Goal: Transaction & Acquisition: Book appointment/travel/reservation

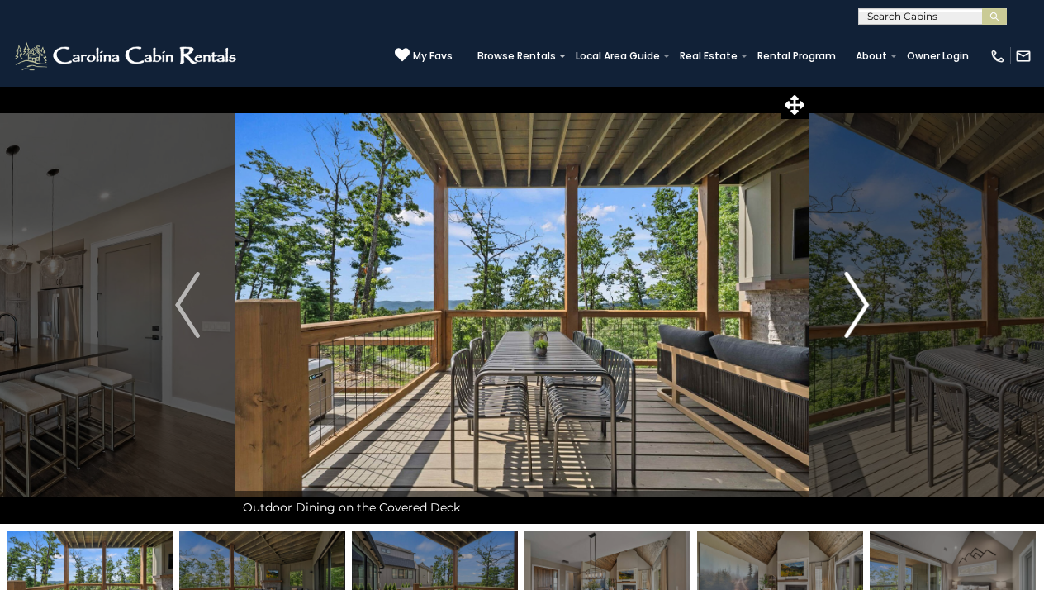
click at [842, 290] on button "Next" at bounding box center [856, 305] width 94 height 438
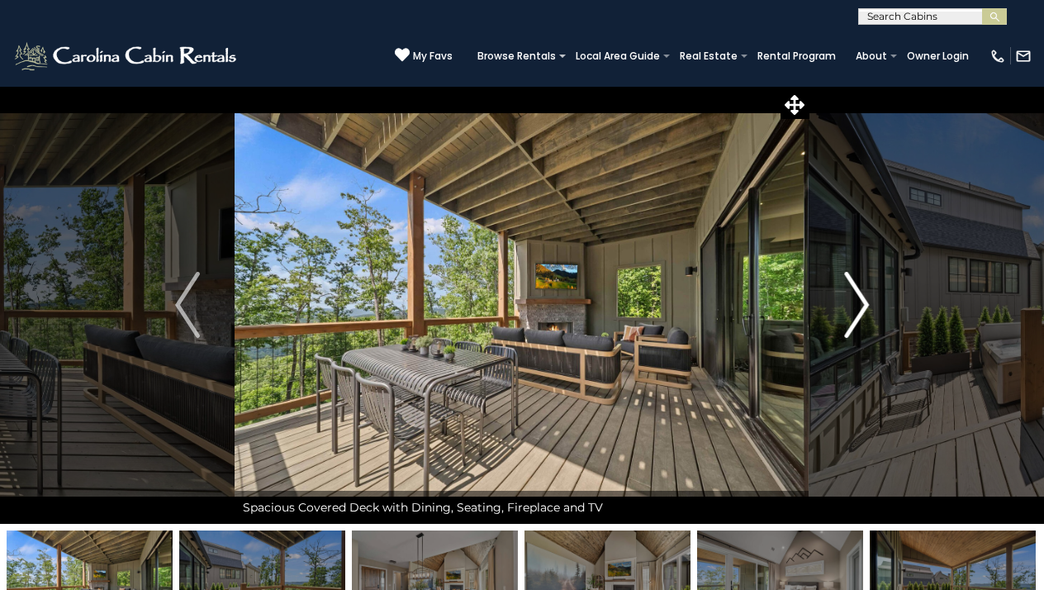
click at [849, 296] on img "Next" at bounding box center [856, 305] width 25 height 66
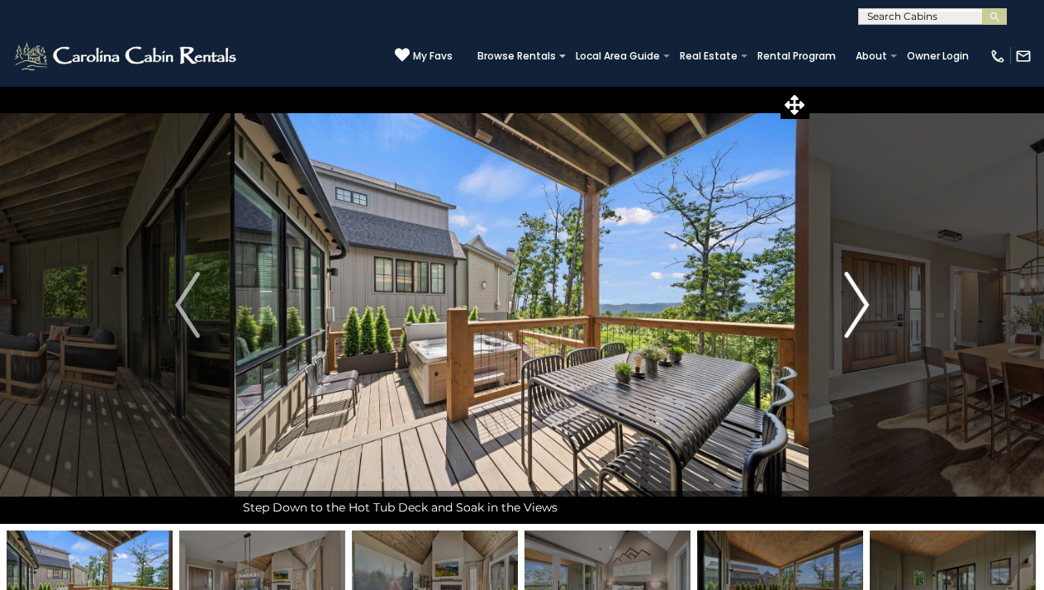
click at [849, 295] on img "Next" at bounding box center [856, 305] width 25 height 66
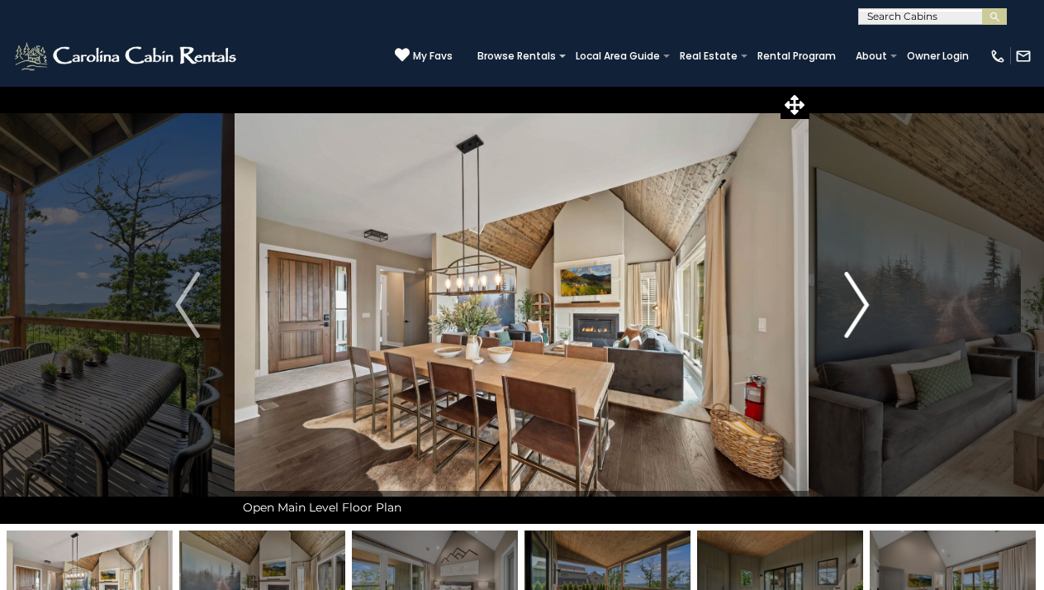
click at [842, 299] on button "Next" at bounding box center [856, 305] width 94 height 438
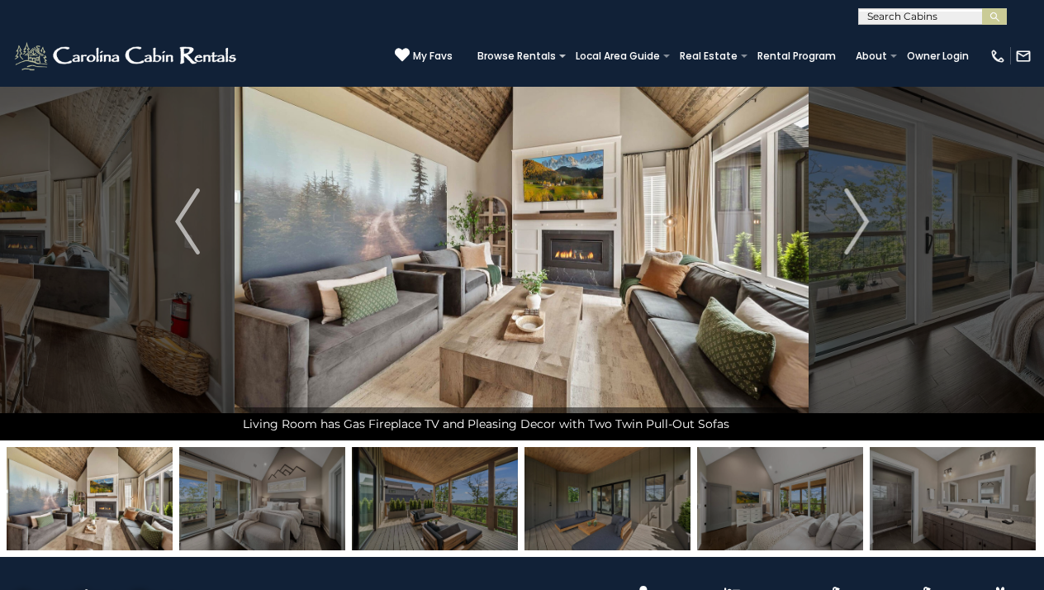
scroll to position [51, 0]
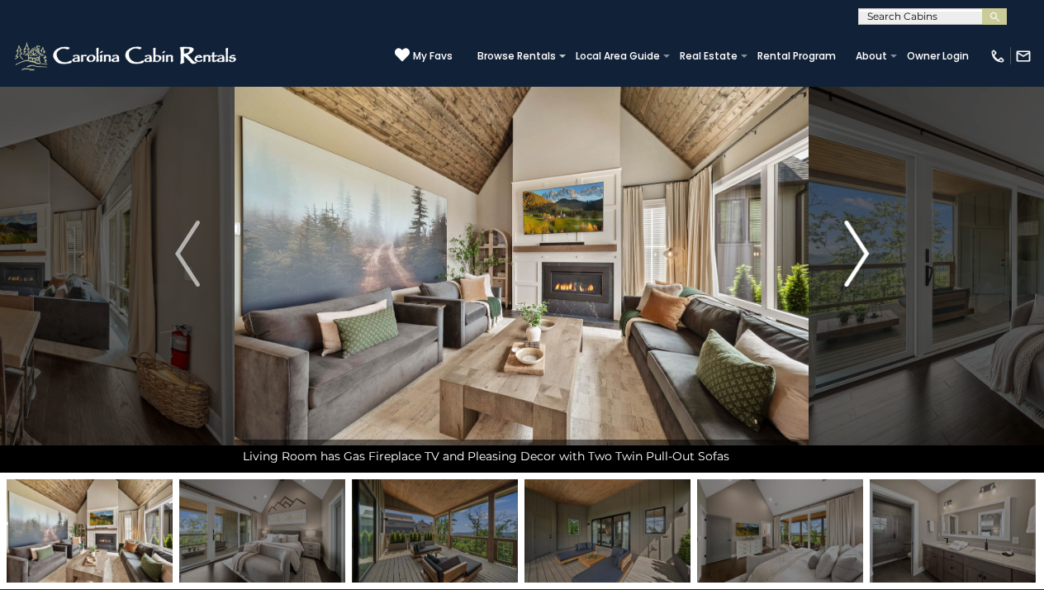
click at [847, 244] on img "Next" at bounding box center [856, 254] width 25 height 66
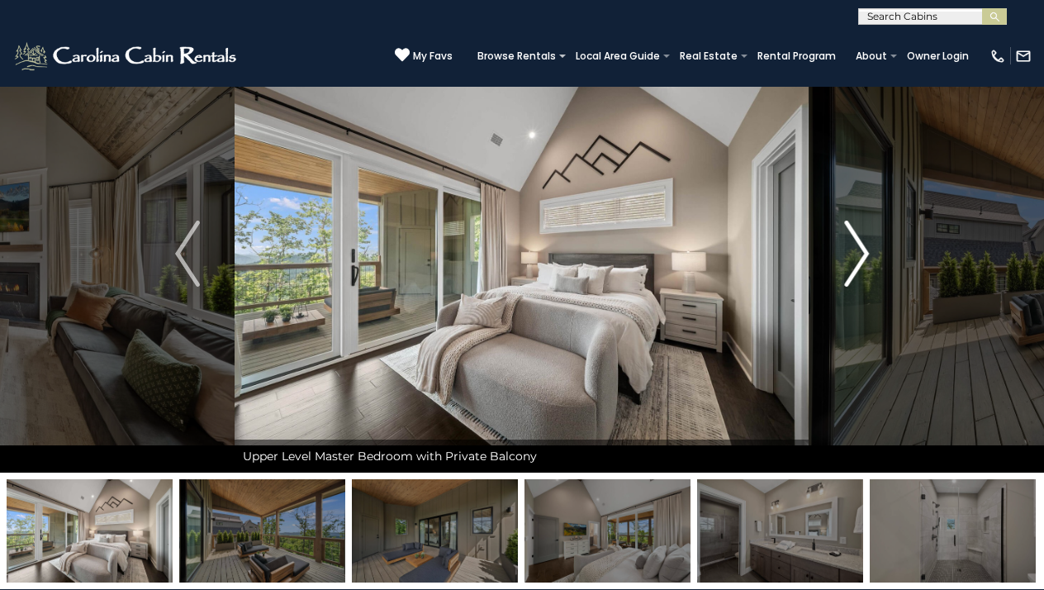
click at [847, 243] on img "Next" at bounding box center [856, 254] width 25 height 66
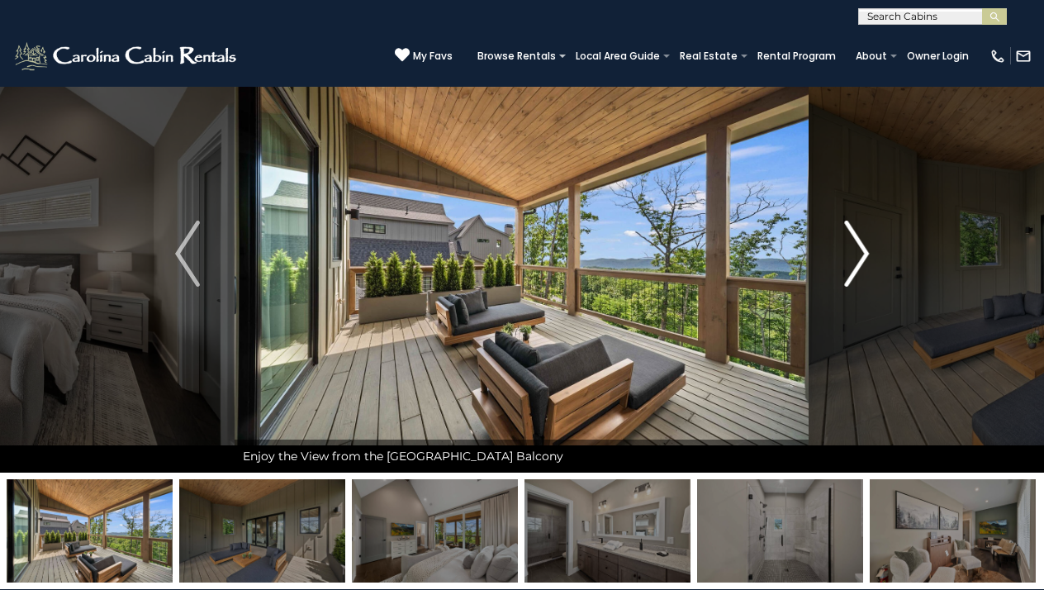
click at [847, 244] on img "Next" at bounding box center [856, 254] width 25 height 66
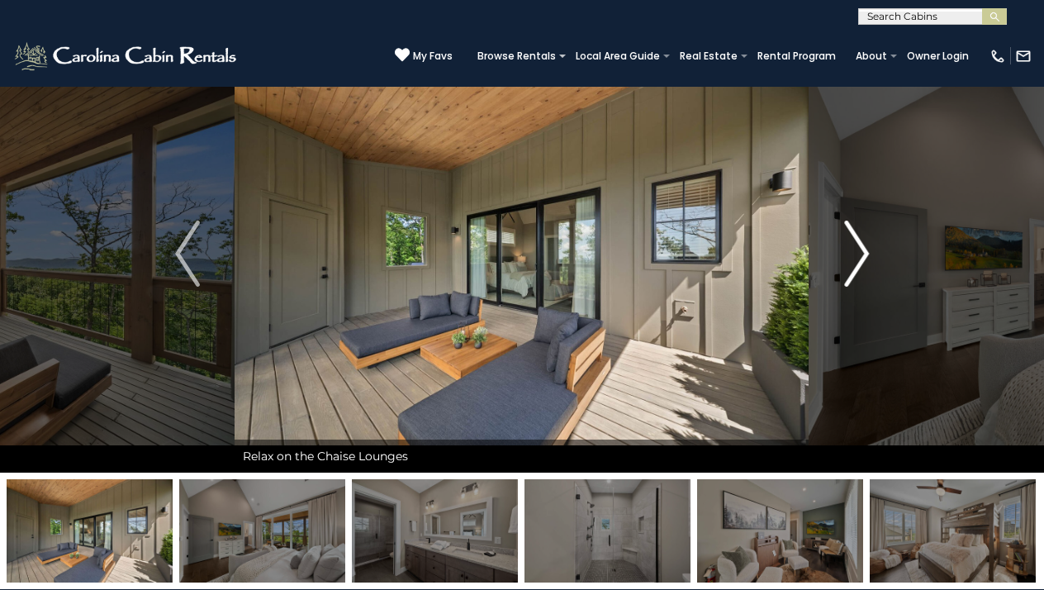
click at [847, 243] on img "Next" at bounding box center [856, 254] width 25 height 66
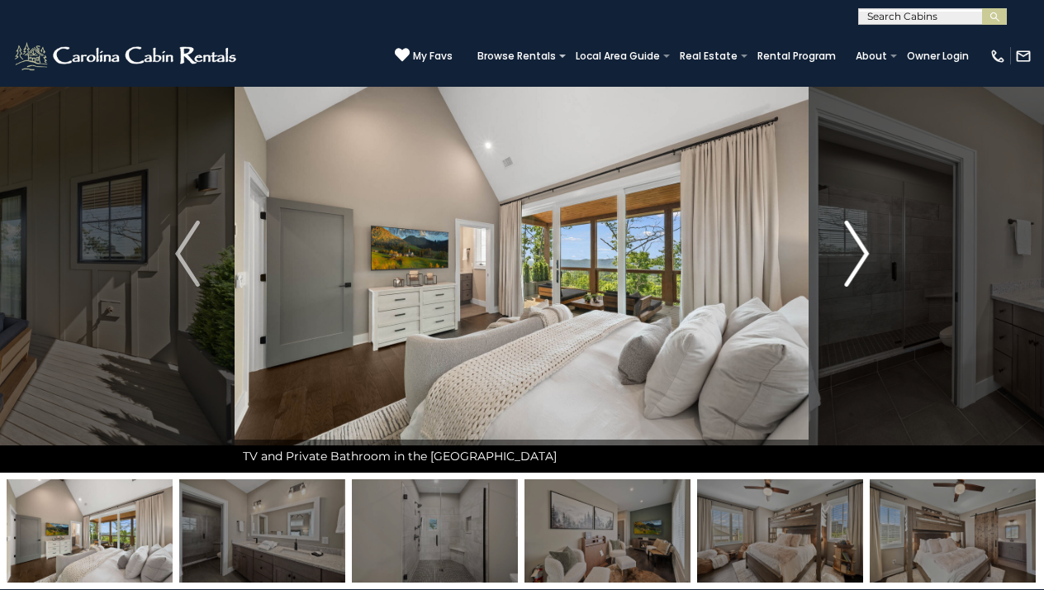
click at [847, 243] on img "Next" at bounding box center [856, 254] width 25 height 66
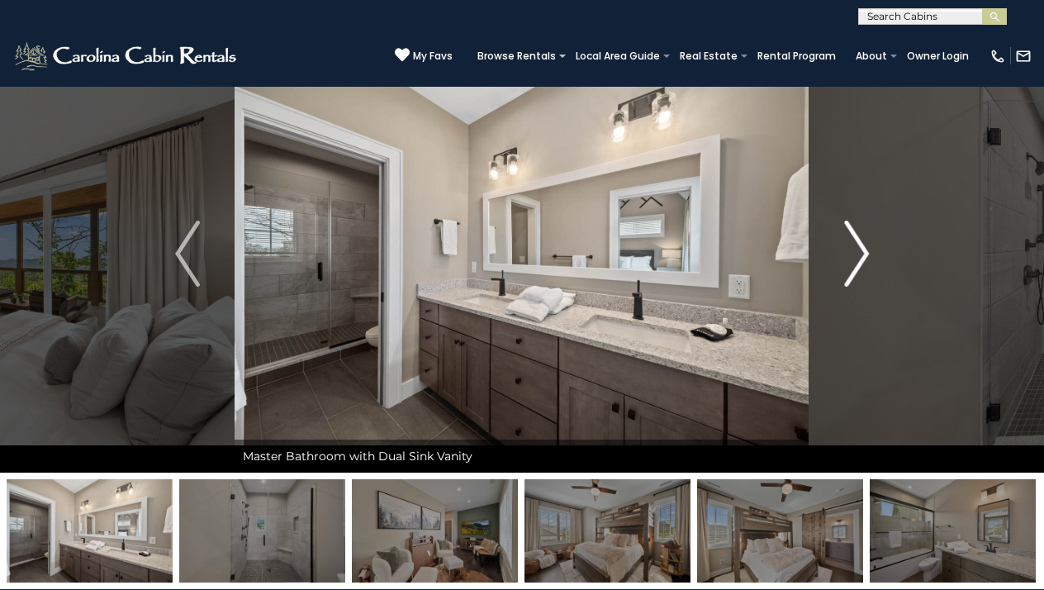
click at [847, 244] on img "Next" at bounding box center [856, 254] width 25 height 66
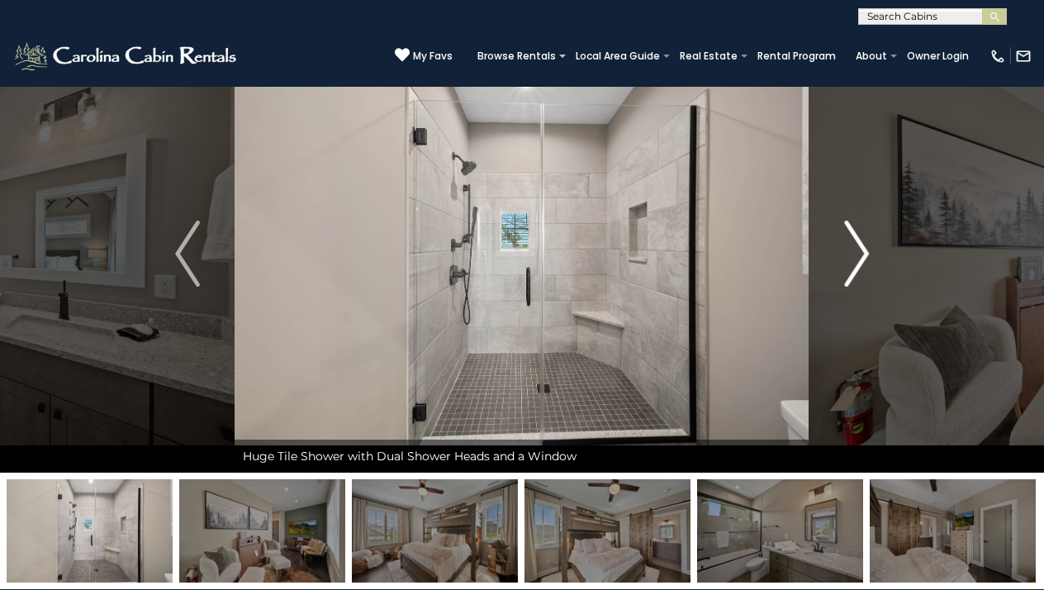
click at [847, 244] on img "Next" at bounding box center [856, 254] width 25 height 66
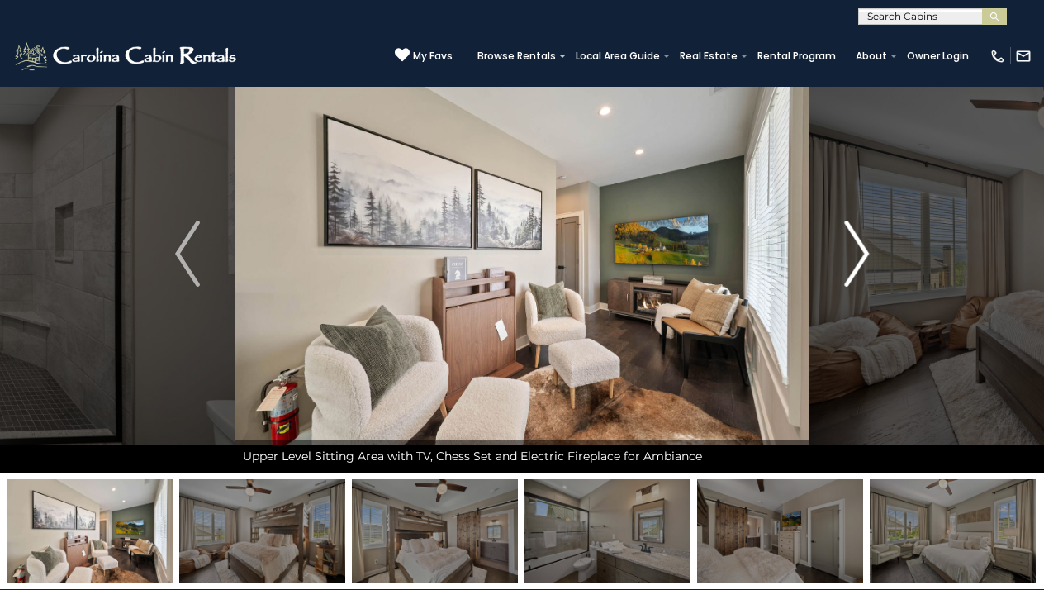
click at [847, 244] on img "Next" at bounding box center [856, 254] width 25 height 66
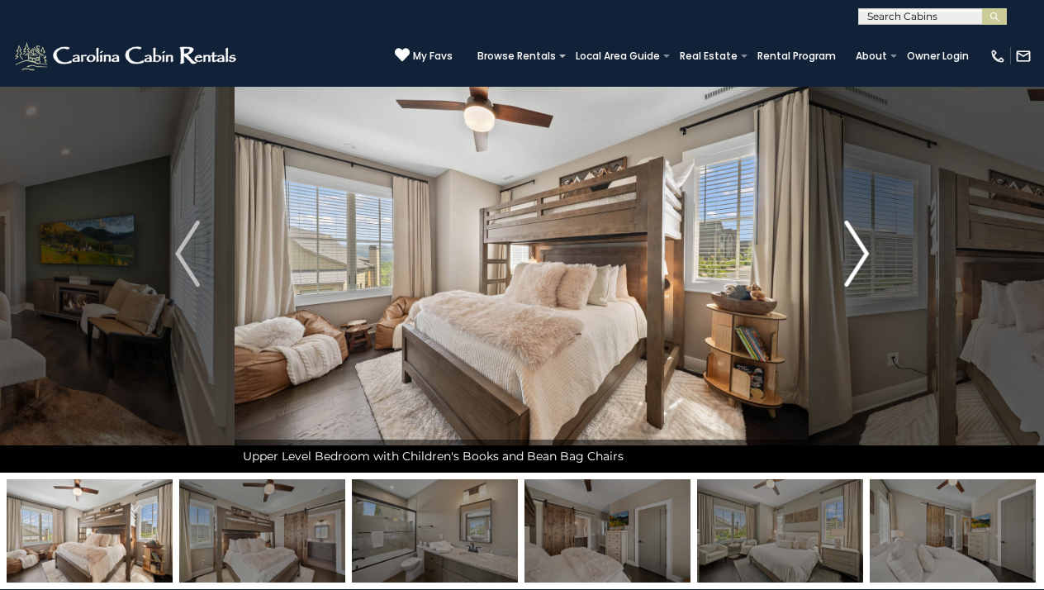
click at [847, 244] on img "Next" at bounding box center [856, 254] width 25 height 66
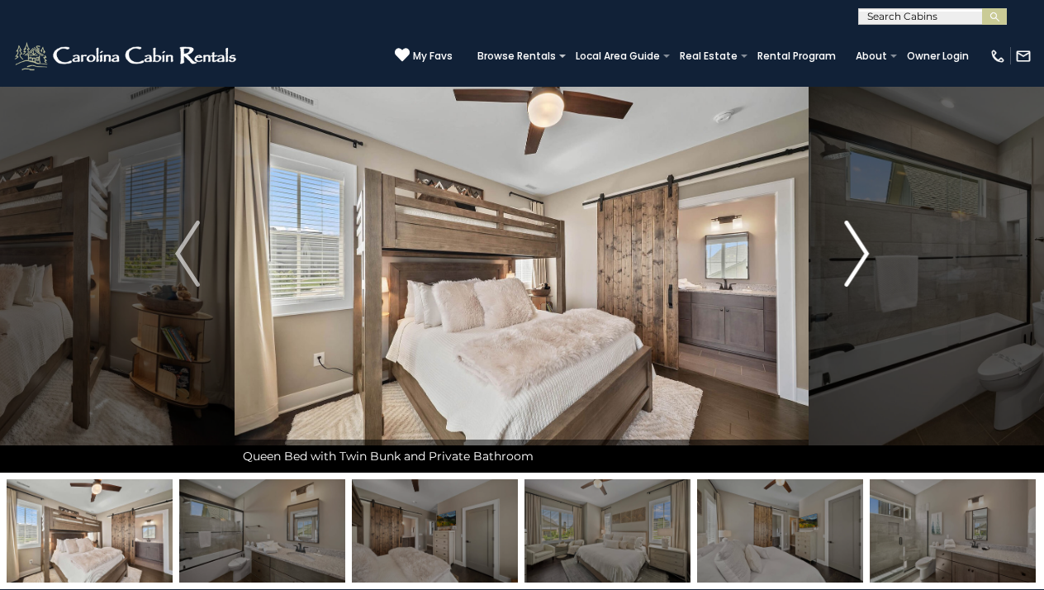
click at [847, 245] on img "Next" at bounding box center [856, 254] width 25 height 66
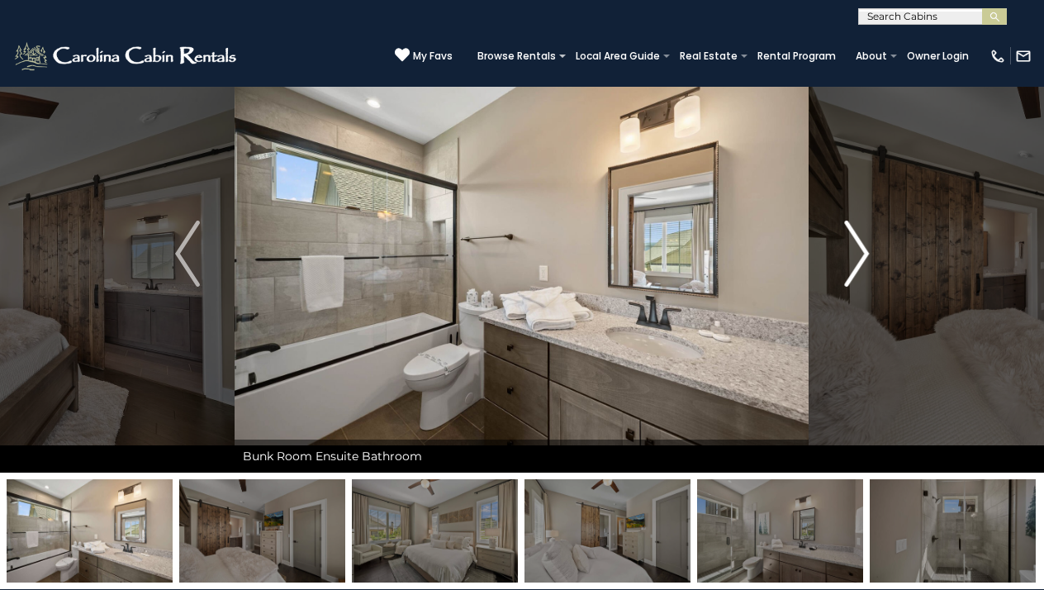
click at [847, 245] on img "Next" at bounding box center [856, 254] width 25 height 66
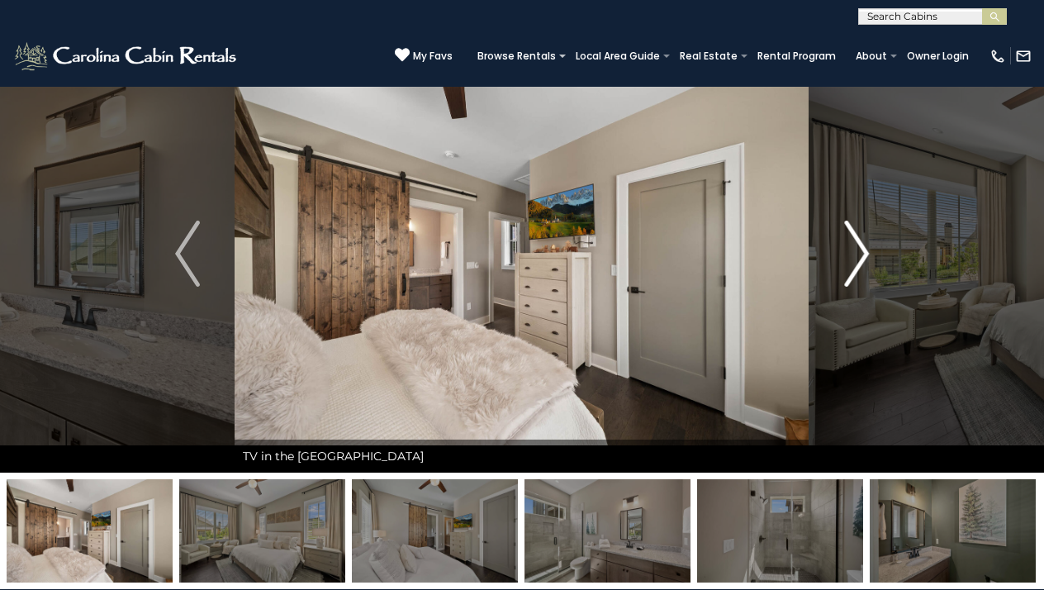
click at [847, 244] on img "Next" at bounding box center [856, 254] width 25 height 66
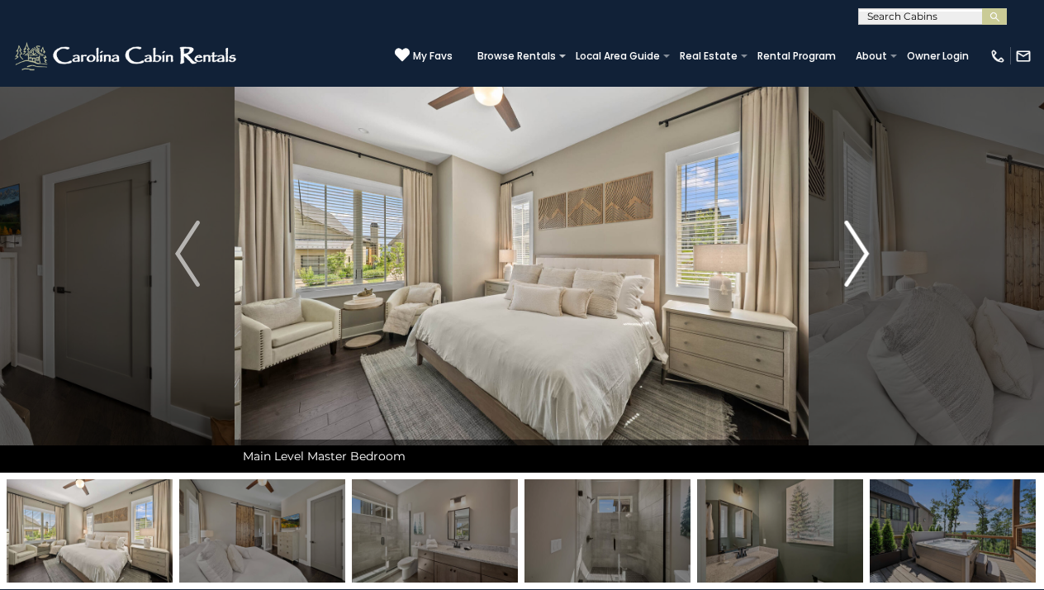
click at [847, 244] on img "Next" at bounding box center [856, 254] width 25 height 66
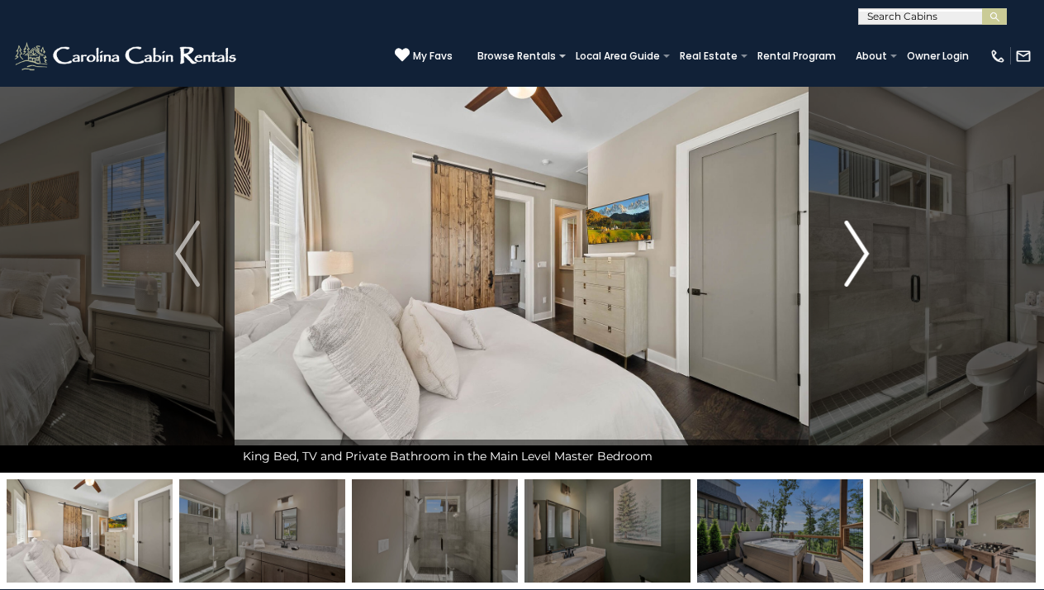
click at [847, 245] on img "Next" at bounding box center [856, 254] width 25 height 66
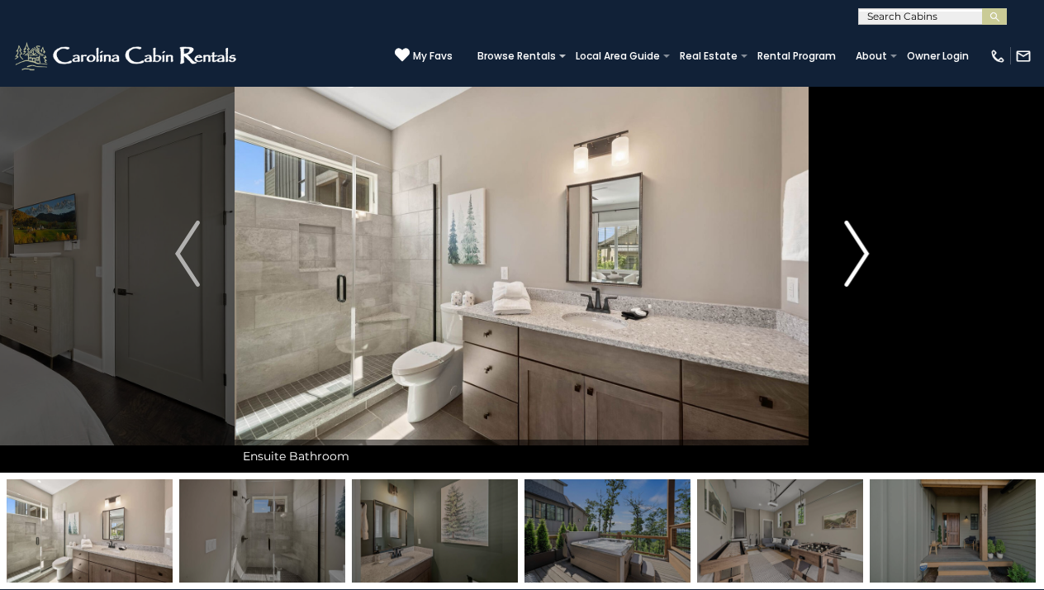
click at [847, 245] on img "Next" at bounding box center [856, 254] width 25 height 66
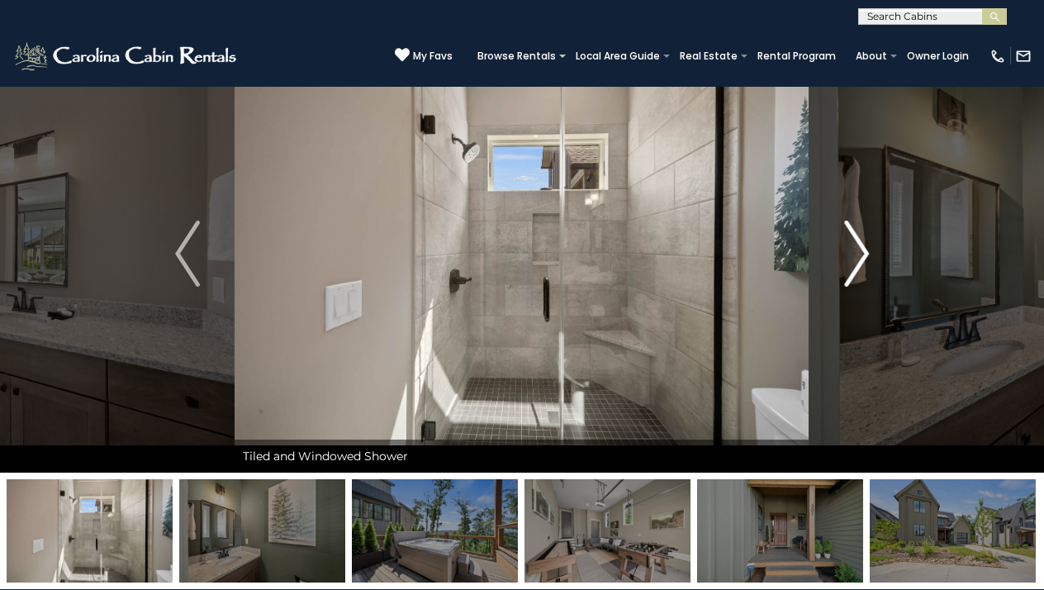
click at [848, 242] on img "Next" at bounding box center [856, 254] width 25 height 66
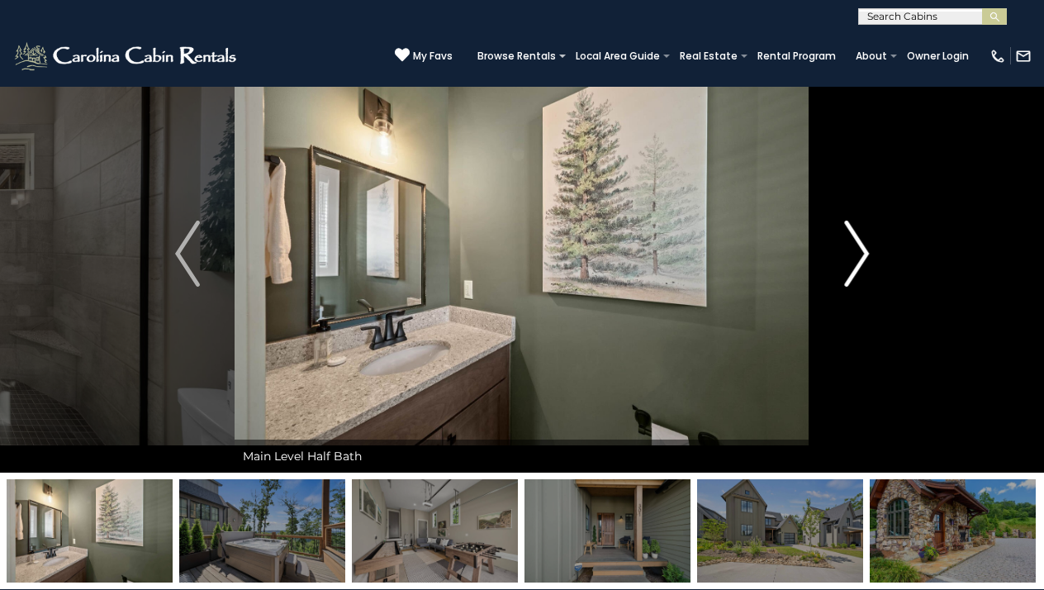
click at [848, 235] on img "Next" at bounding box center [856, 254] width 25 height 66
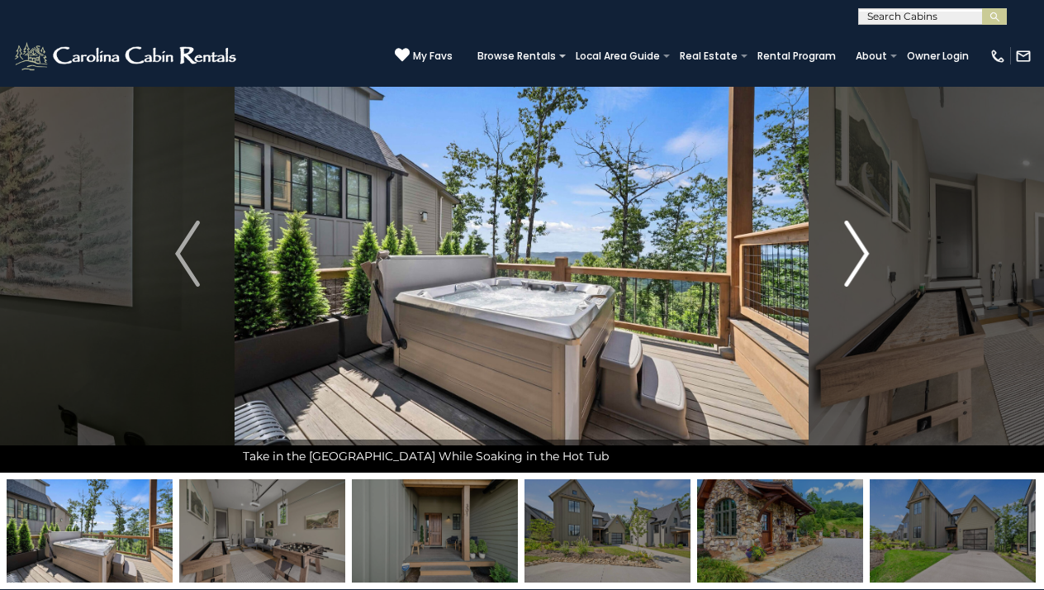
click at [849, 235] on img "Next" at bounding box center [856, 254] width 25 height 66
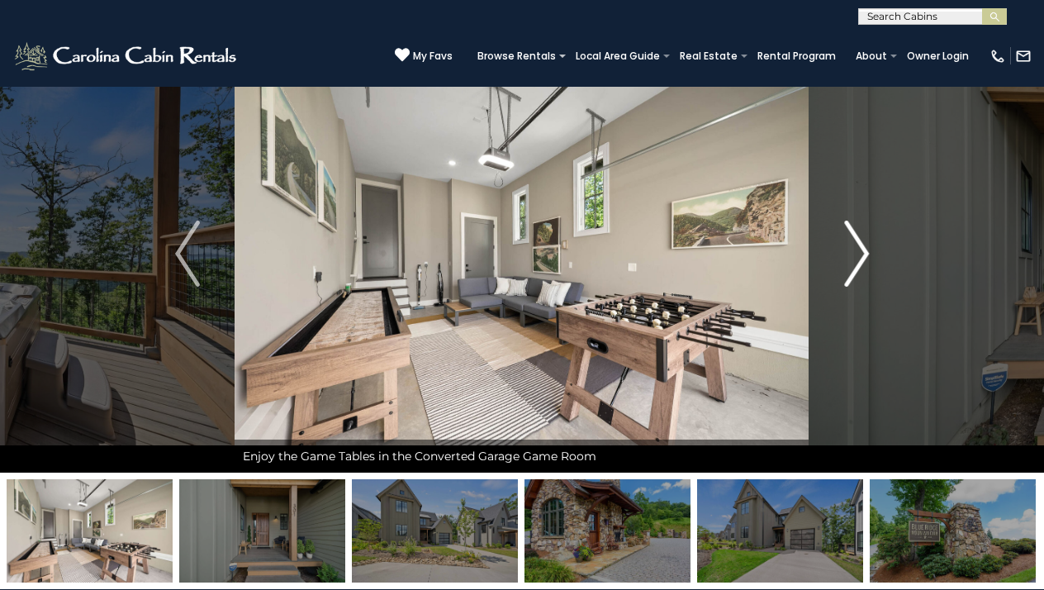
click at [847, 237] on img "Next" at bounding box center [856, 254] width 25 height 66
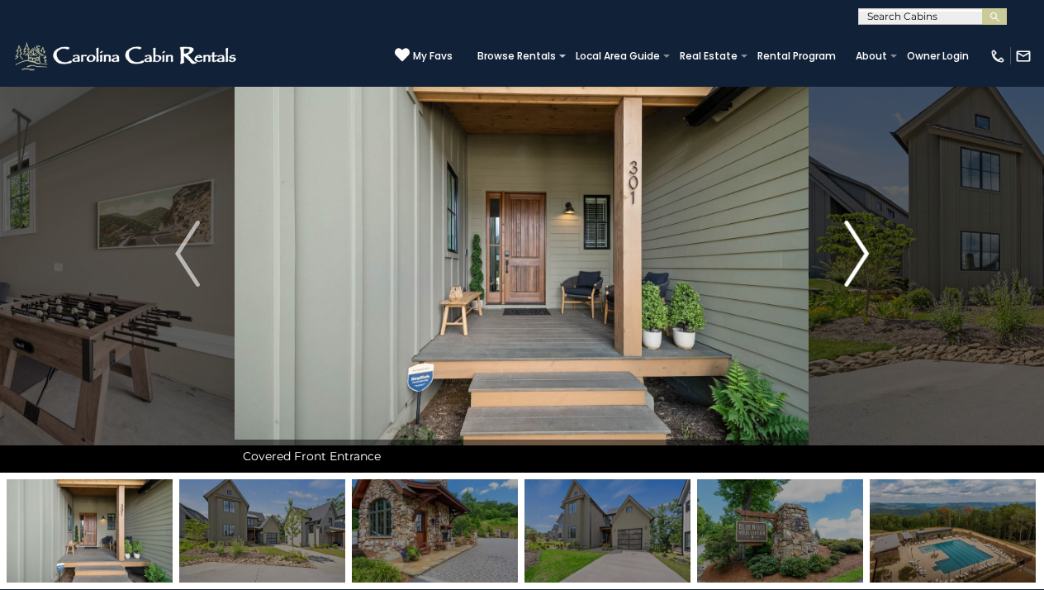
click at [844, 254] on img "Next" at bounding box center [856, 254] width 25 height 66
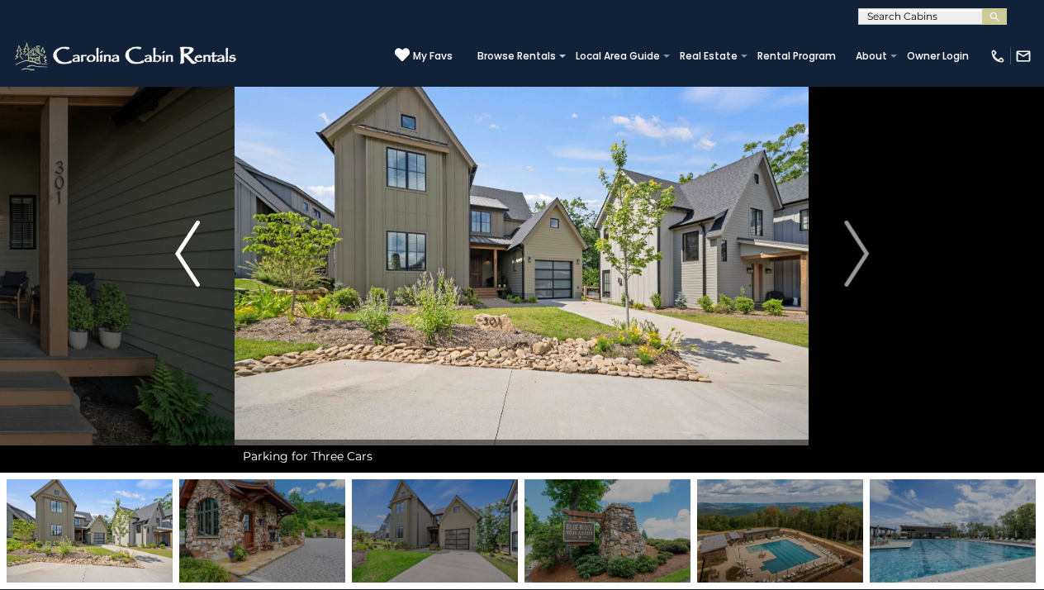
click at [185, 251] on img "Previous" at bounding box center [187, 254] width 25 height 66
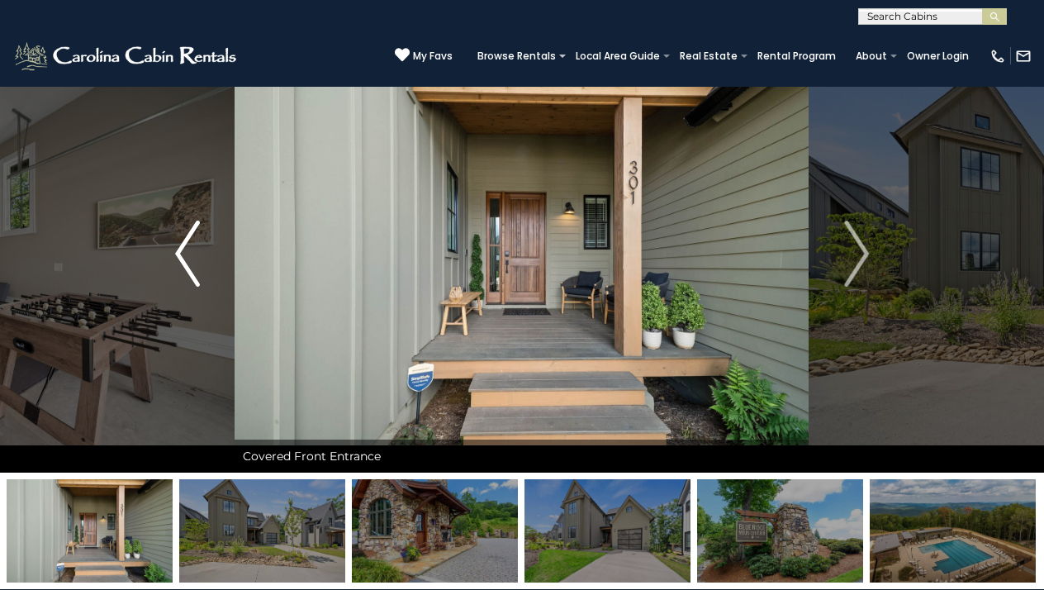
click at [184, 251] on img "Previous" at bounding box center [187, 254] width 25 height 66
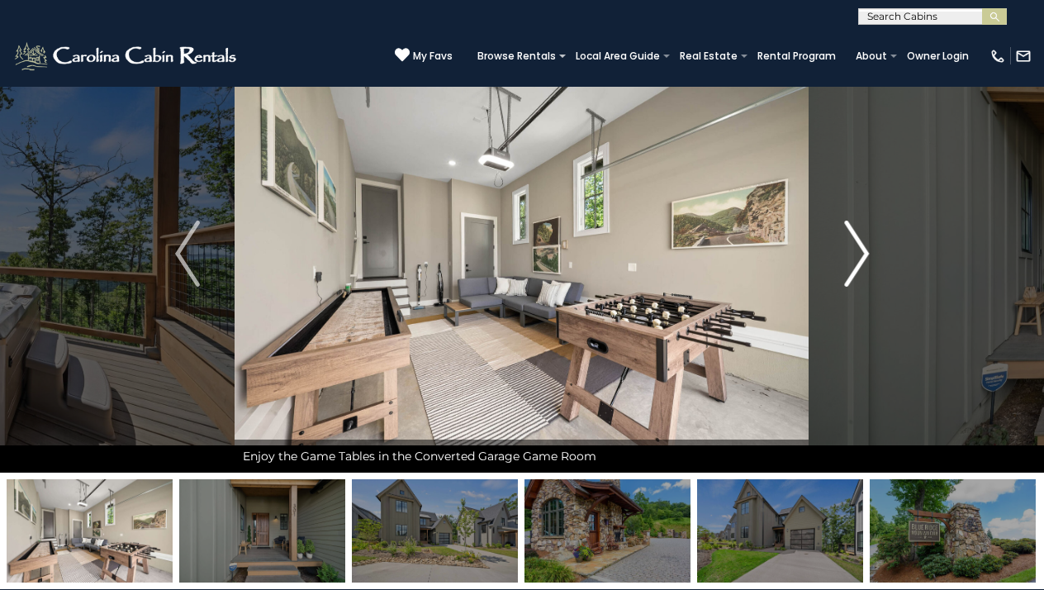
click at [861, 248] on img "Next" at bounding box center [856, 254] width 25 height 66
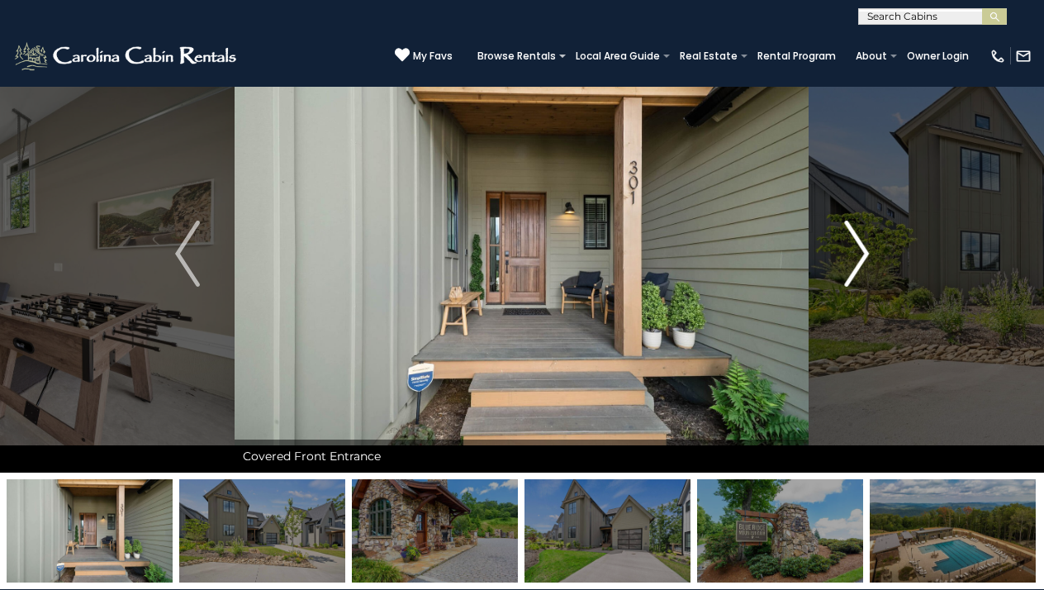
click at [851, 251] on img "Next" at bounding box center [856, 254] width 25 height 66
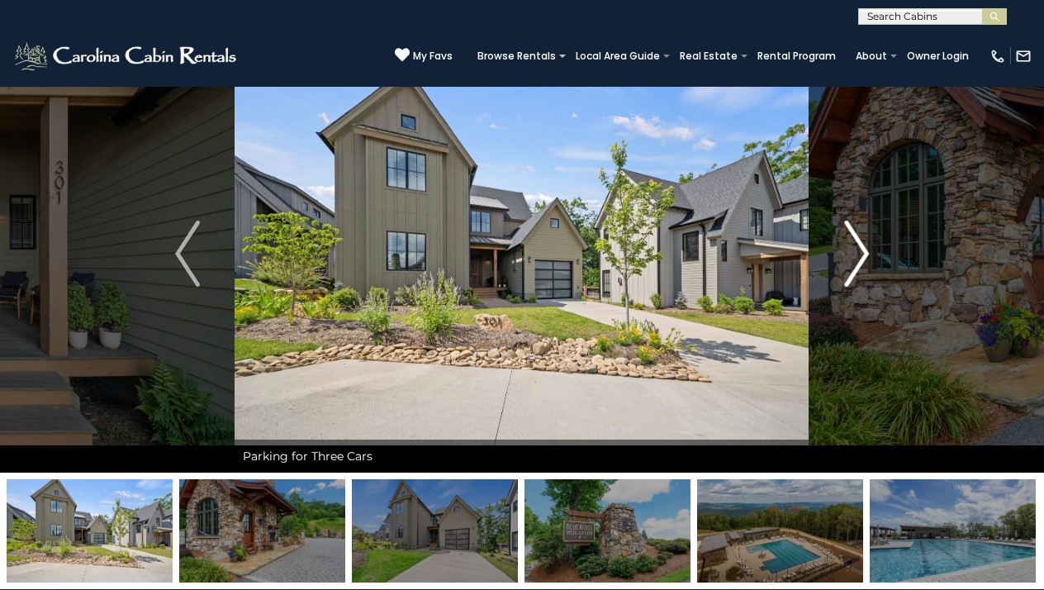
click at [851, 251] on img "Next" at bounding box center [856, 254] width 25 height 66
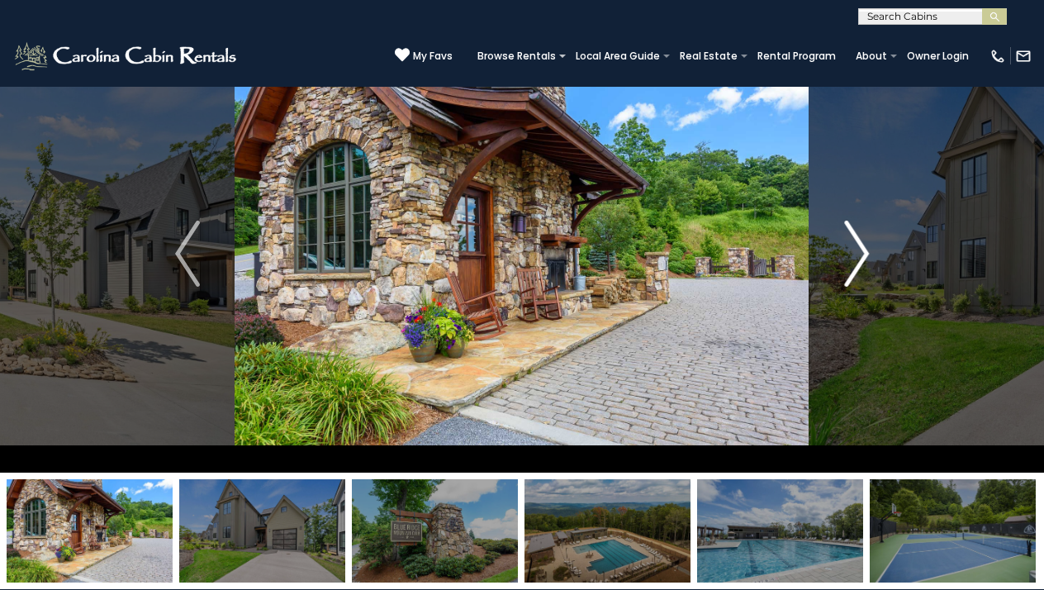
click at [851, 251] on img "Next" at bounding box center [856, 254] width 25 height 66
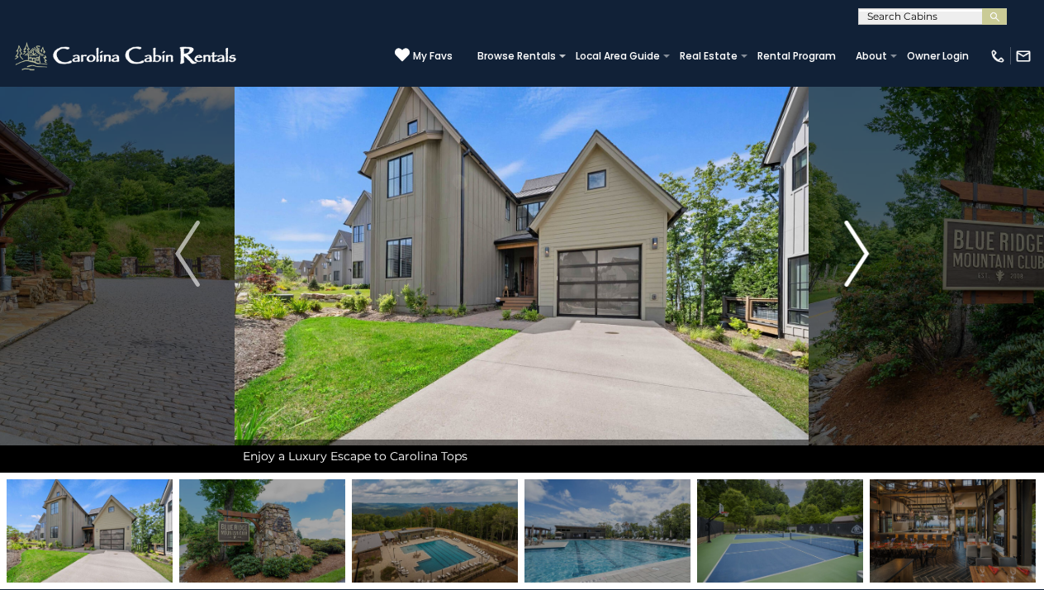
click at [851, 251] on img "Next" at bounding box center [856, 254] width 25 height 66
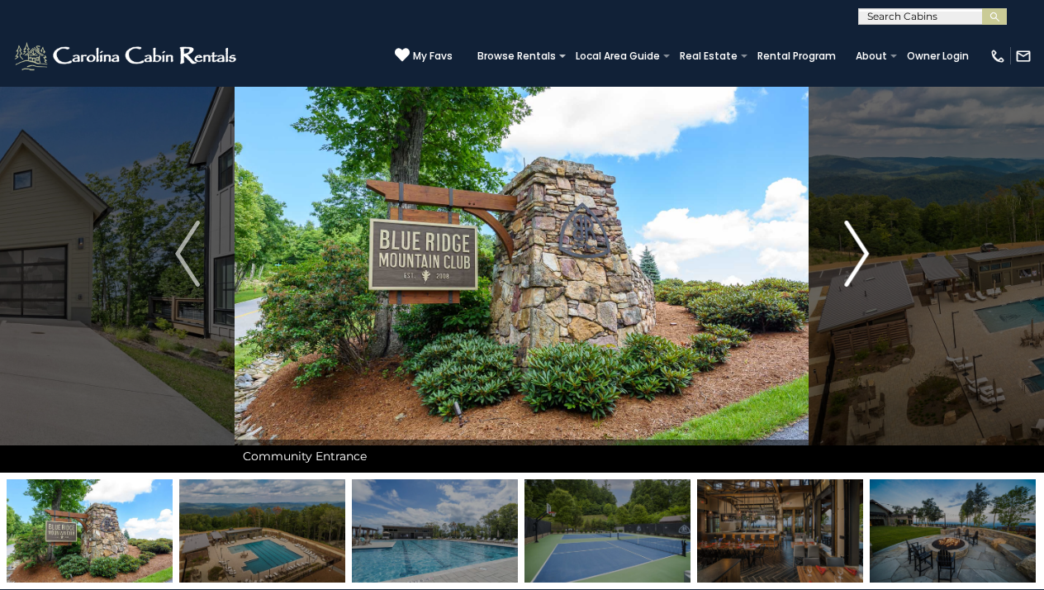
click at [851, 250] on img "Next" at bounding box center [856, 254] width 25 height 66
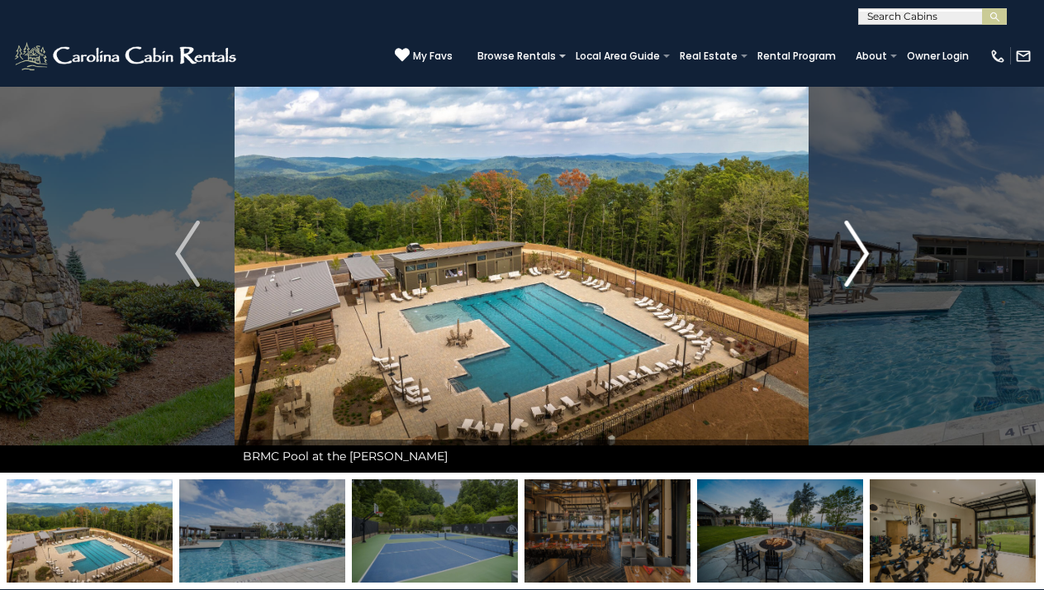
click at [851, 242] on img "Next" at bounding box center [856, 254] width 25 height 66
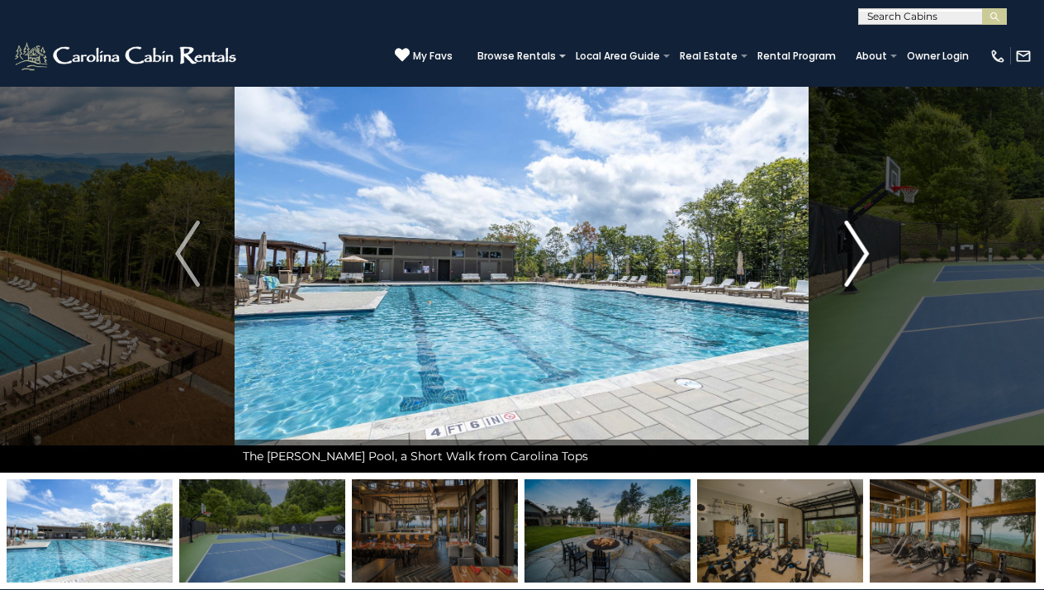
click at [851, 242] on img "Next" at bounding box center [856, 254] width 25 height 66
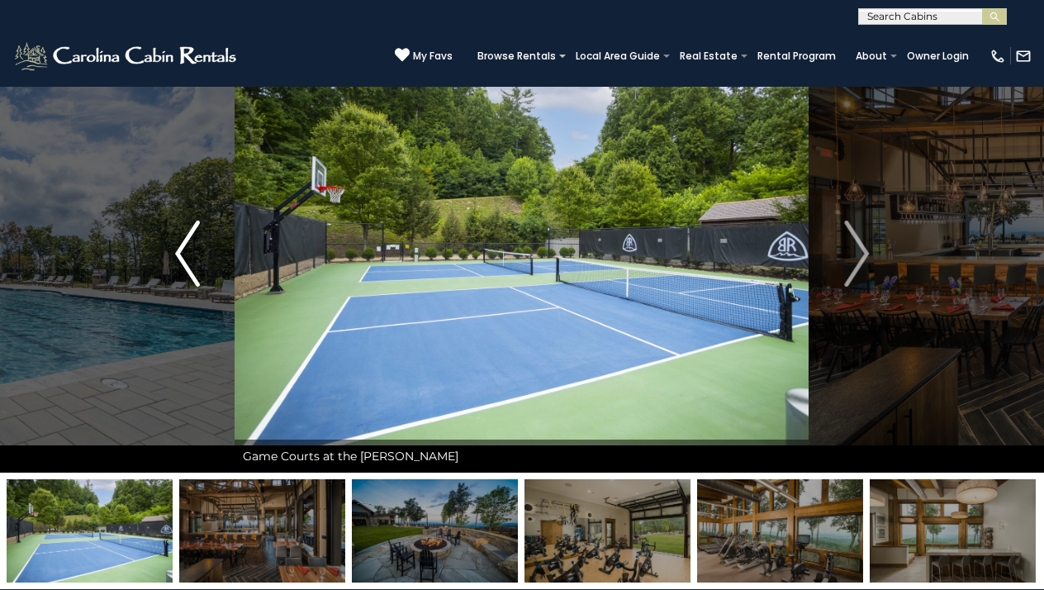
click at [188, 258] on img "Previous" at bounding box center [187, 254] width 25 height 66
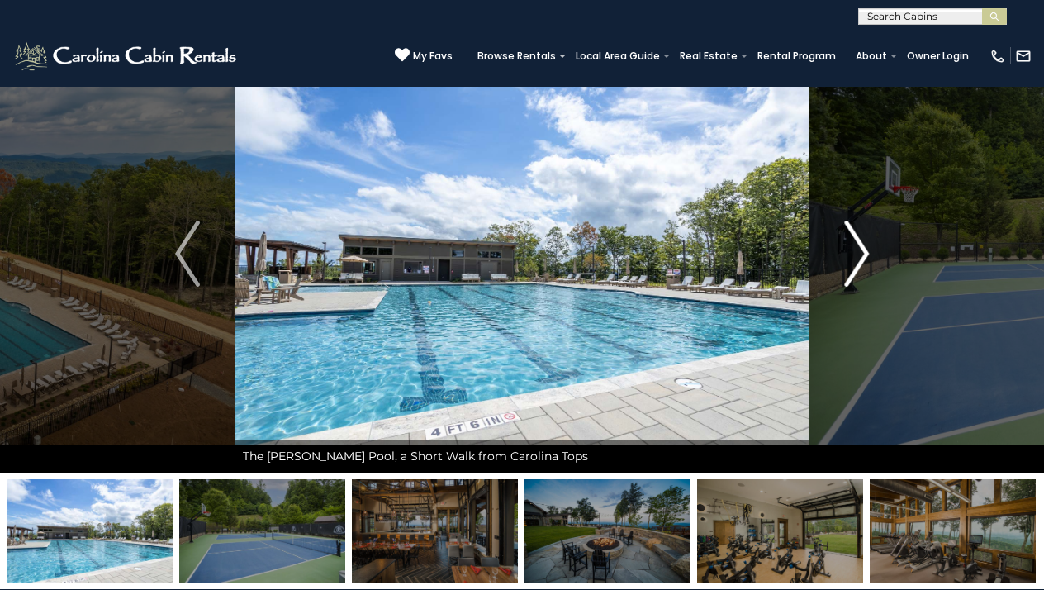
click at [849, 244] on img "Next" at bounding box center [856, 254] width 25 height 66
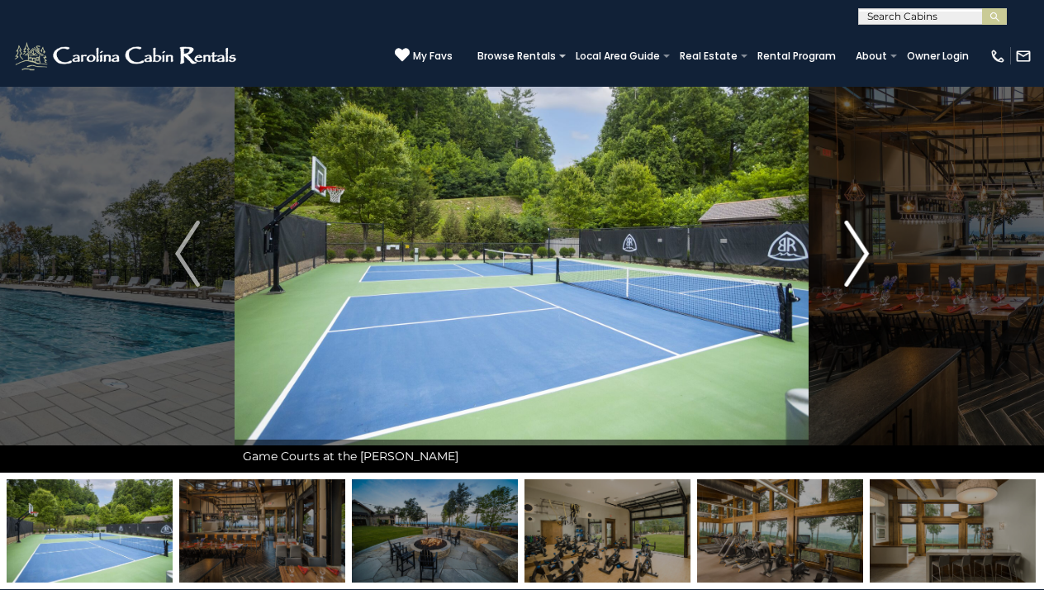
click at [849, 245] on img "Next" at bounding box center [856, 254] width 25 height 66
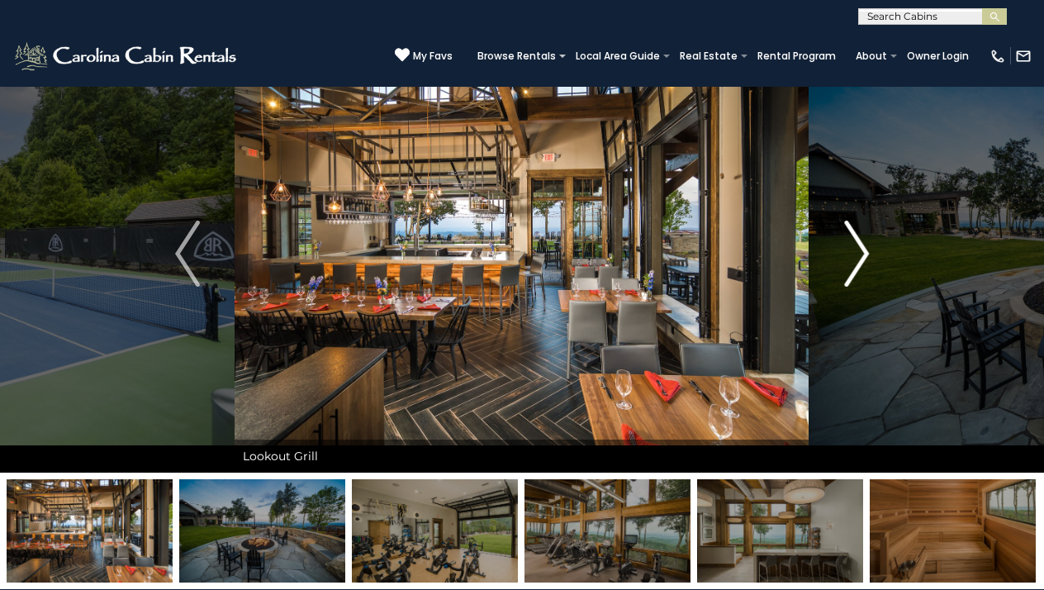
click at [849, 246] on img "Next" at bounding box center [856, 254] width 25 height 66
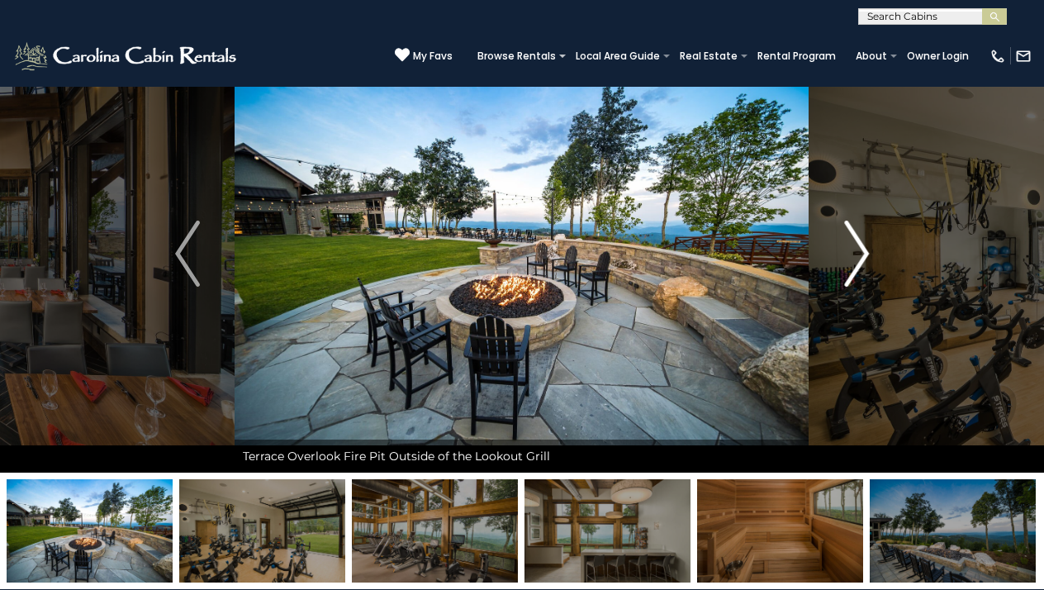
click at [849, 247] on img "Next" at bounding box center [856, 254] width 25 height 66
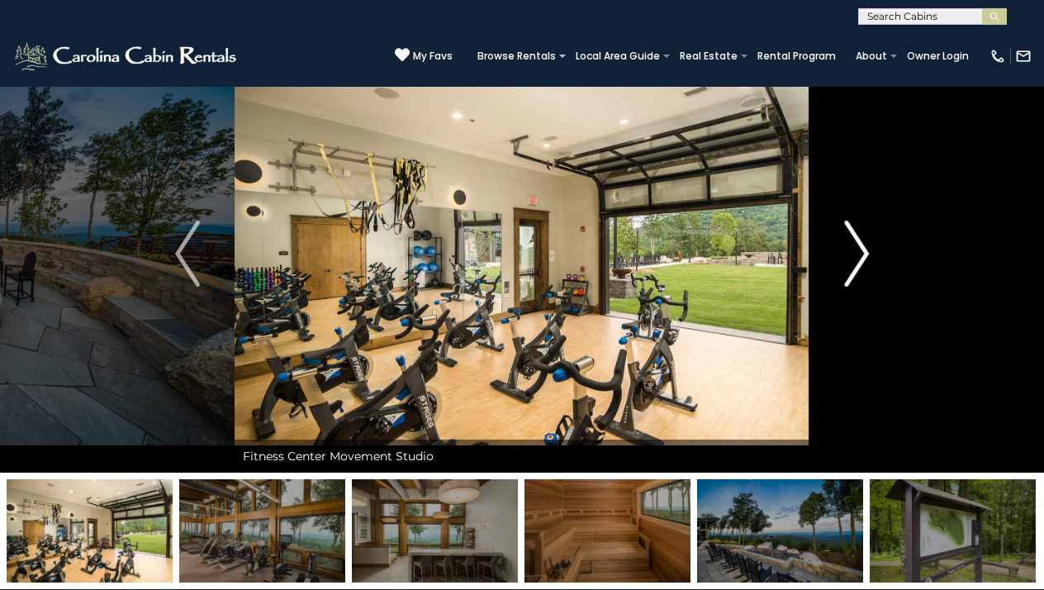
click at [849, 247] on img "Next" at bounding box center [856, 254] width 25 height 66
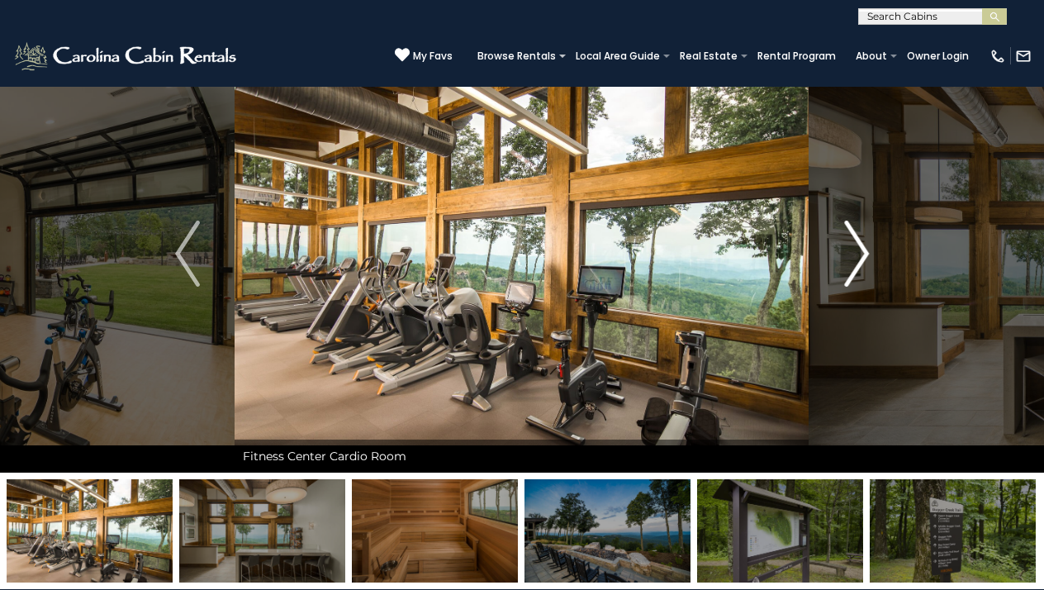
click at [849, 247] on img "Next" at bounding box center [856, 254] width 25 height 66
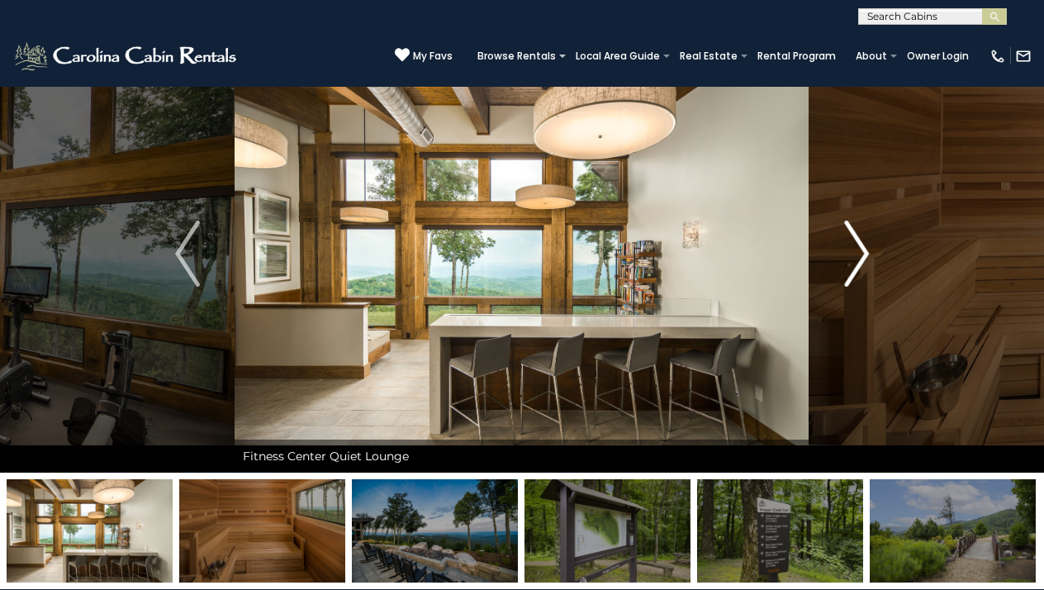
click at [849, 247] on img "Next" at bounding box center [856, 254] width 25 height 66
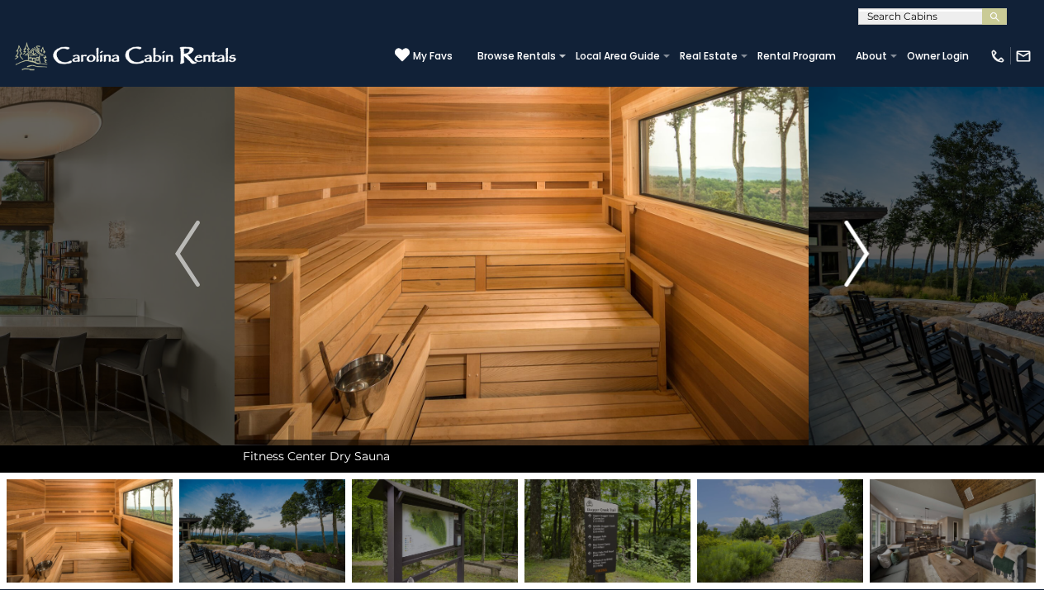
click at [849, 247] on img "Next" at bounding box center [856, 254] width 25 height 66
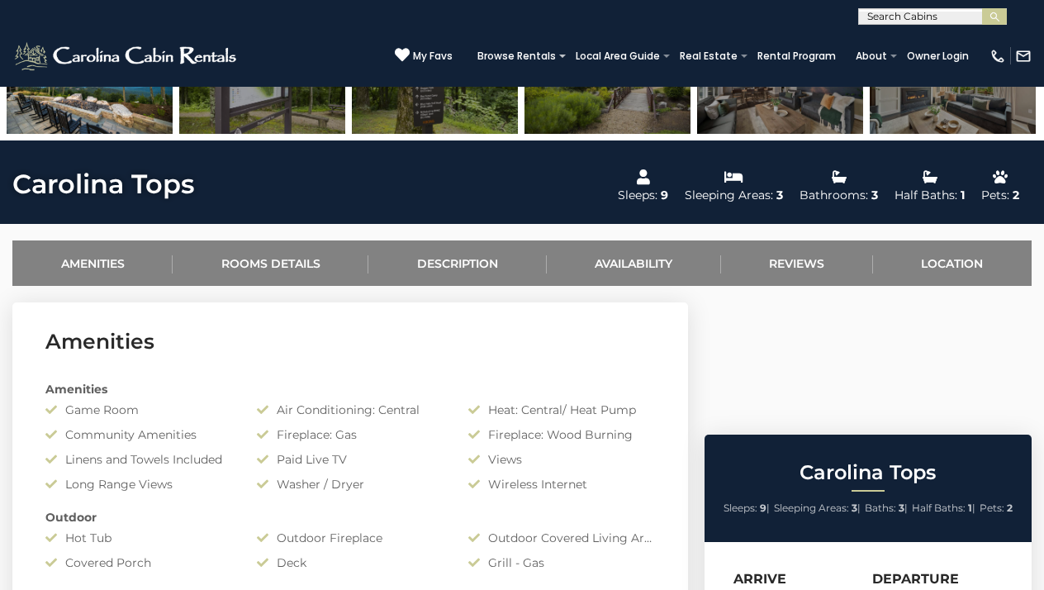
scroll to position [481, 0]
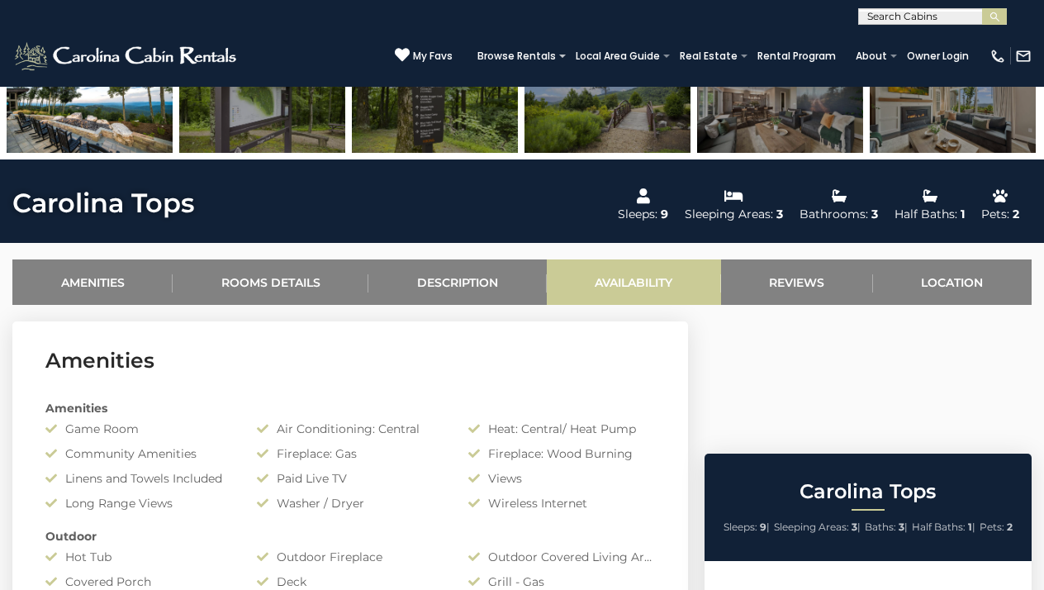
click at [645, 282] on link "Availability" at bounding box center [634, 281] width 174 height 45
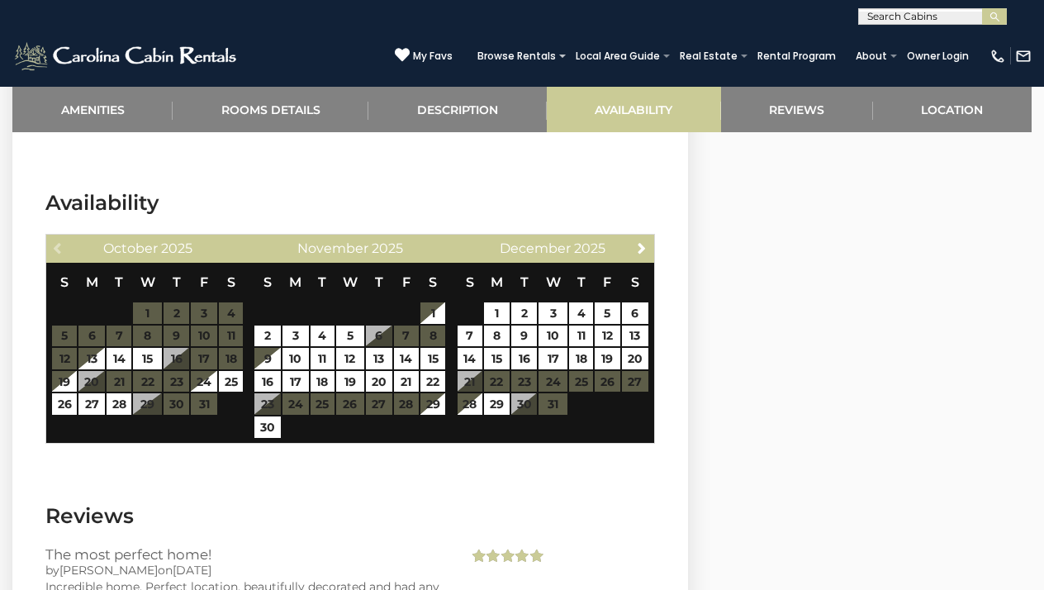
scroll to position [3037, 0]
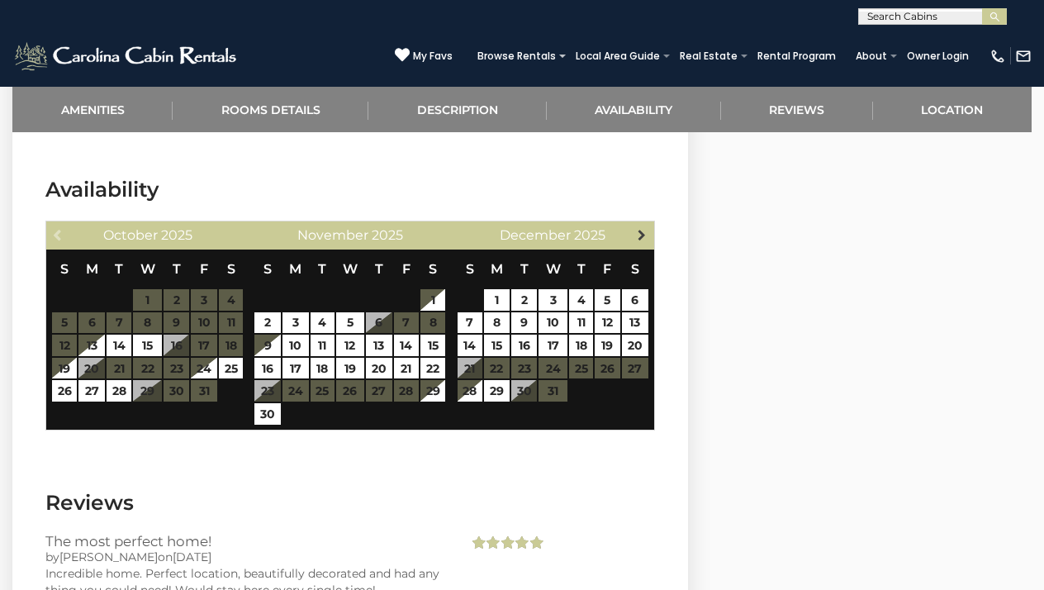
click at [633, 224] on link "Next" at bounding box center [641, 234] width 21 height 21
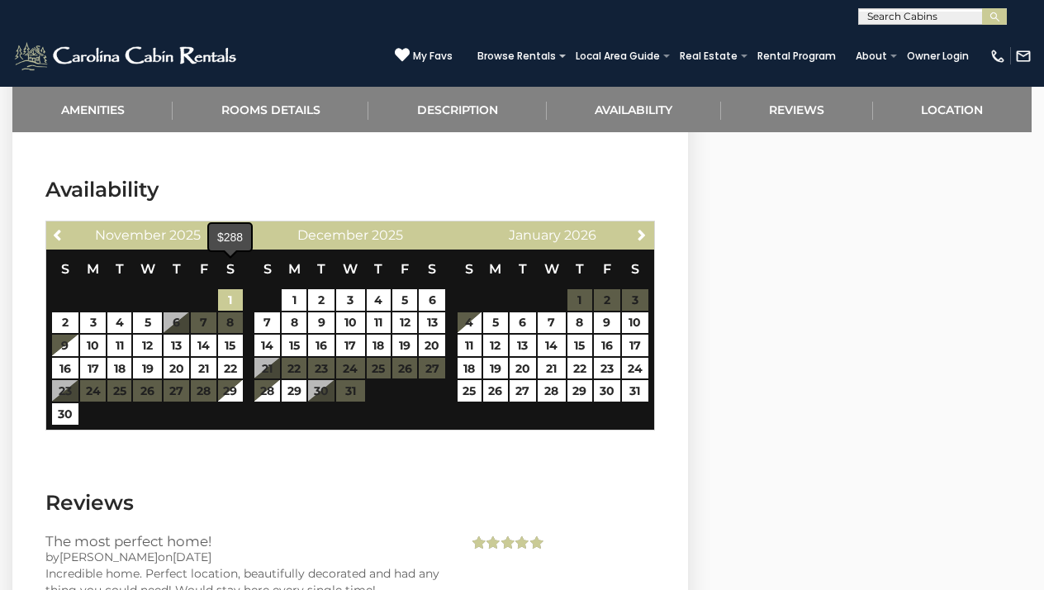
click at [230, 289] on link "1" at bounding box center [230, 299] width 25 height 21
type input "**********"
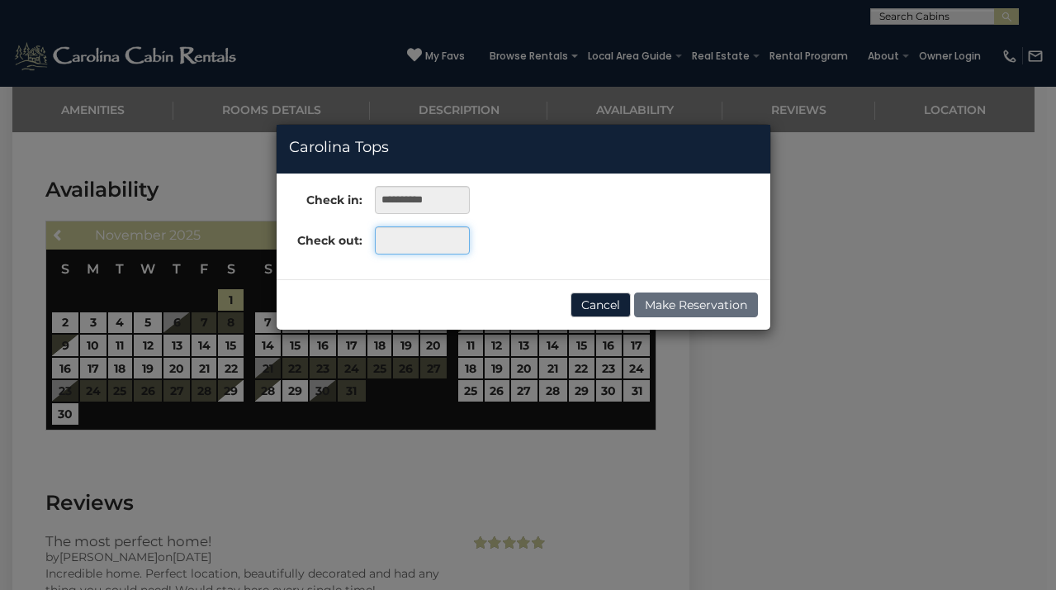
click at [397, 244] on input "text" at bounding box center [422, 240] width 95 height 28
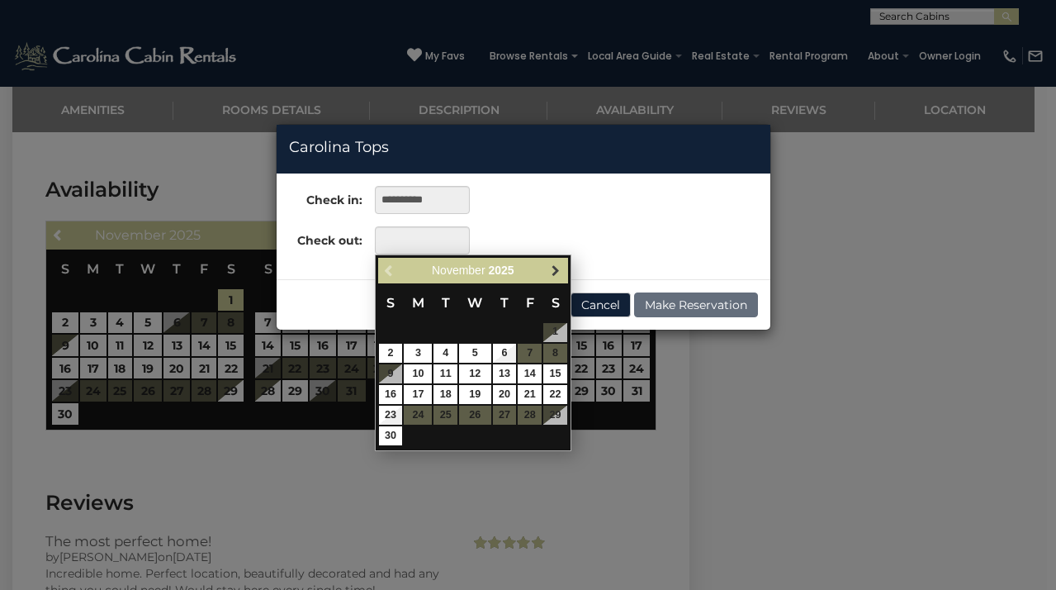
click at [555, 269] on span "Next" at bounding box center [555, 269] width 13 height 13
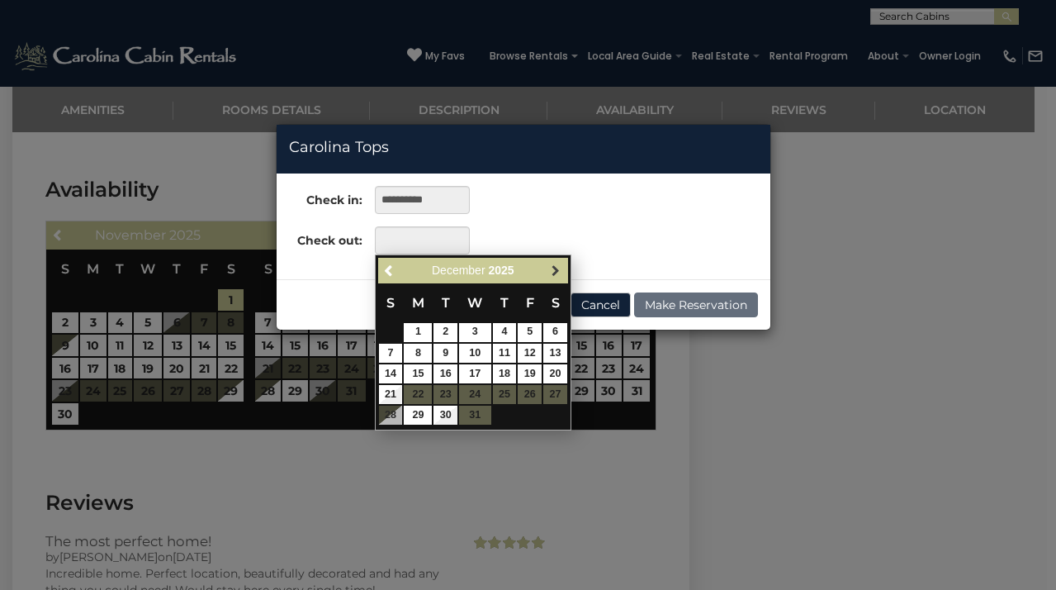
click at [556, 270] on span "Next" at bounding box center [555, 269] width 13 height 13
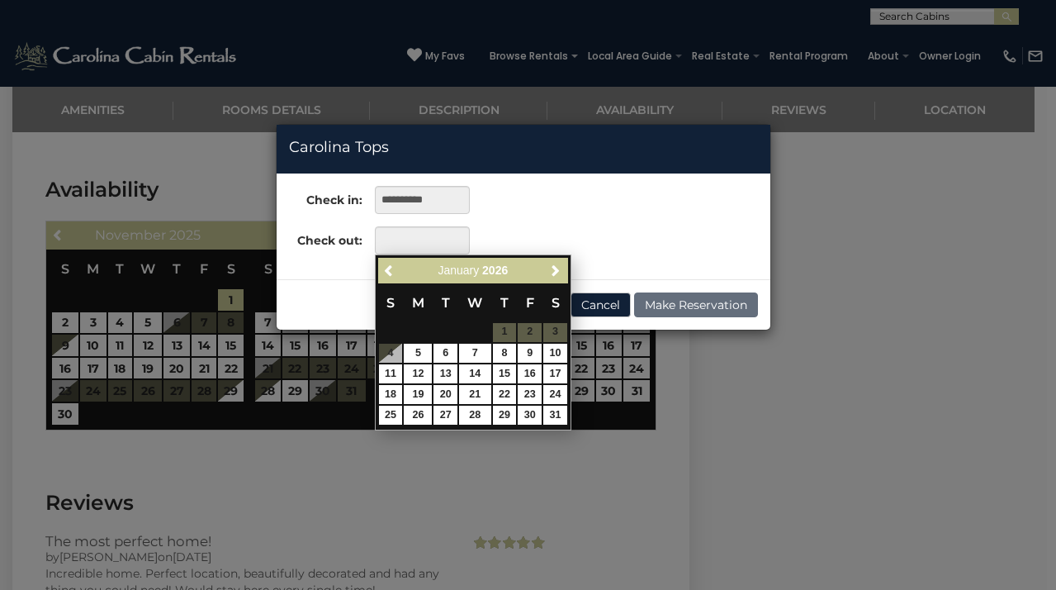
click at [394, 350] on table "S M T W T F S 1 2 3 4 5 6 7 8 9 10 11 12 13 14 15 16 17 18 19 20 21 22 23 24 25…" at bounding box center [473, 354] width 190 height 142
click at [421, 352] on link "5" at bounding box center [418, 353] width 28 height 19
type input "**********"
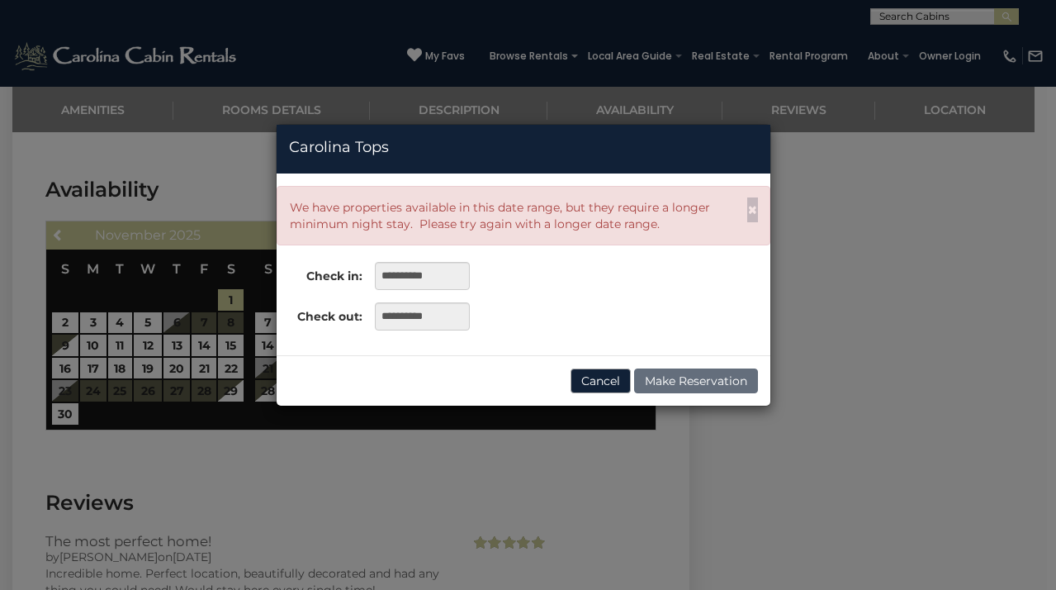
click at [585, 382] on button "Cancel" at bounding box center [601, 380] width 60 height 25
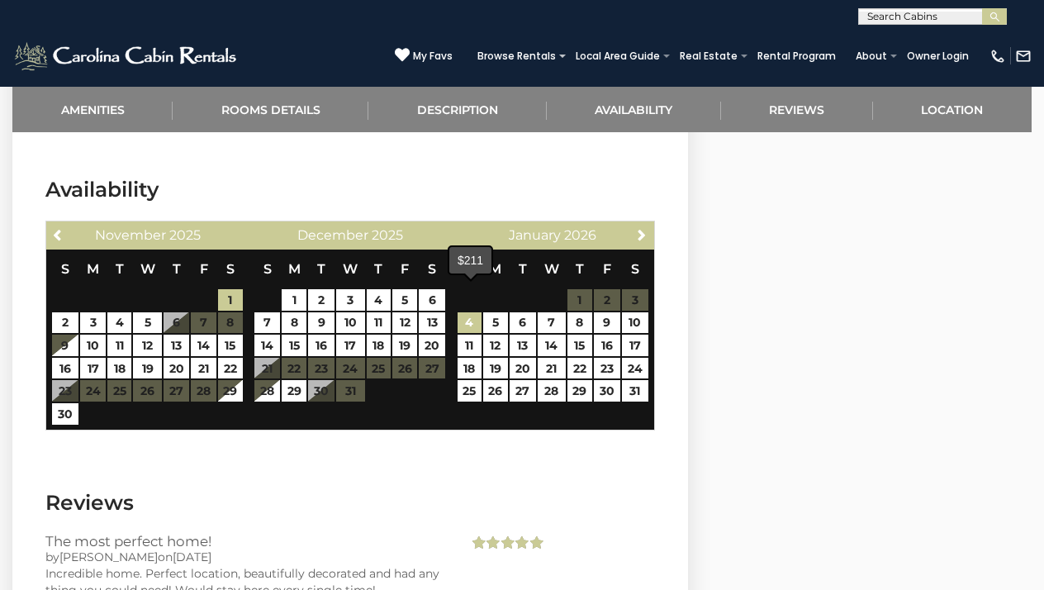
click at [473, 312] on link "4" at bounding box center [470, 322] width 24 height 21
type input "**********"
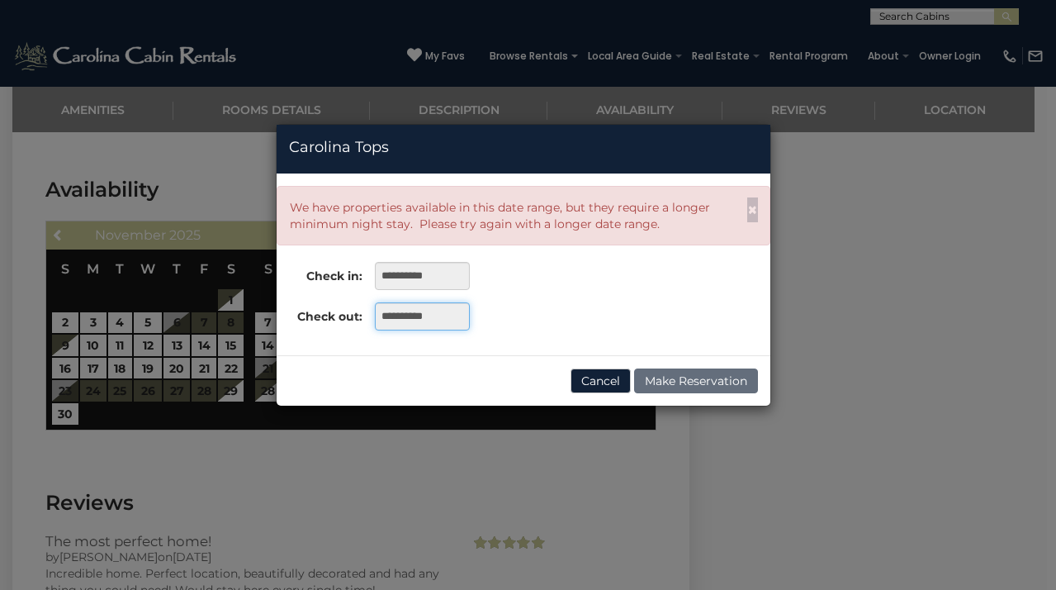
click at [441, 314] on input "**********" at bounding box center [422, 316] width 95 height 28
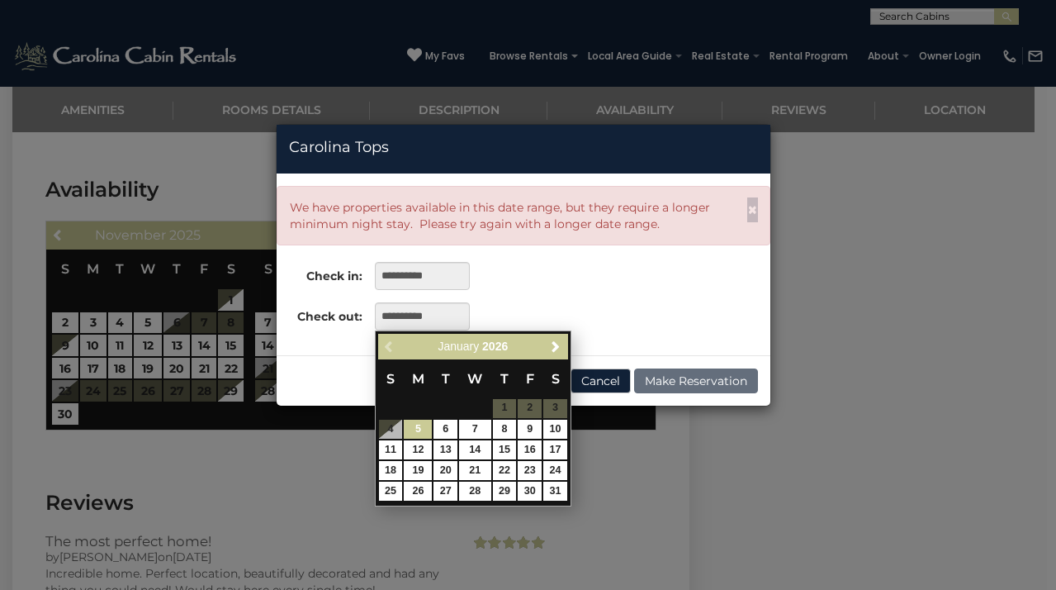
click at [421, 429] on link "5" at bounding box center [418, 429] width 28 height 19
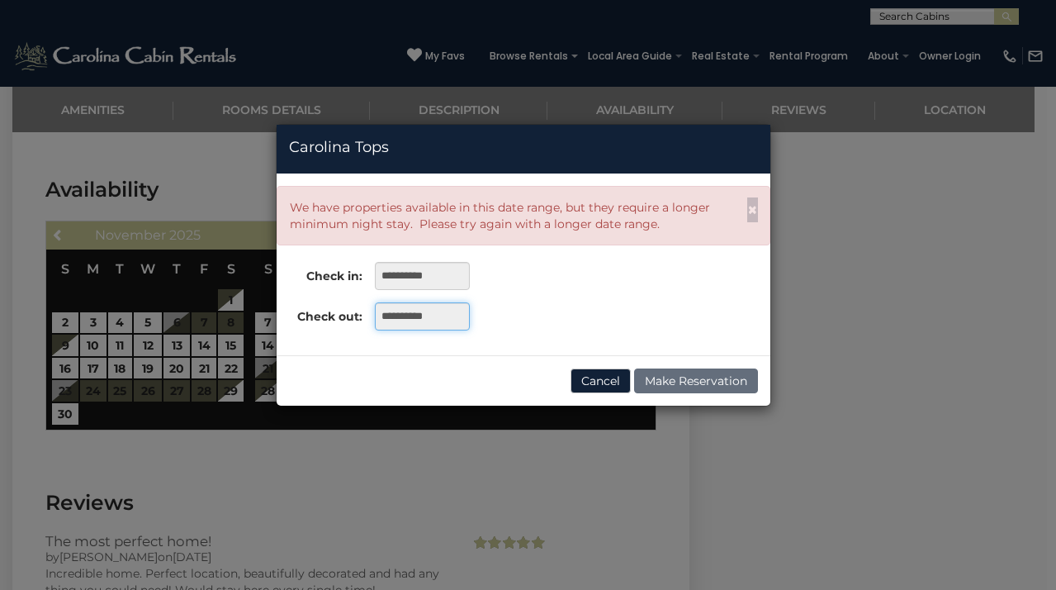
click at [438, 315] on input "**********" at bounding box center [422, 316] width 95 height 28
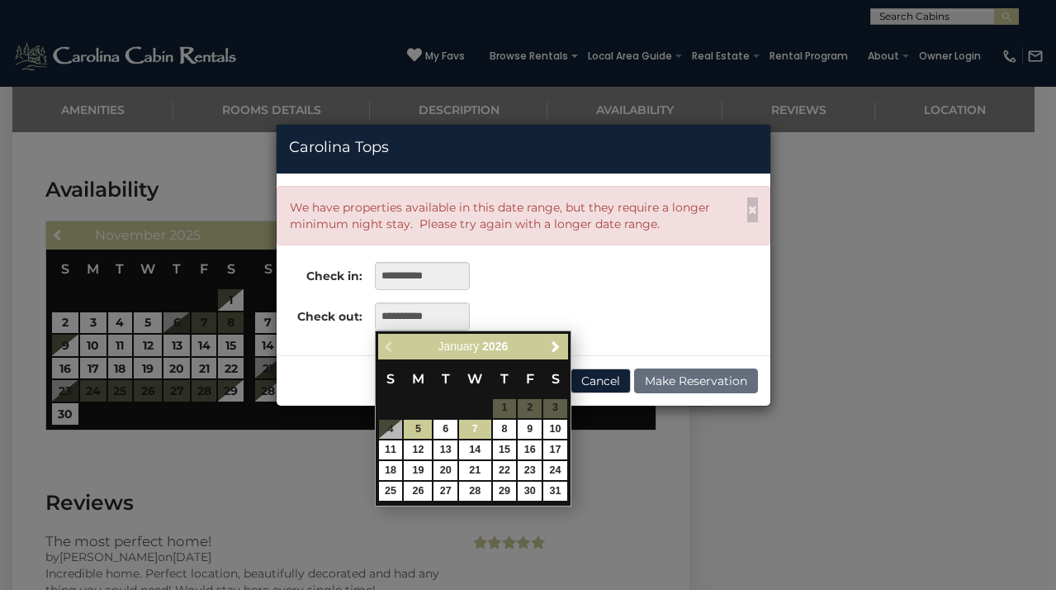
click at [472, 428] on link "7" at bounding box center [474, 429] width 31 height 19
type input "**********"
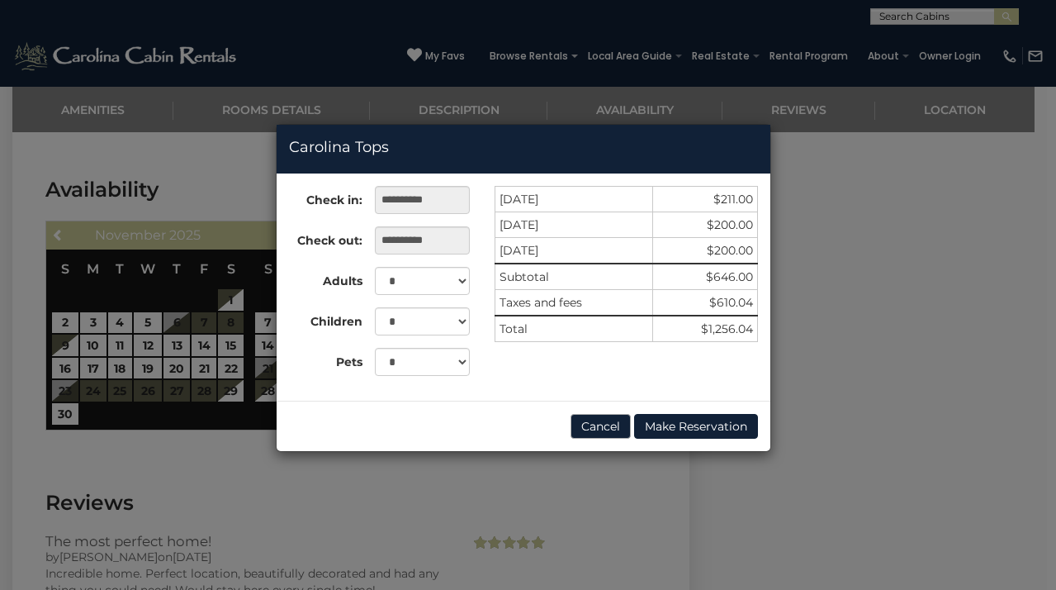
click at [594, 428] on button "Cancel" at bounding box center [601, 426] width 60 height 25
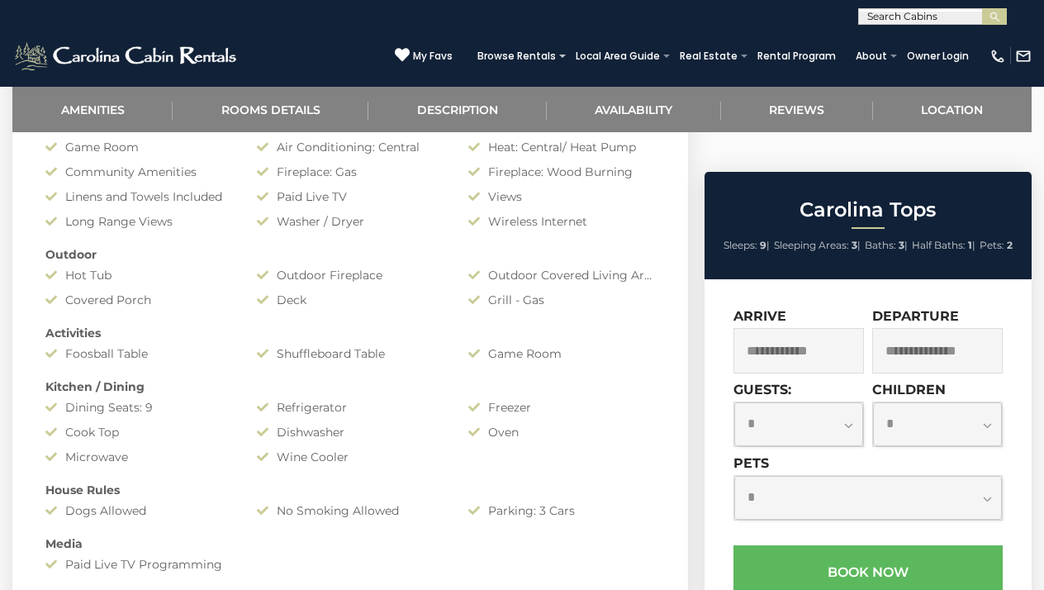
scroll to position [576, 0]
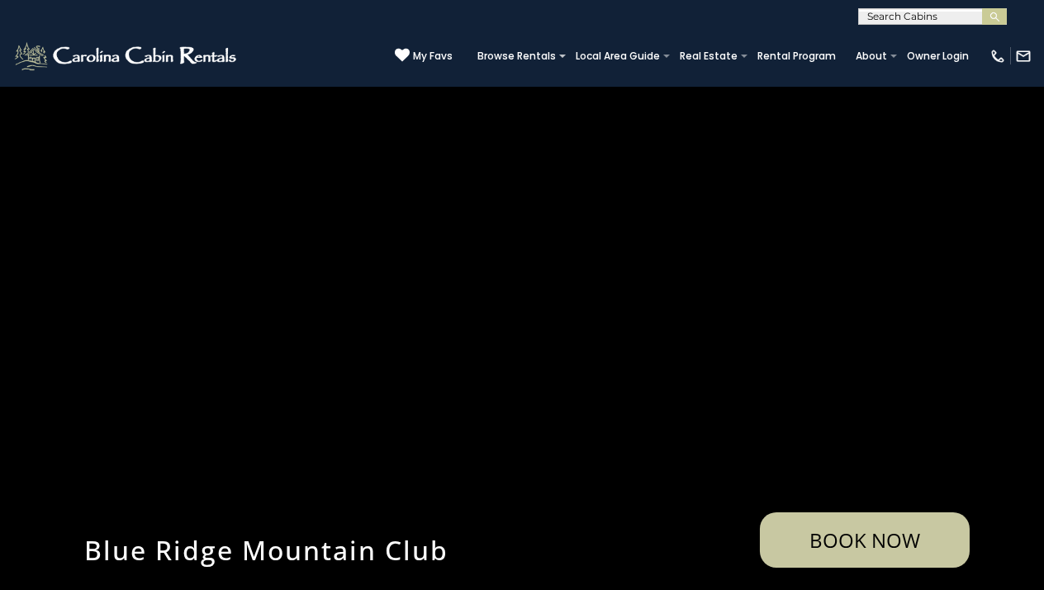
select select "*********"
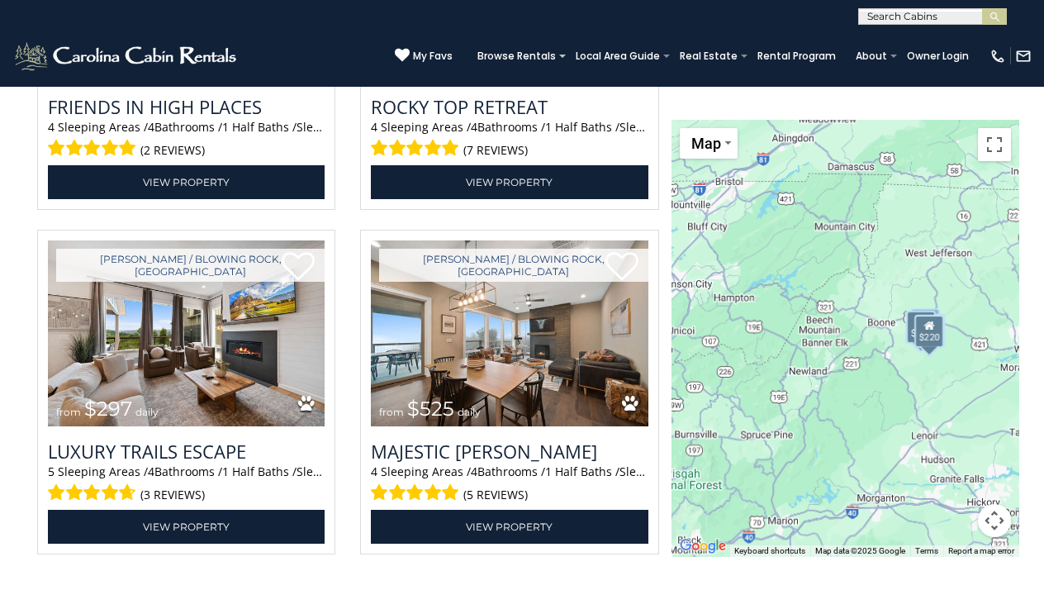
scroll to position [3539, 0]
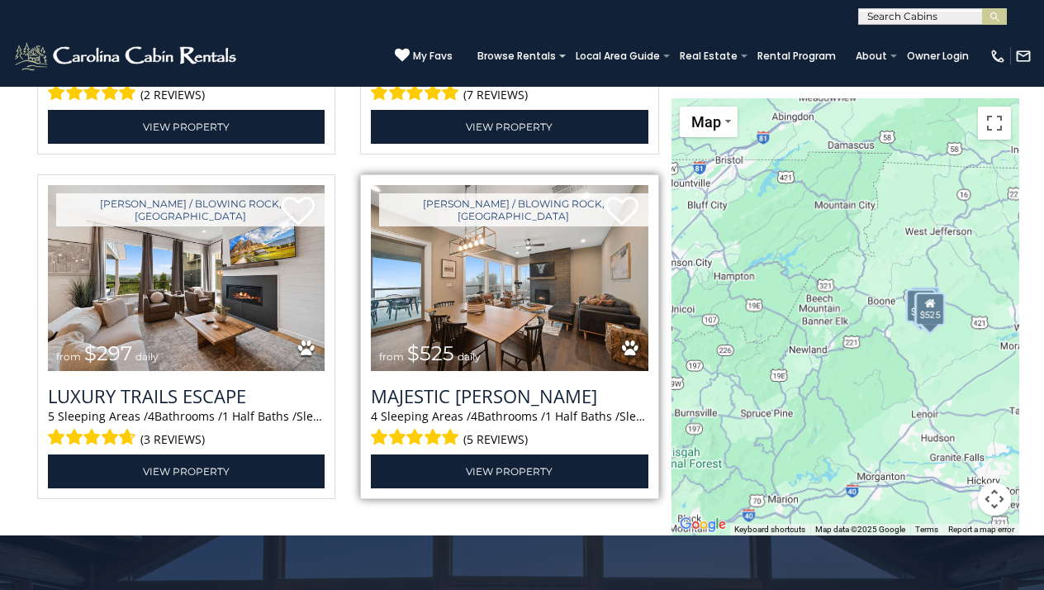
click at [515, 293] on img at bounding box center [509, 278] width 277 height 186
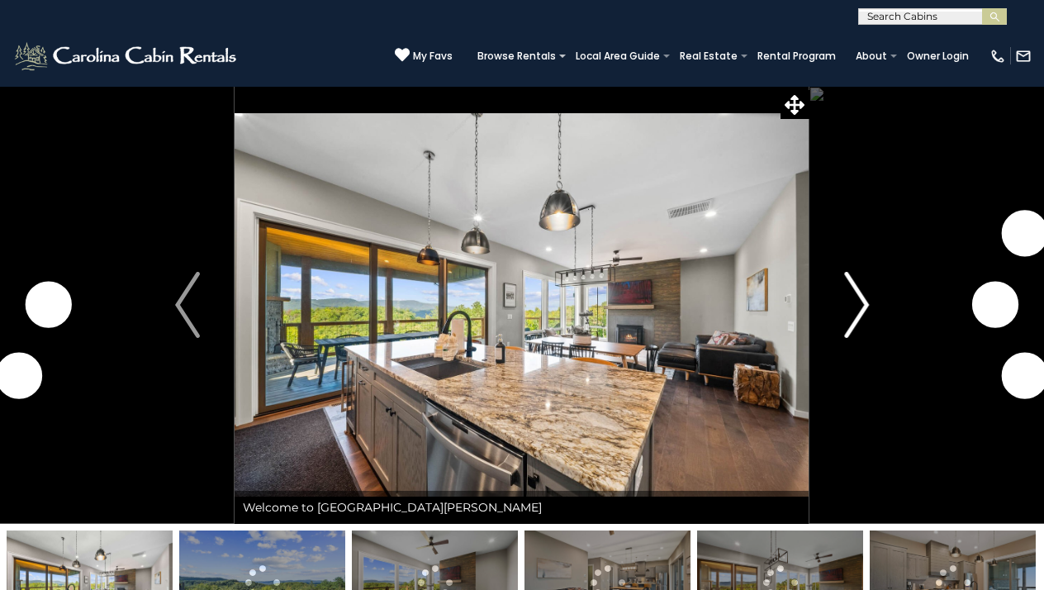
click at [852, 299] on img "Next" at bounding box center [856, 305] width 25 height 66
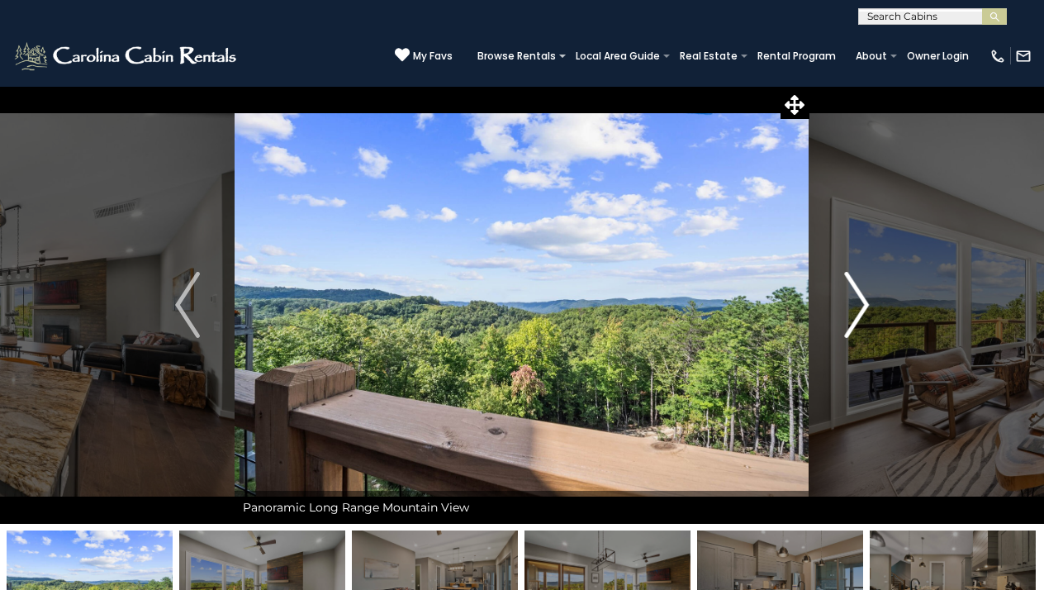
click at [853, 298] on img "Next" at bounding box center [856, 305] width 25 height 66
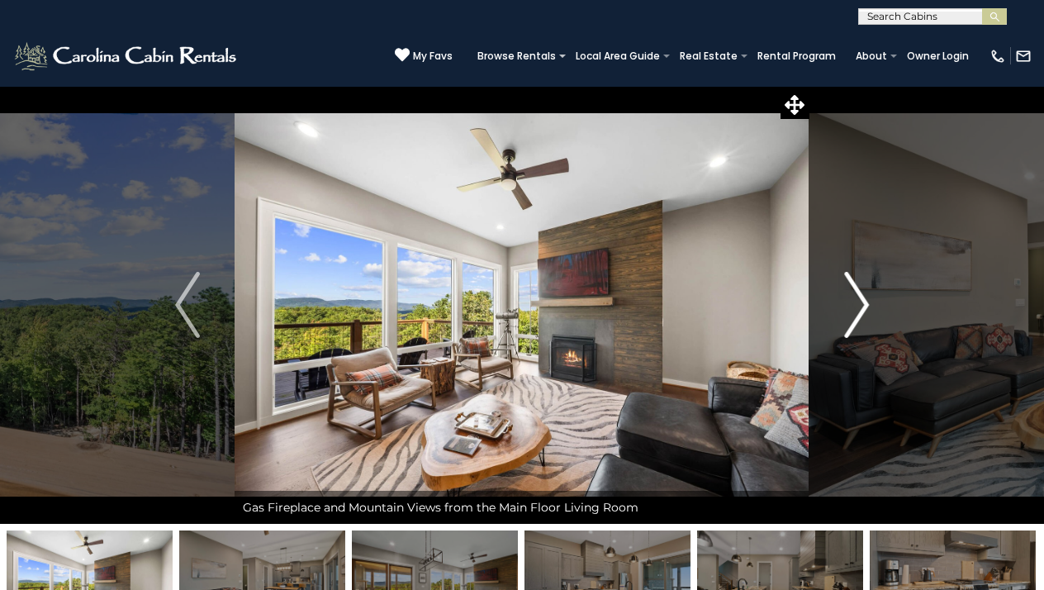
click at [852, 299] on img "Next" at bounding box center [856, 305] width 25 height 66
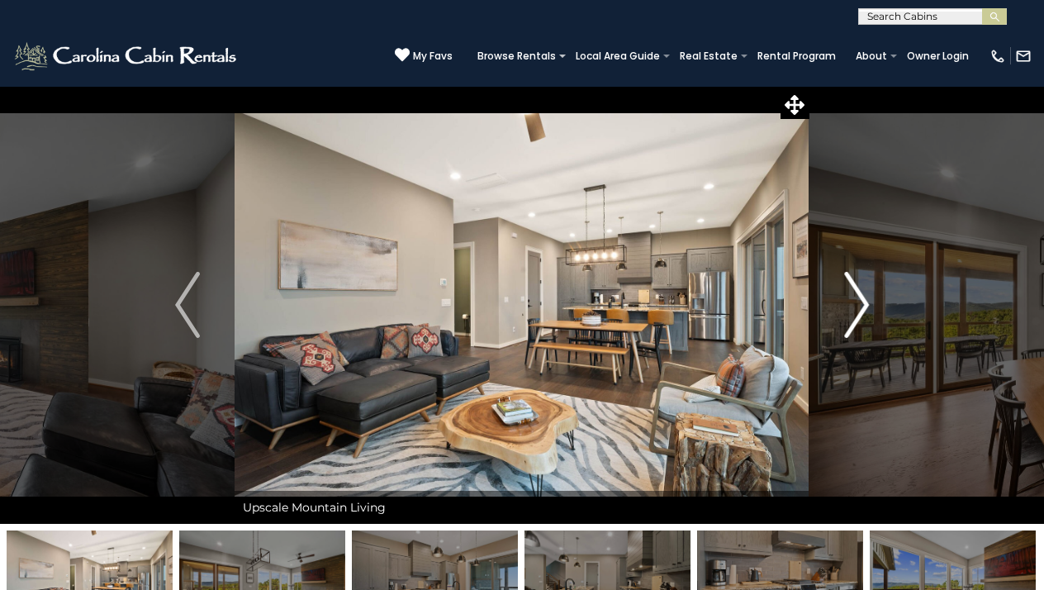
click at [852, 300] on img "Next" at bounding box center [856, 305] width 25 height 66
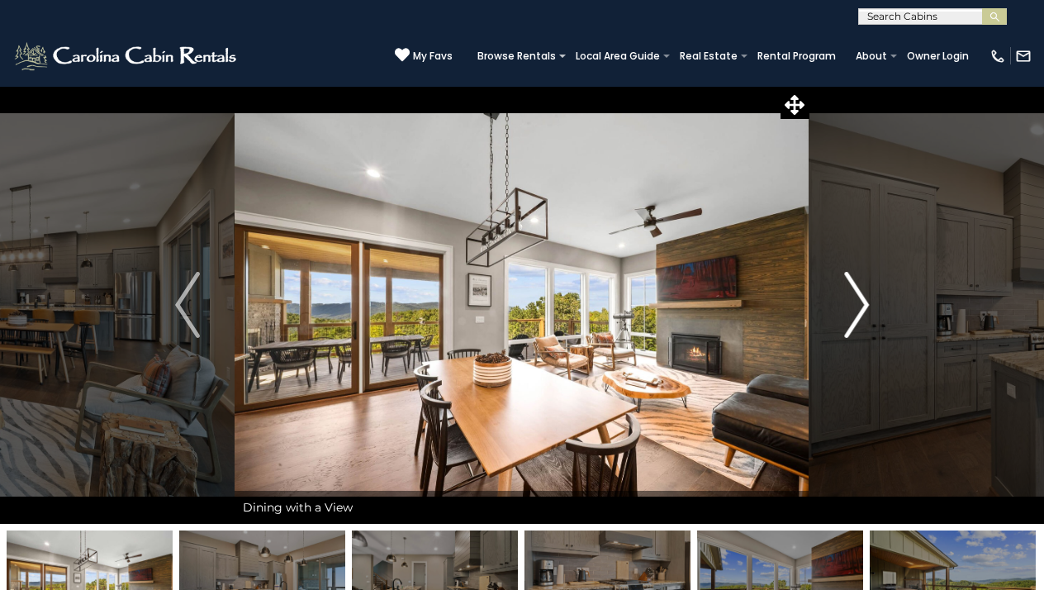
click at [852, 300] on img "Next" at bounding box center [856, 305] width 25 height 66
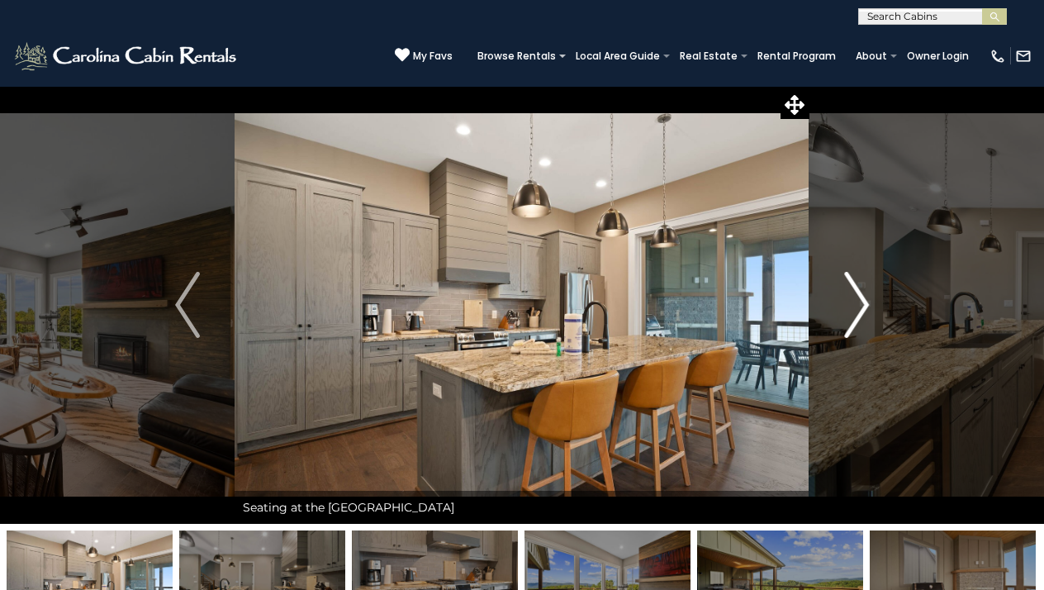
click at [852, 301] on img "Next" at bounding box center [856, 305] width 25 height 66
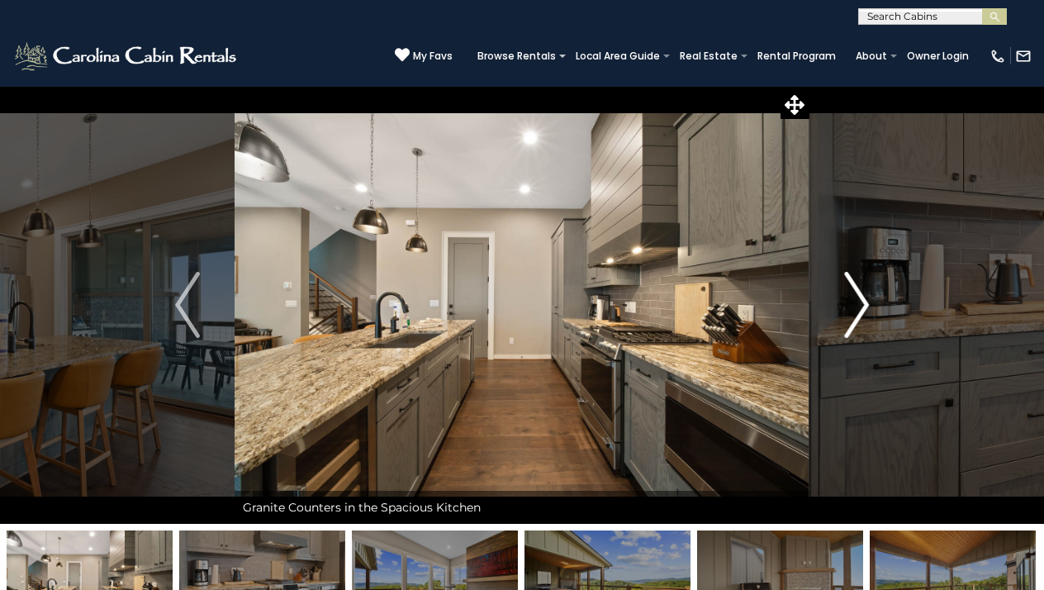
click at [852, 301] on img "Next" at bounding box center [856, 305] width 25 height 66
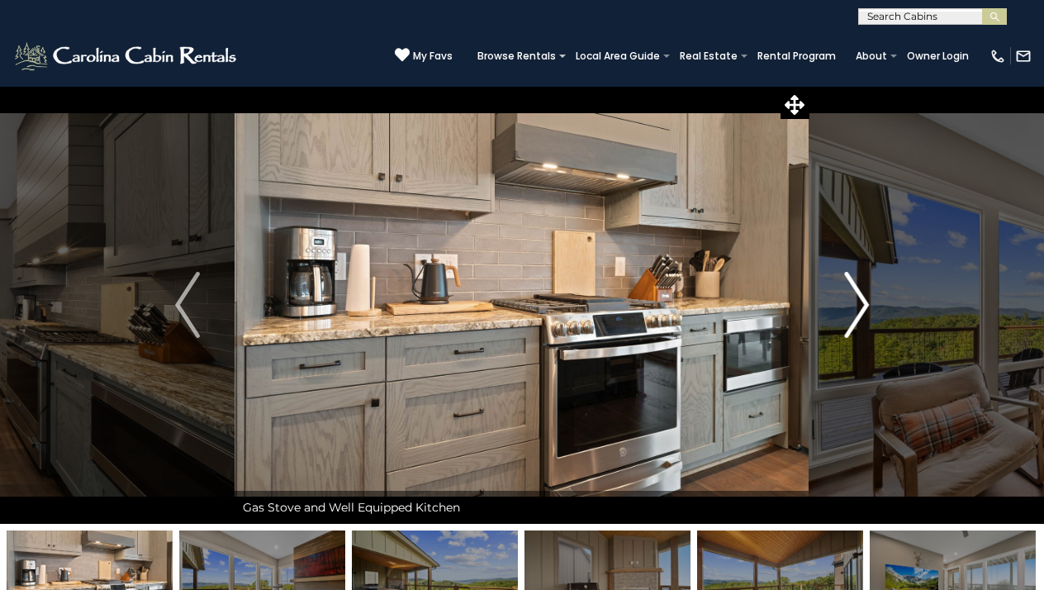
click at [852, 302] on img "Next" at bounding box center [856, 305] width 25 height 66
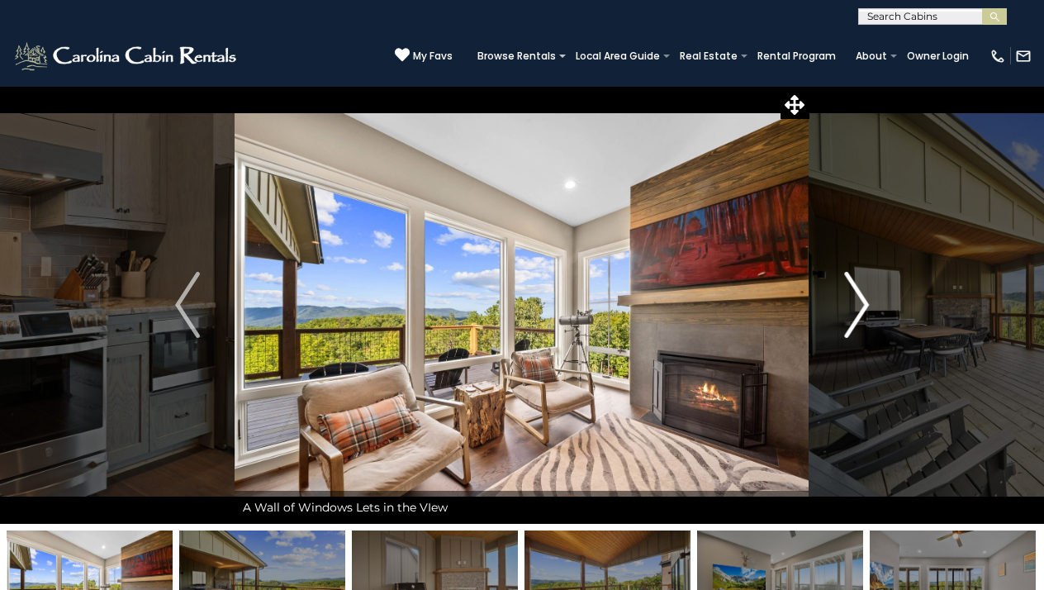
click at [853, 303] on img "Next" at bounding box center [856, 305] width 25 height 66
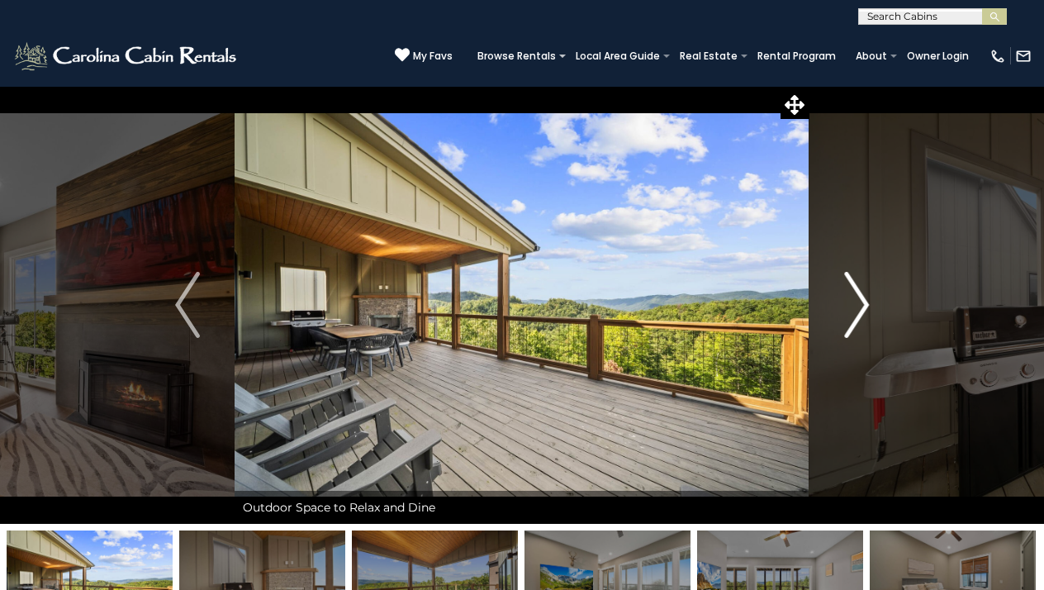
click at [853, 303] on img "Next" at bounding box center [856, 305] width 25 height 66
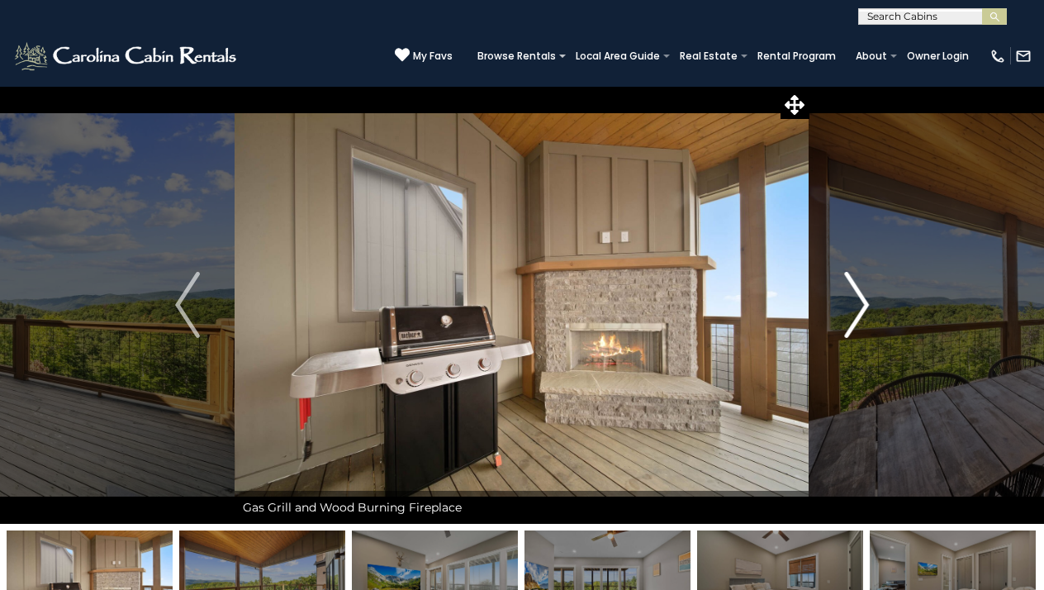
click at [853, 303] on img "Next" at bounding box center [856, 305] width 25 height 66
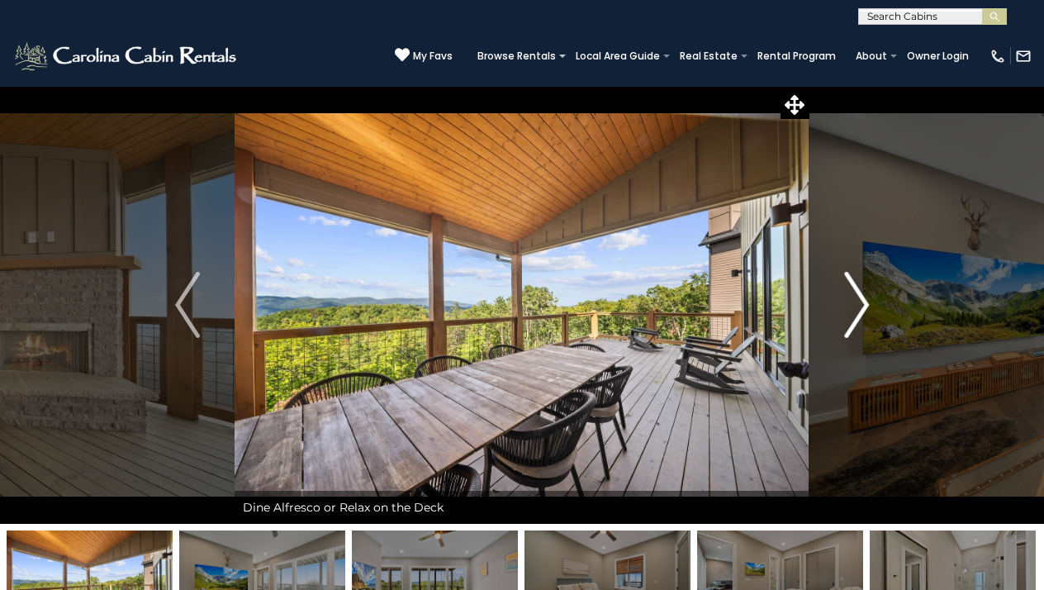
click at [853, 304] on img "Next" at bounding box center [856, 305] width 25 height 66
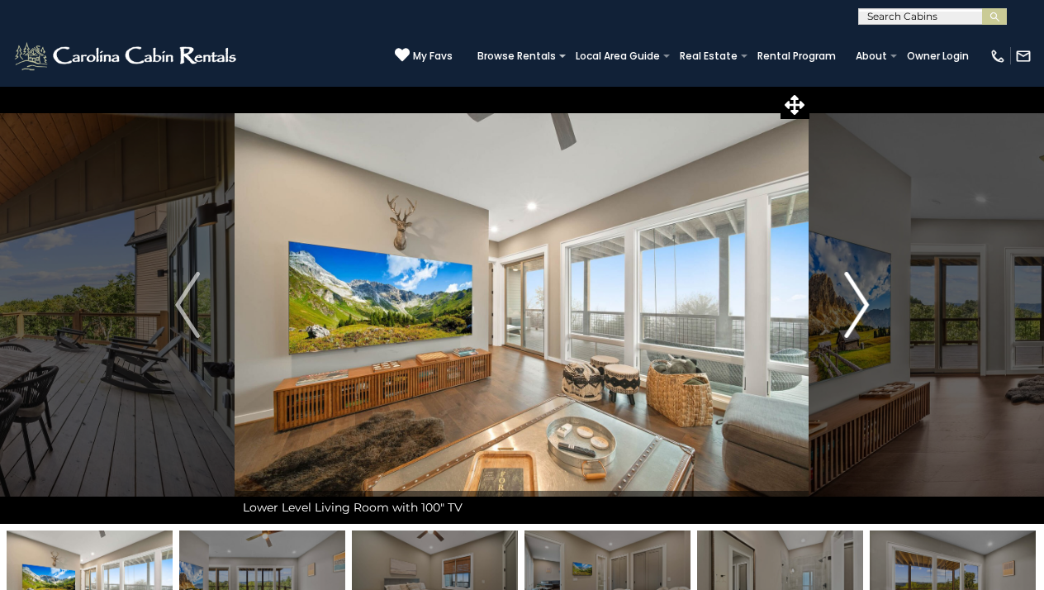
click at [853, 304] on img "Next" at bounding box center [856, 305] width 25 height 66
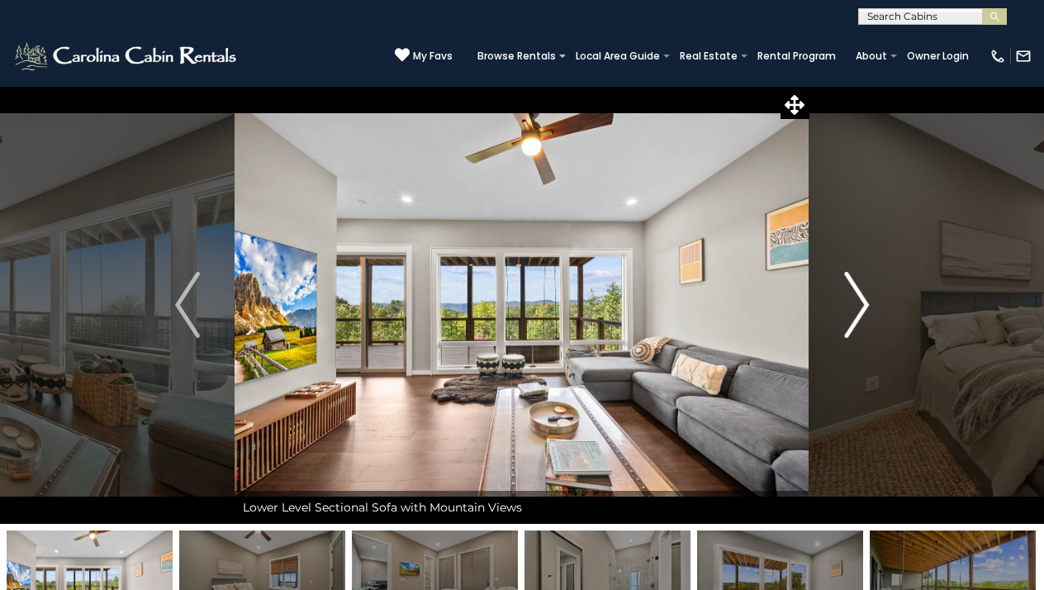
click at [853, 306] on img "Next" at bounding box center [856, 305] width 25 height 66
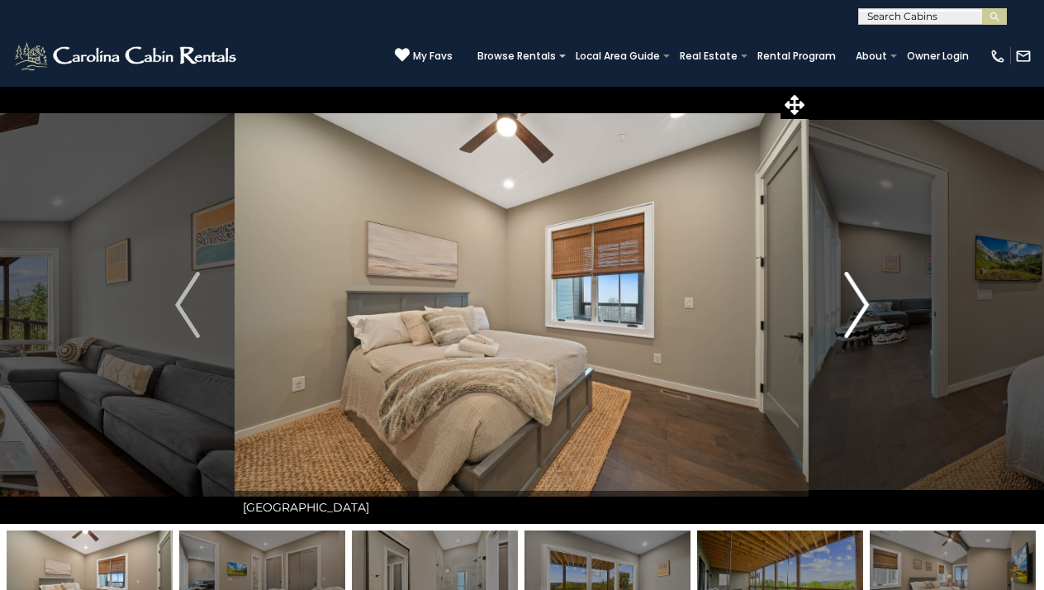
click at [853, 306] on img "Next" at bounding box center [856, 305] width 25 height 66
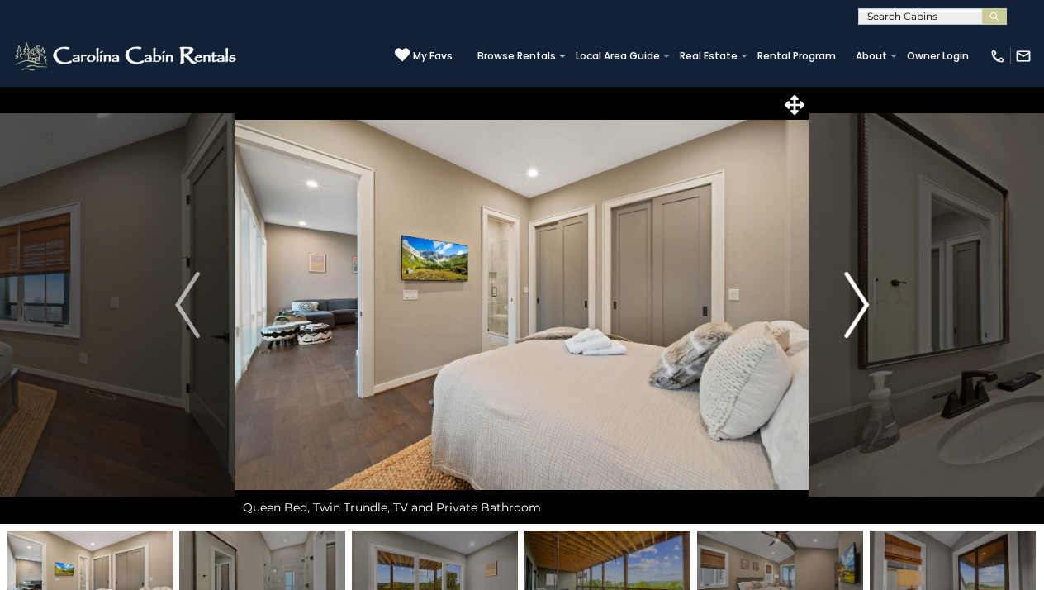
click at [853, 306] on img "Next" at bounding box center [856, 305] width 25 height 66
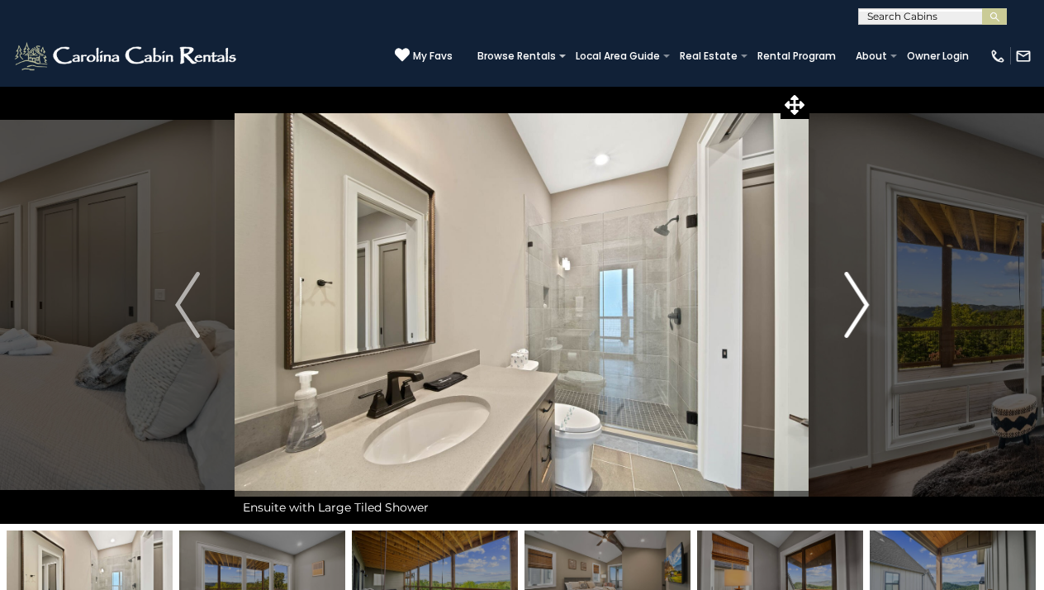
click at [853, 306] on img "Next" at bounding box center [856, 305] width 25 height 66
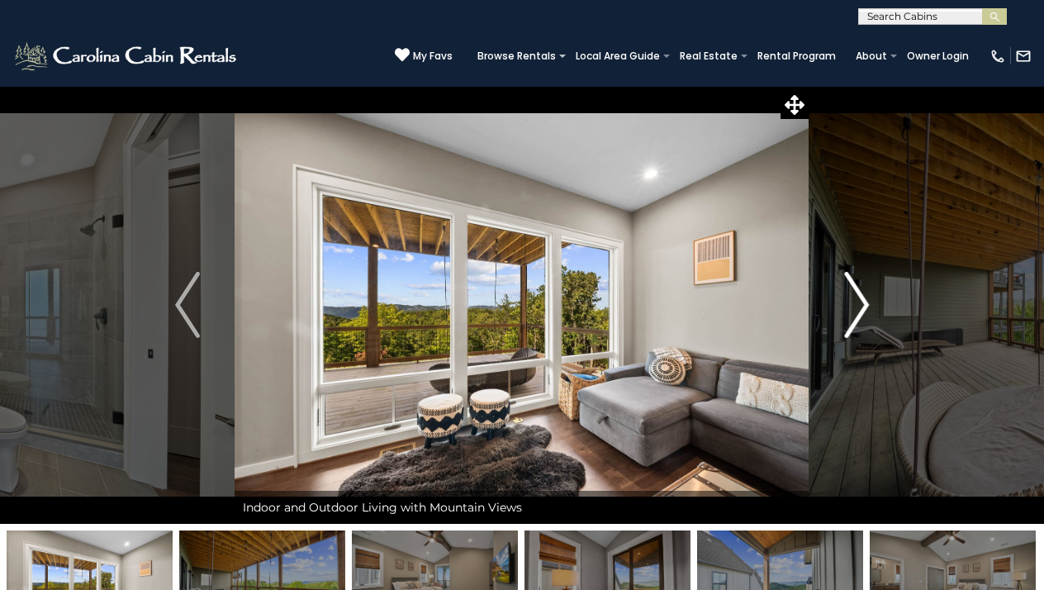
click at [853, 307] on img "Next" at bounding box center [856, 305] width 25 height 66
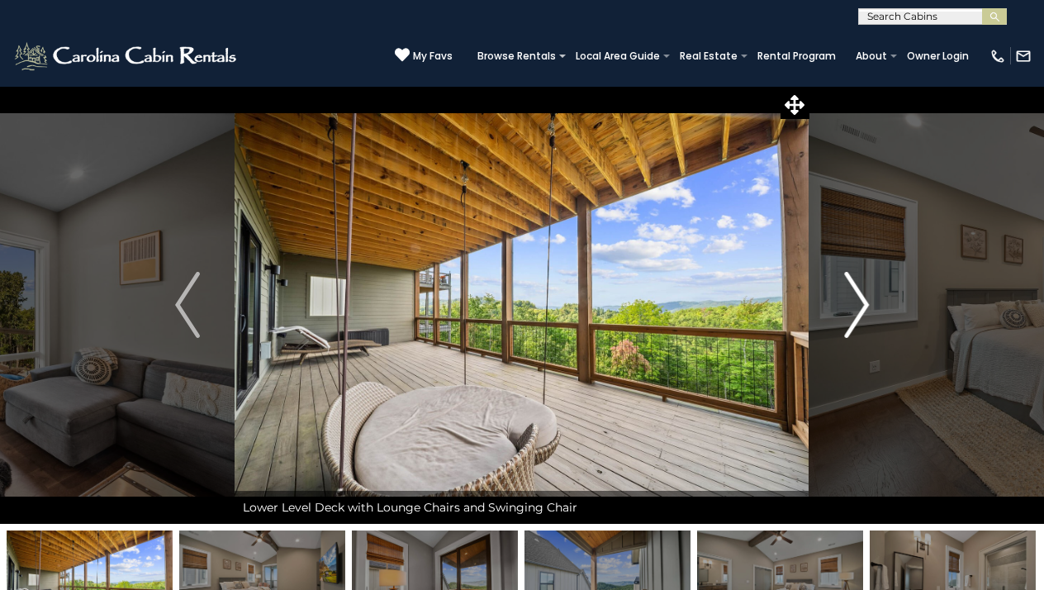
click at [854, 305] on img "Next" at bounding box center [856, 305] width 25 height 66
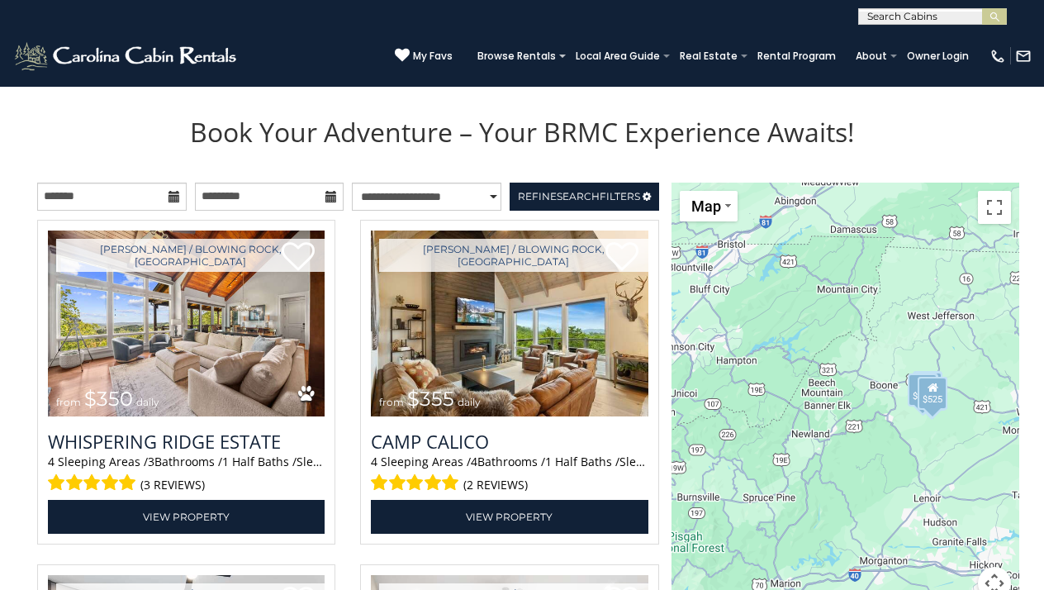
scroll to position [1760, 0]
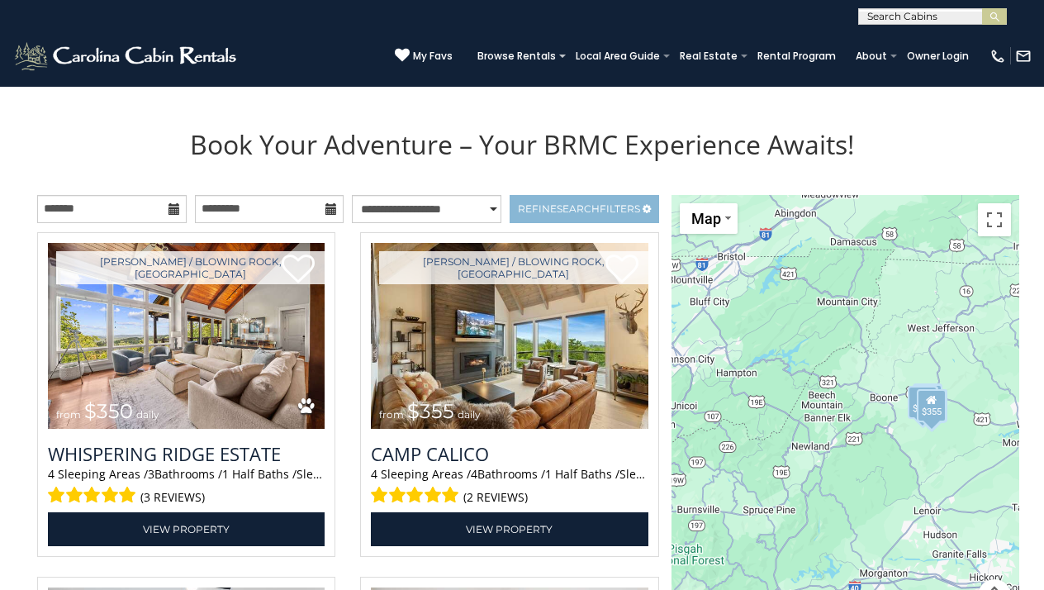
click at [555, 202] on span "Refine Search Filters" at bounding box center [579, 208] width 122 height 12
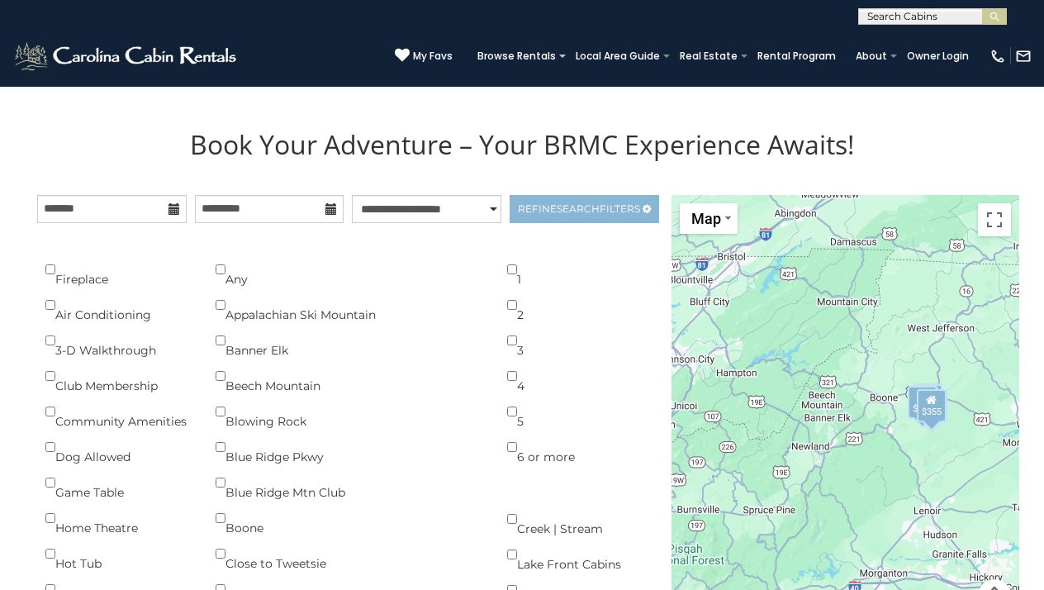
click at [555, 202] on span "Refine Search Filters" at bounding box center [579, 208] width 122 height 12
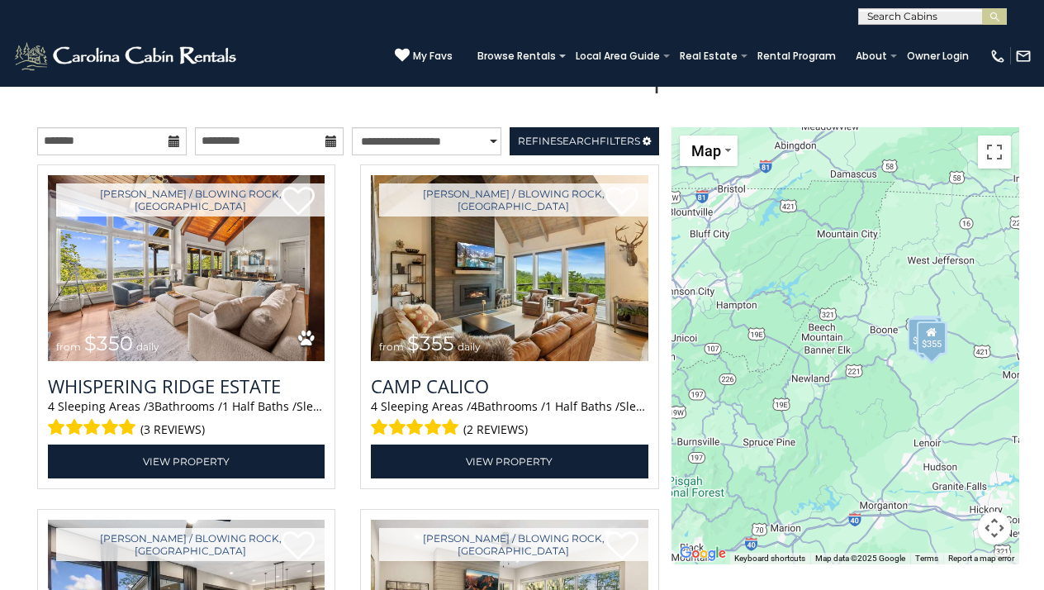
scroll to position [1772, 0]
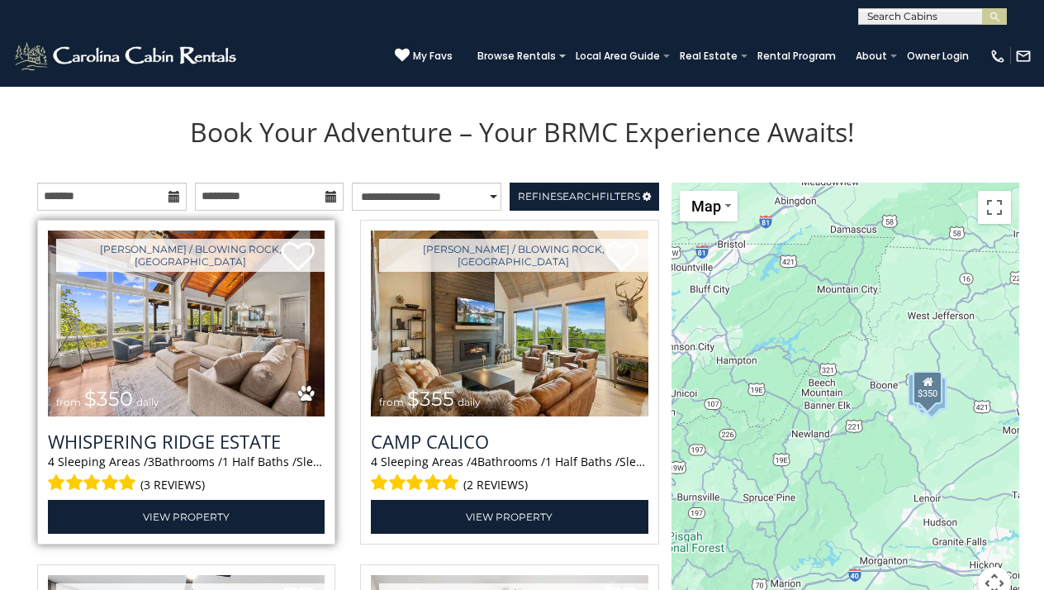
click at [220, 291] on img at bounding box center [186, 323] width 277 height 186
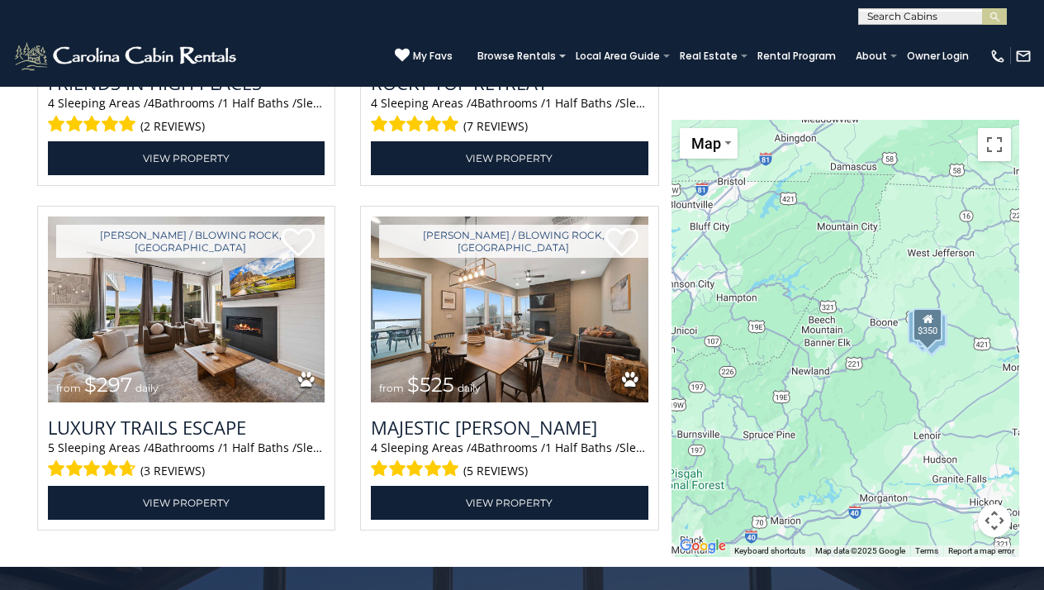
scroll to position [3520, 0]
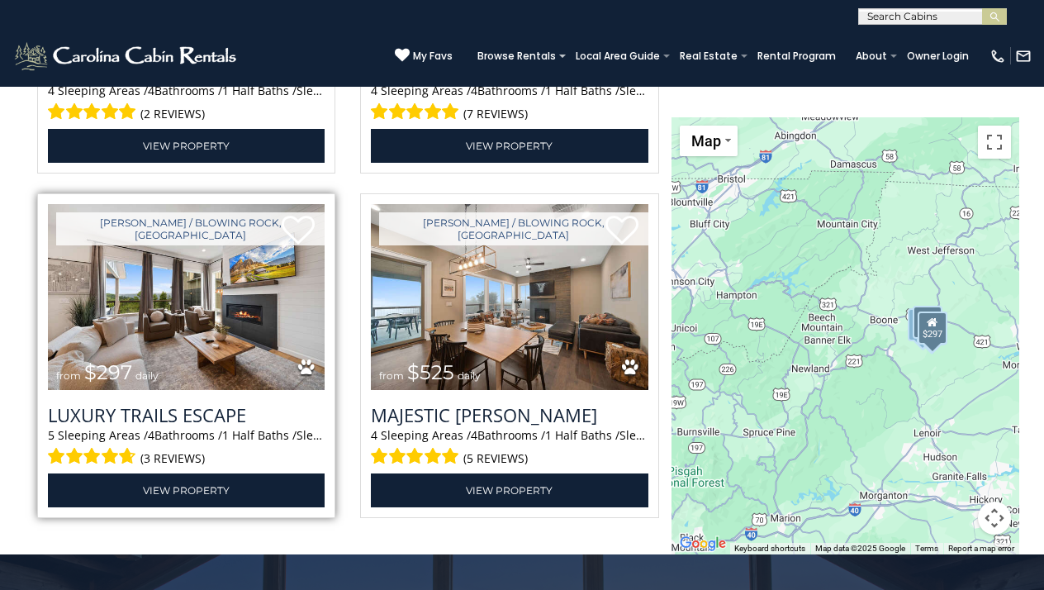
click at [178, 278] on img at bounding box center [186, 297] width 277 height 186
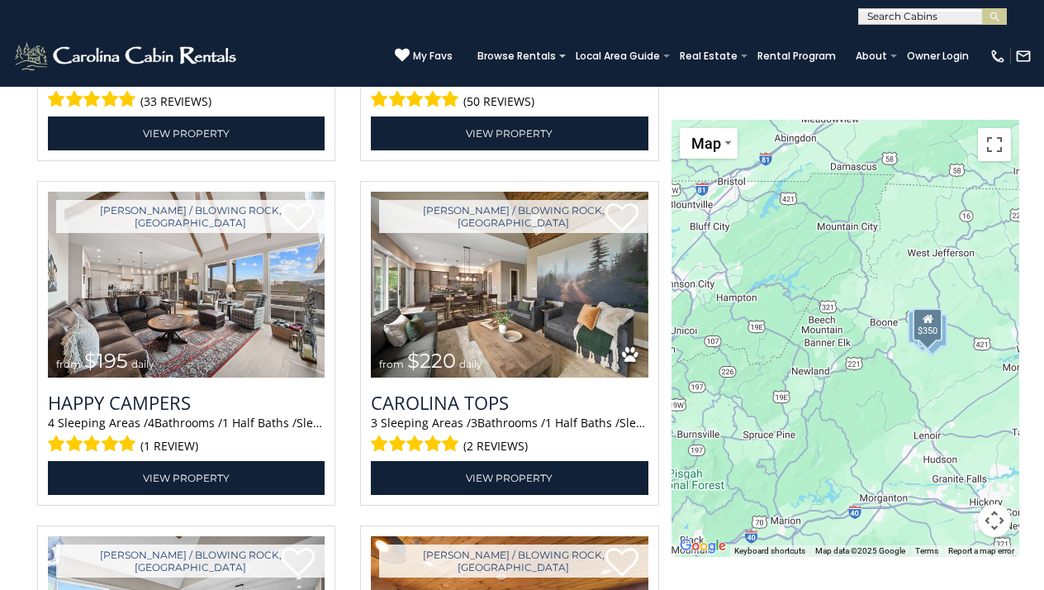
scroll to position [2812, 0]
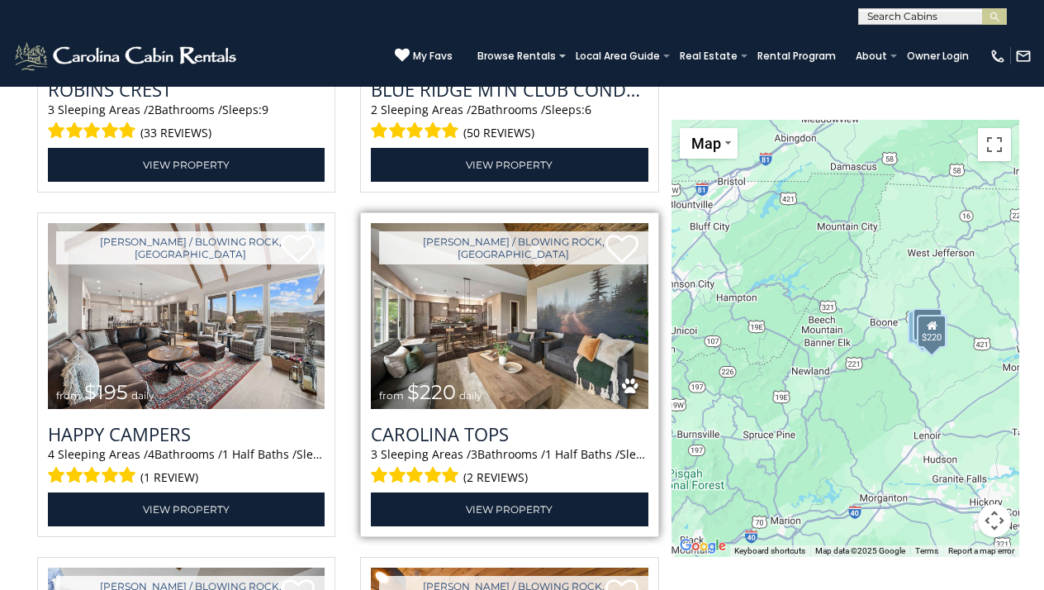
click at [553, 289] on img at bounding box center [509, 316] width 277 height 186
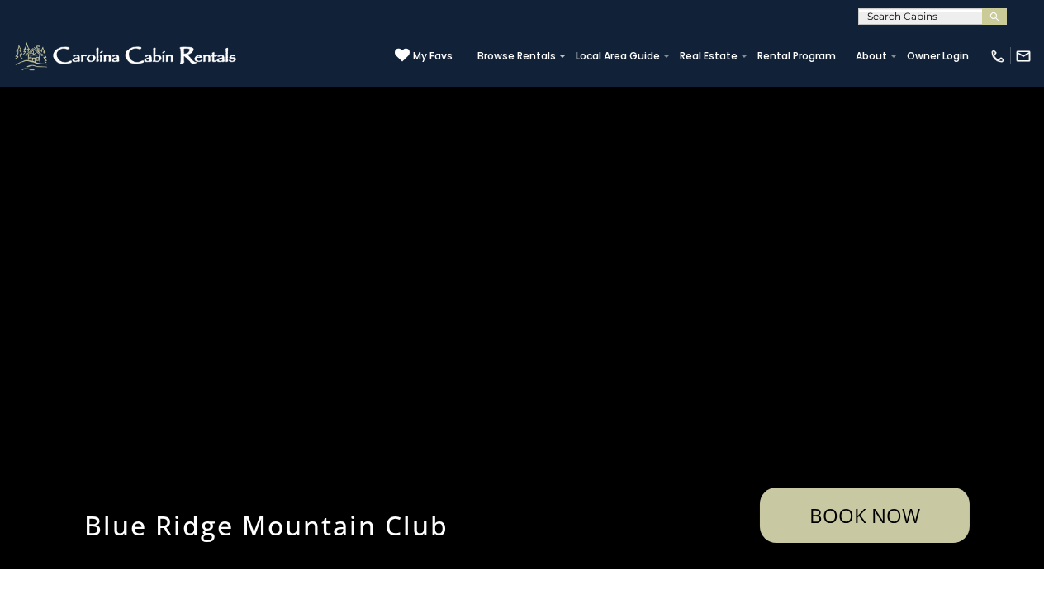
scroll to position [0, 0]
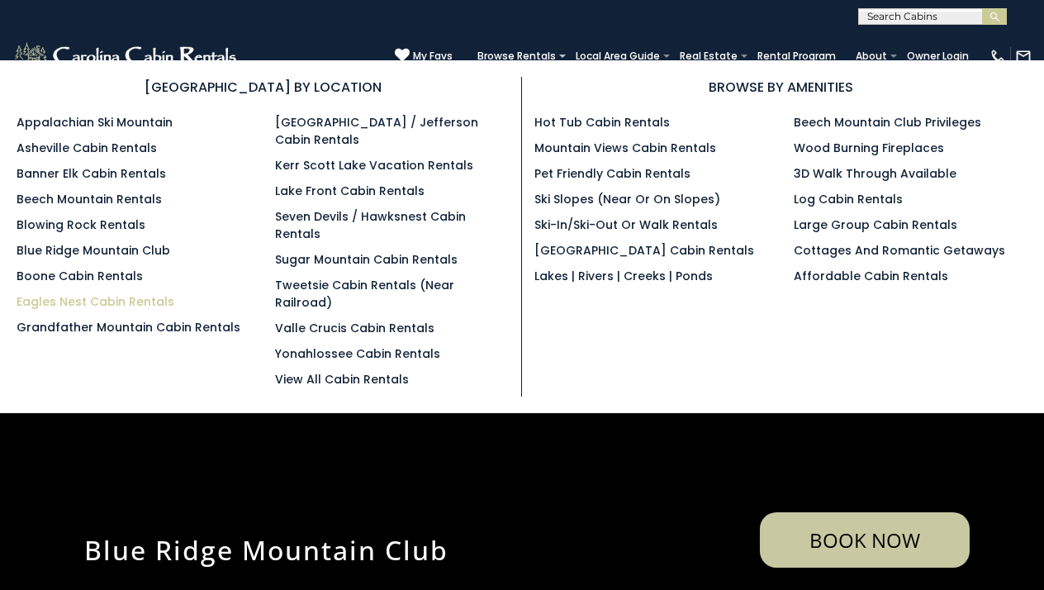
click at [131, 300] on link "Eagles Nest Cabin Rentals" at bounding box center [96, 301] width 158 height 17
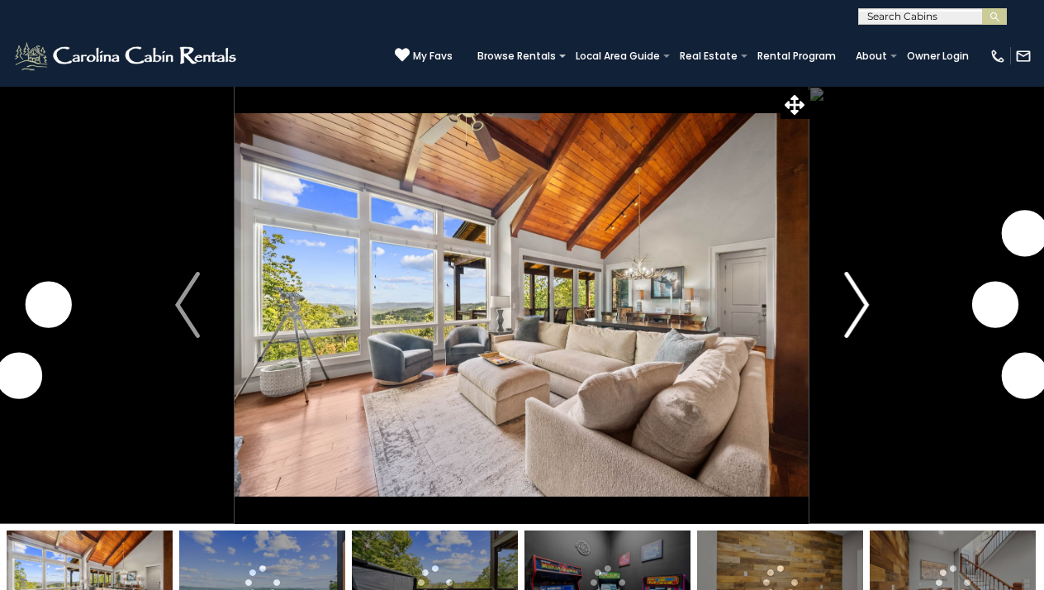
click at [851, 295] on img "Next" at bounding box center [856, 305] width 25 height 66
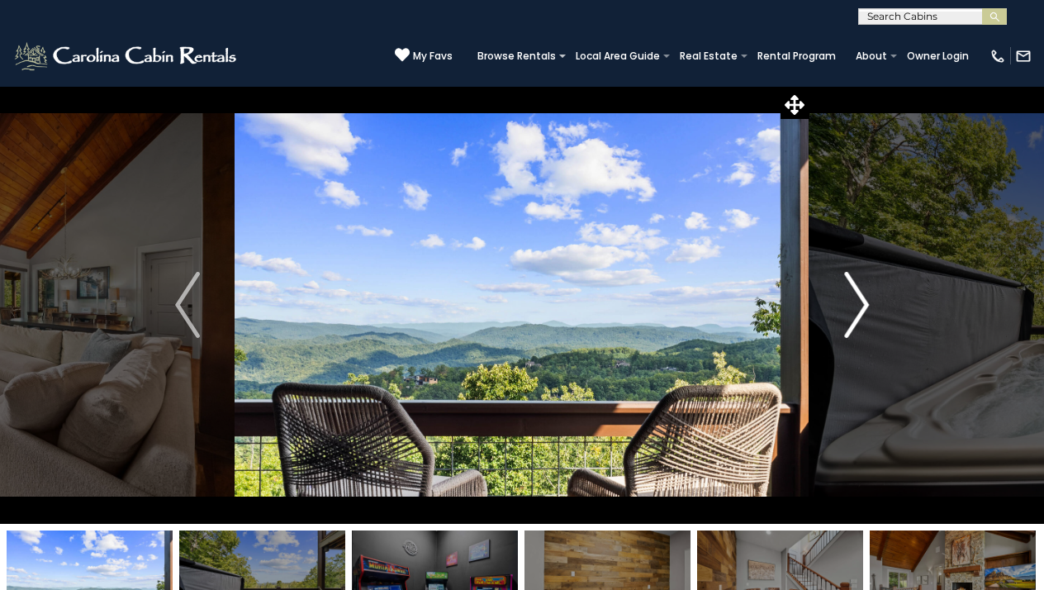
click at [856, 302] on img "Next" at bounding box center [856, 305] width 25 height 66
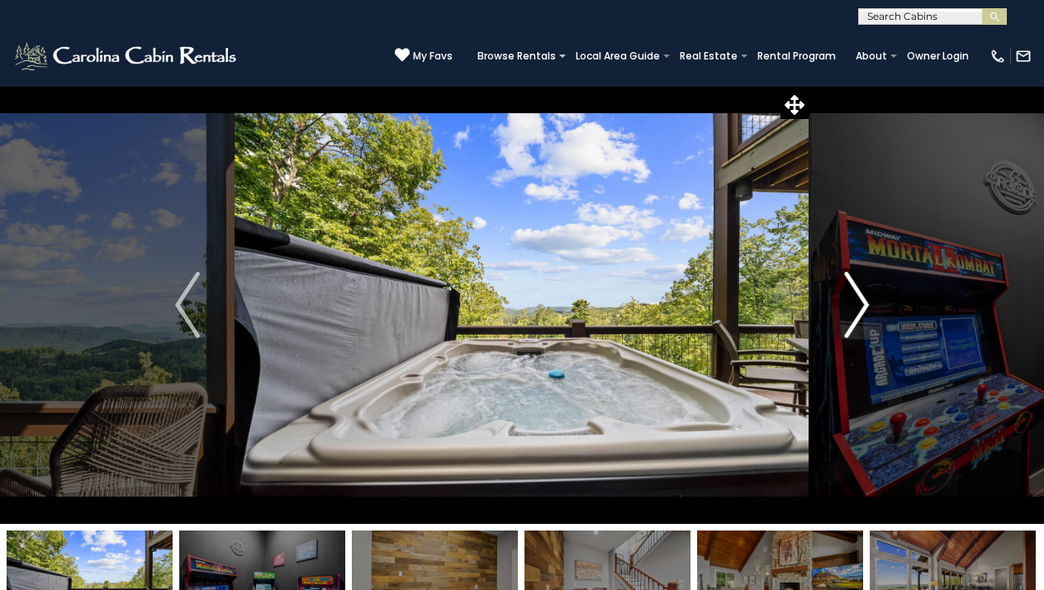
click at [856, 302] on img "Next" at bounding box center [856, 305] width 25 height 66
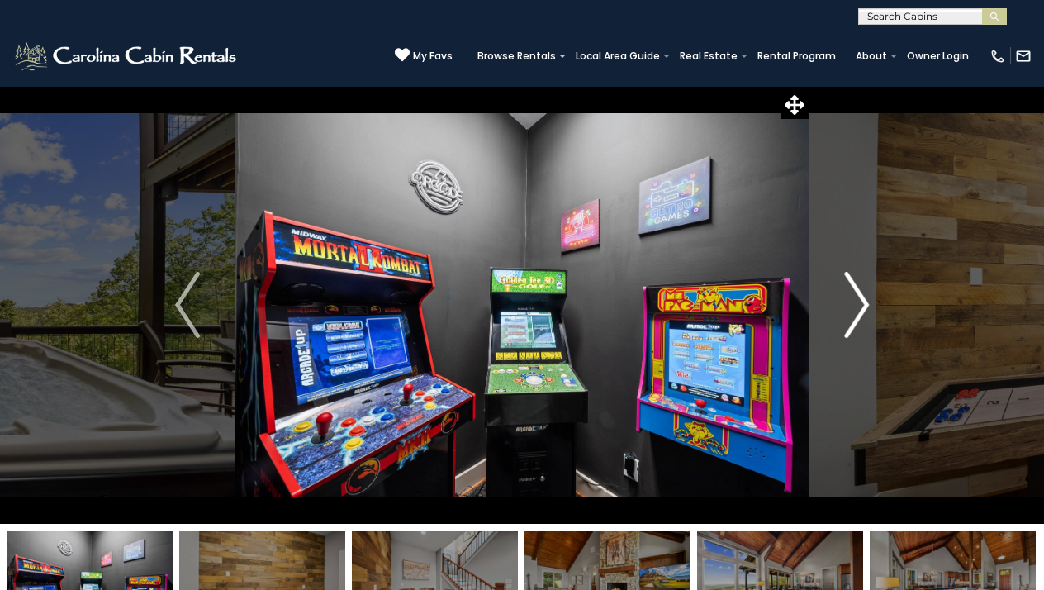
click at [856, 303] on img "Next" at bounding box center [856, 305] width 25 height 66
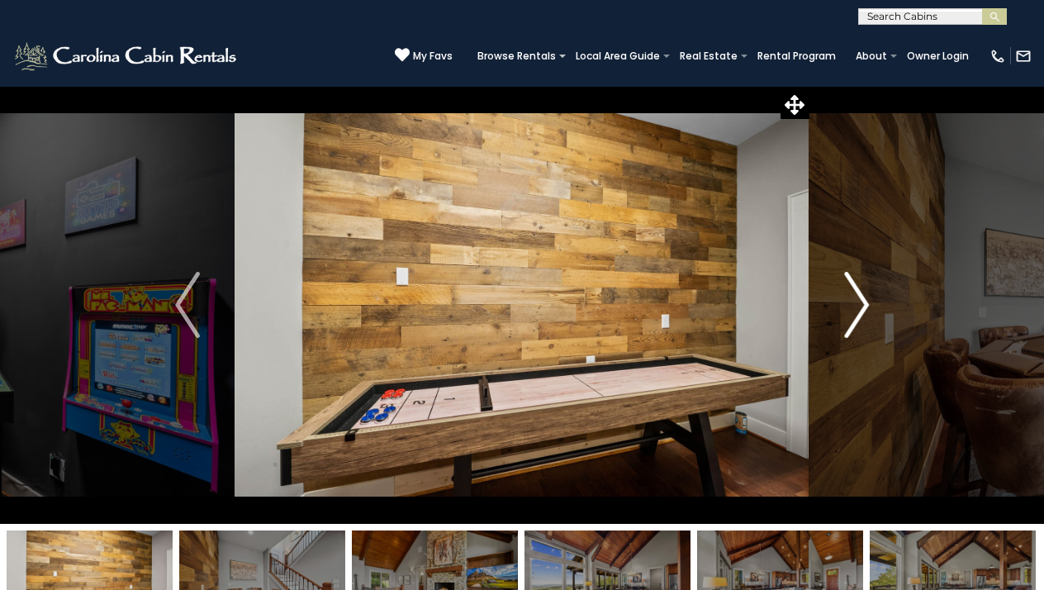
click at [856, 303] on img "Next" at bounding box center [856, 305] width 25 height 66
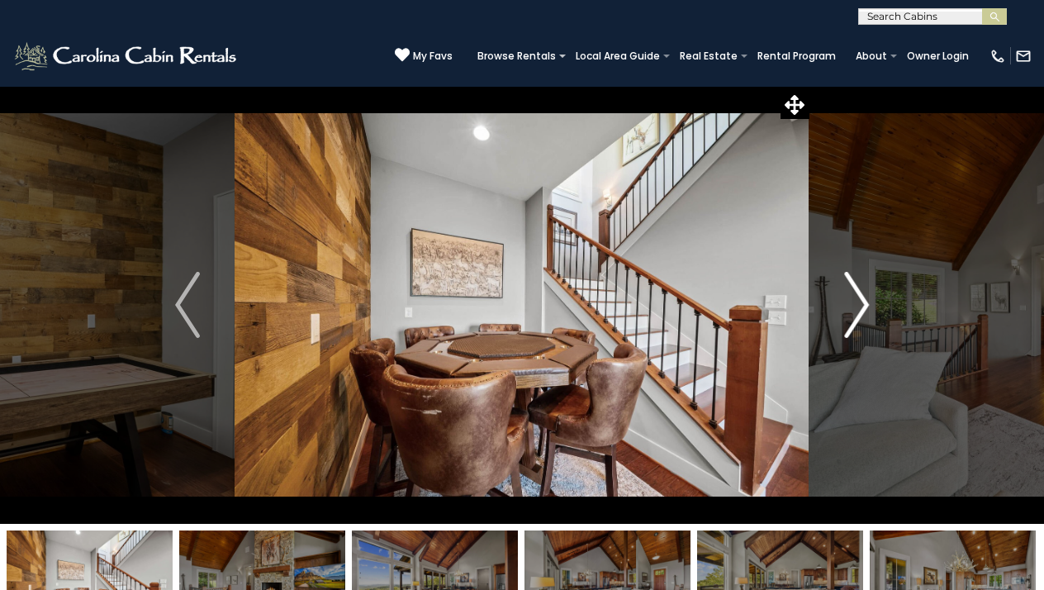
click at [856, 304] on img "Next" at bounding box center [856, 305] width 25 height 66
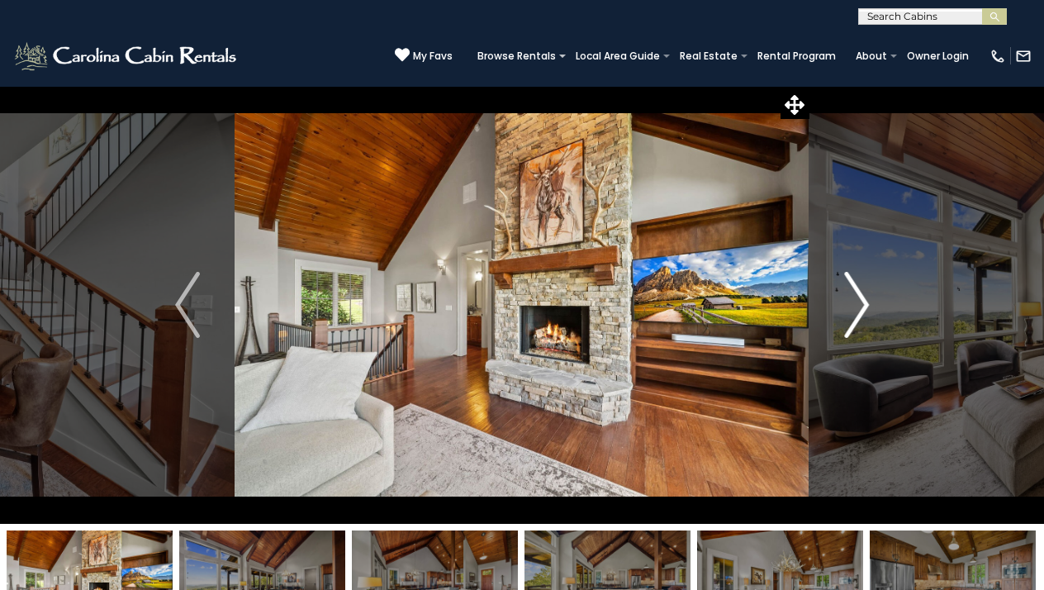
click at [856, 304] on img "Next" at bounding box center [856, 305] width 25 height 66
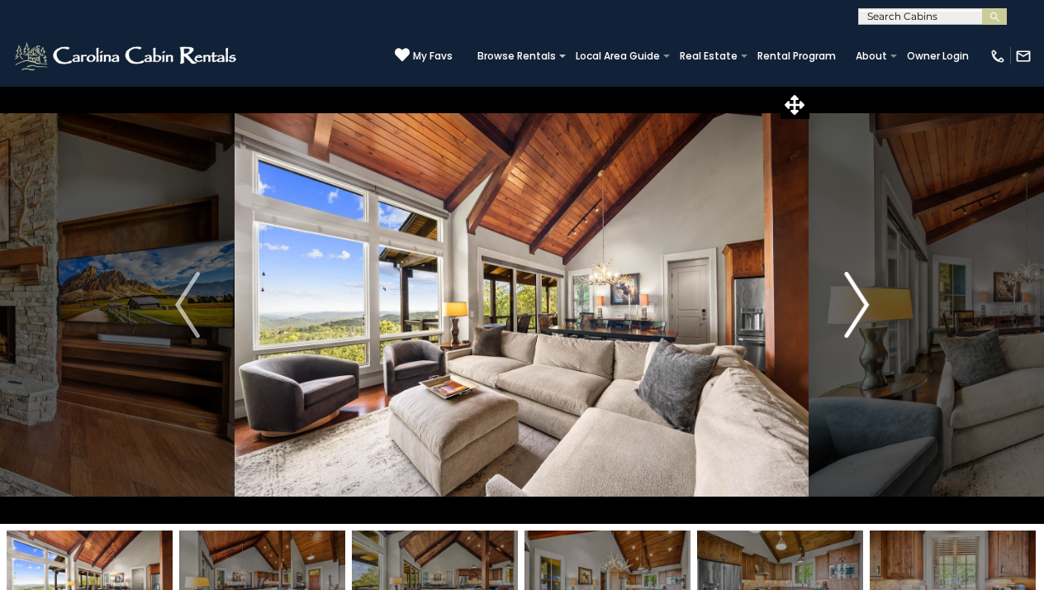
click at [856, 304] on img "Next" at bounding box center [856, 305] width 25 height 66
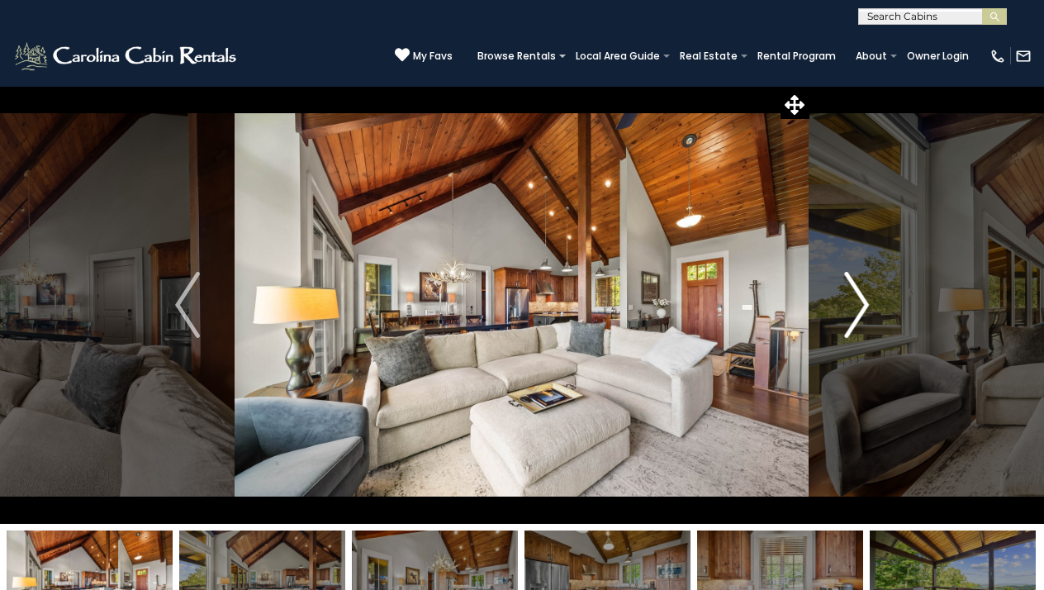
click at [856, 305] on img "Next" at bounding box center [856, 305] width 25 height 66
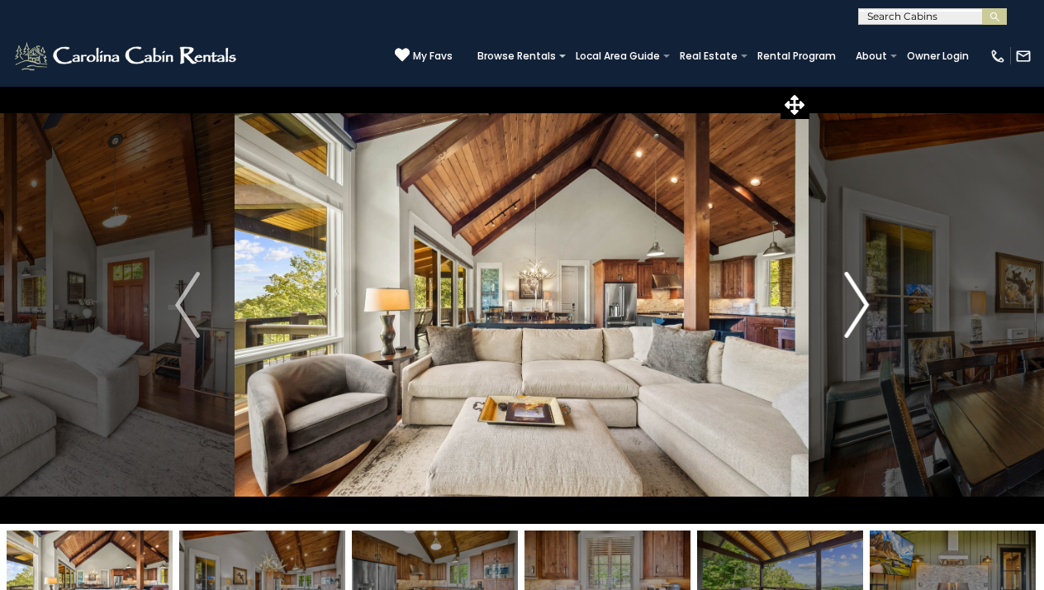
click at [856, 305] on img "Next" at bounding box center [856, 305] width 25 height 66
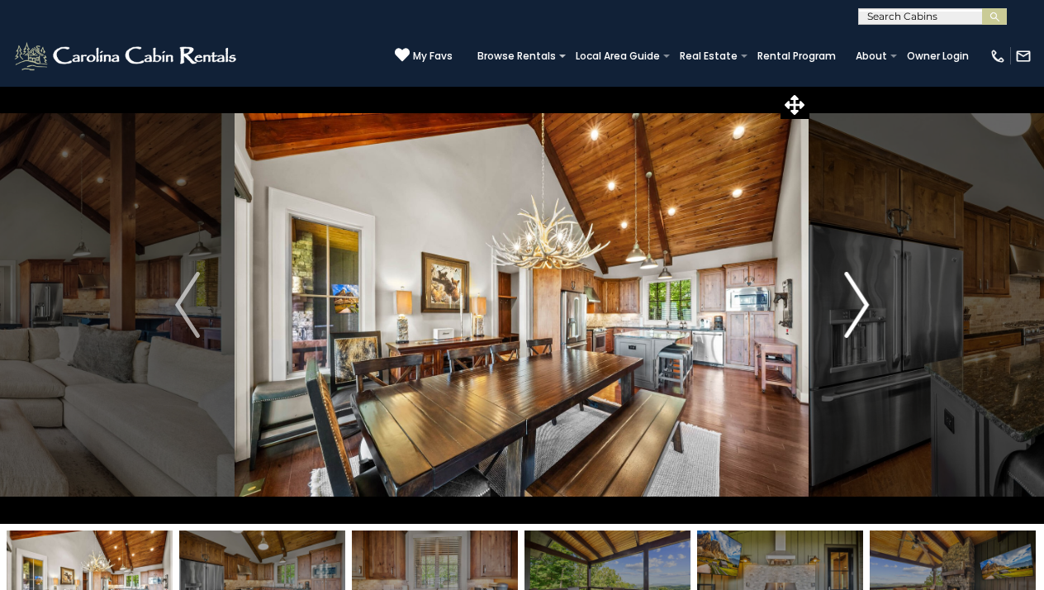
click at [856, 305] on img "Next" at bounding box center [856, 305] width 25 height 66
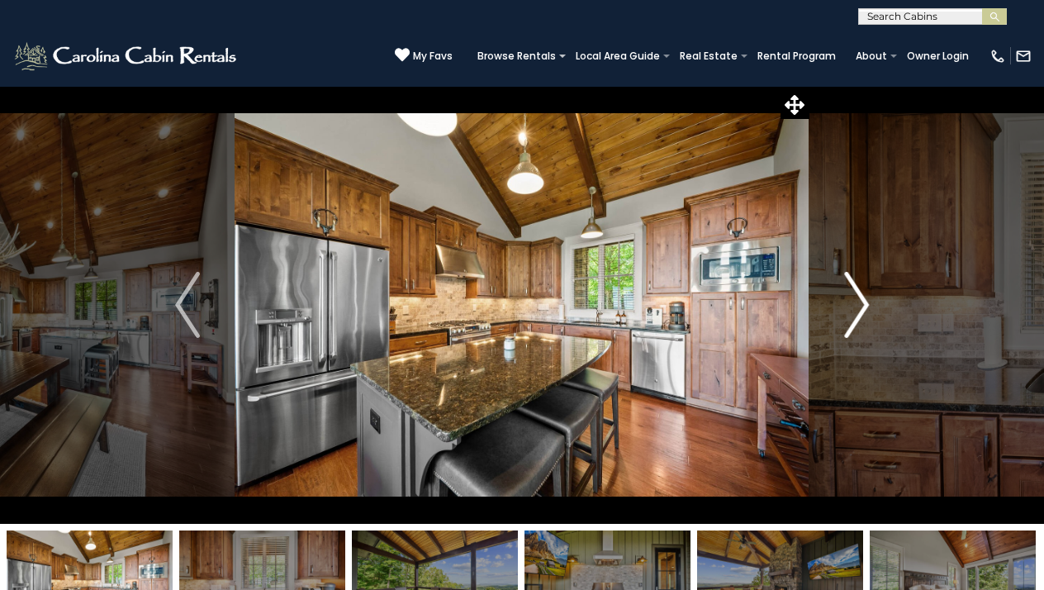
click at [856, 305] on img "Next" at bounding box center [856, 305] width 25 height 66
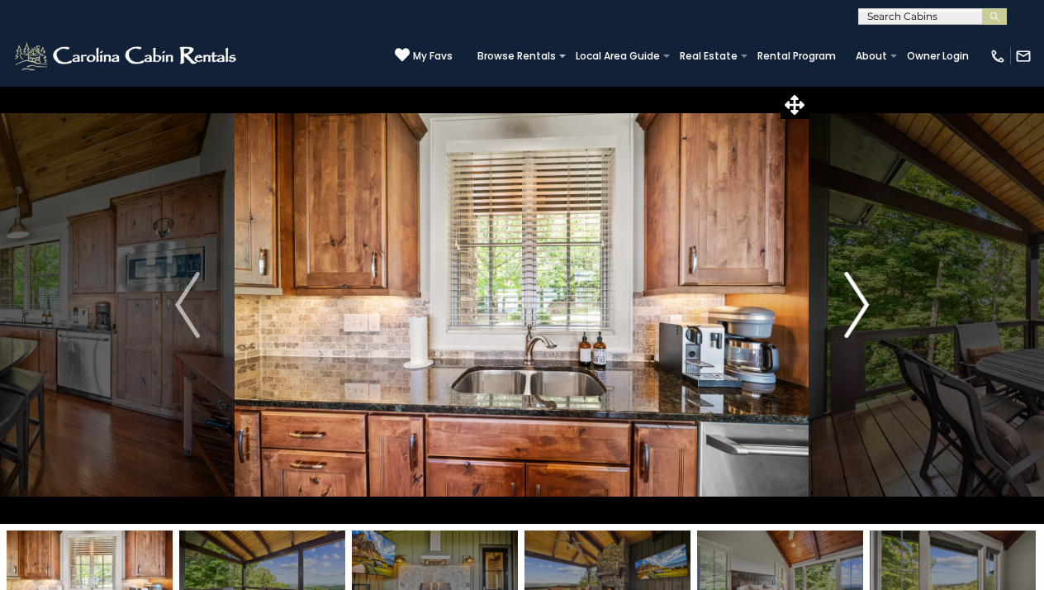
click at [856, 306] on img "Next" at bounding box center [856, 305] width 25 height 66
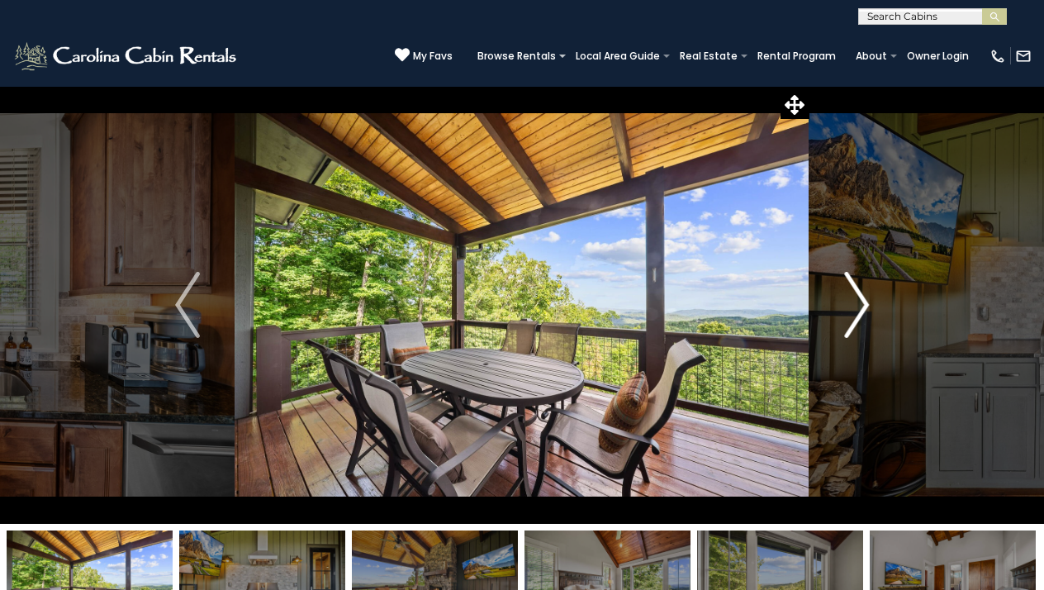
click at [856, 306] on img "Next" at bounding box center [856, 305] width 25 height 66
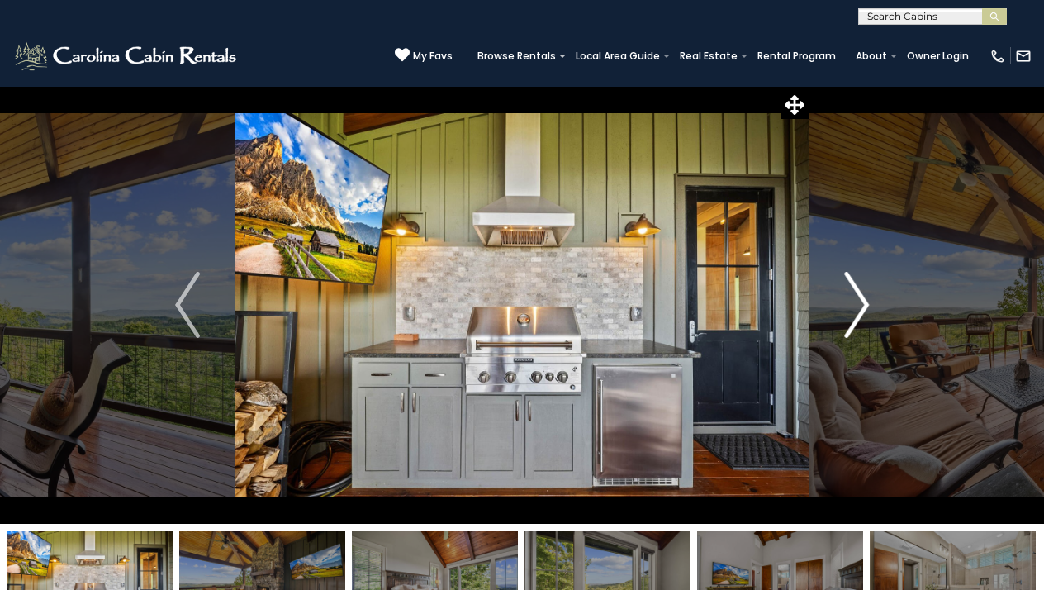
click at [856, 306] on img "Next" at bounding box center [856, 305] width 25 height 66
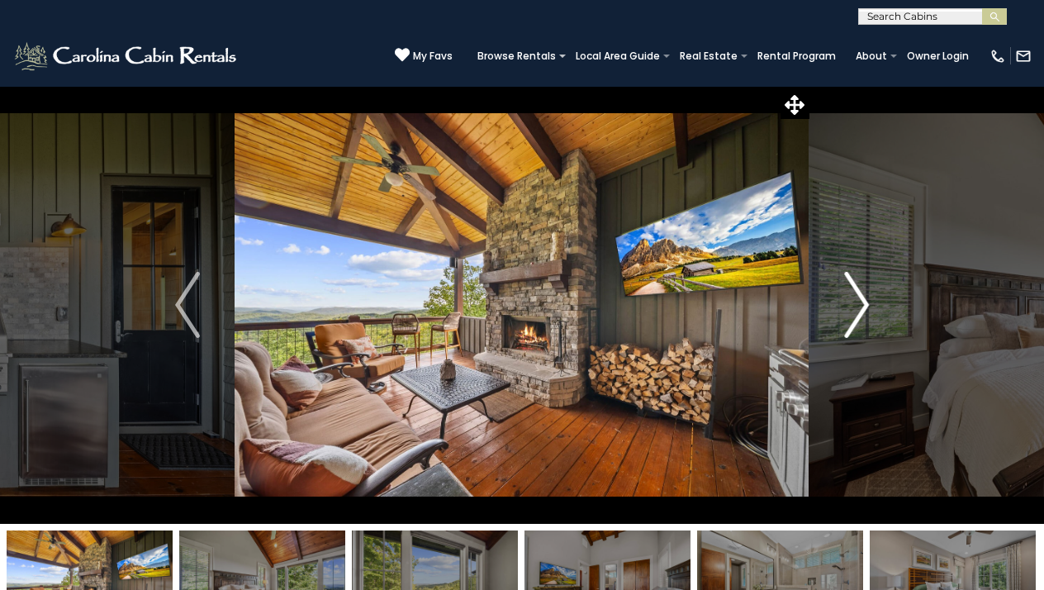
click at [856, 306] on img "Next" at bounding box center [856, 305] width 25 height 66
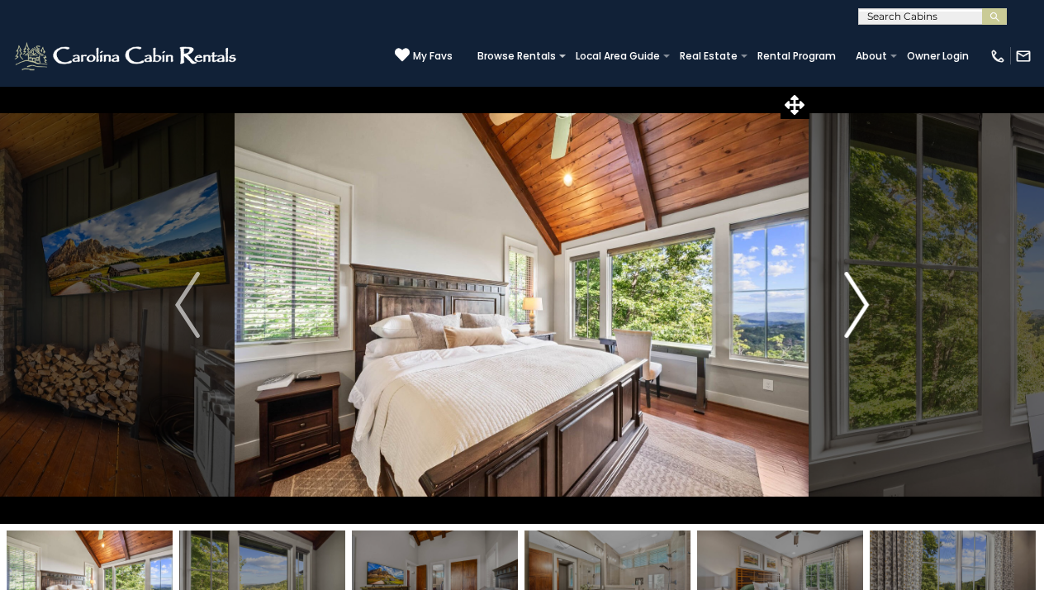
click at [856, 306] on img "Next" at bounding box center [856, 305] width 25 height 66
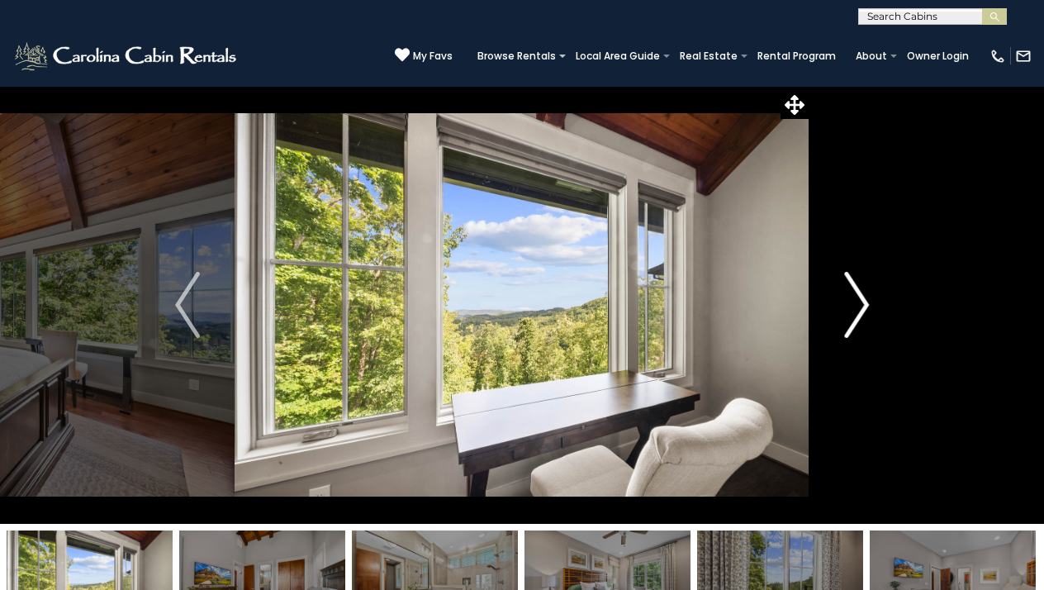
click at [856, 306] on img "Next" at bounding box center [856, 305] width 25 height 66
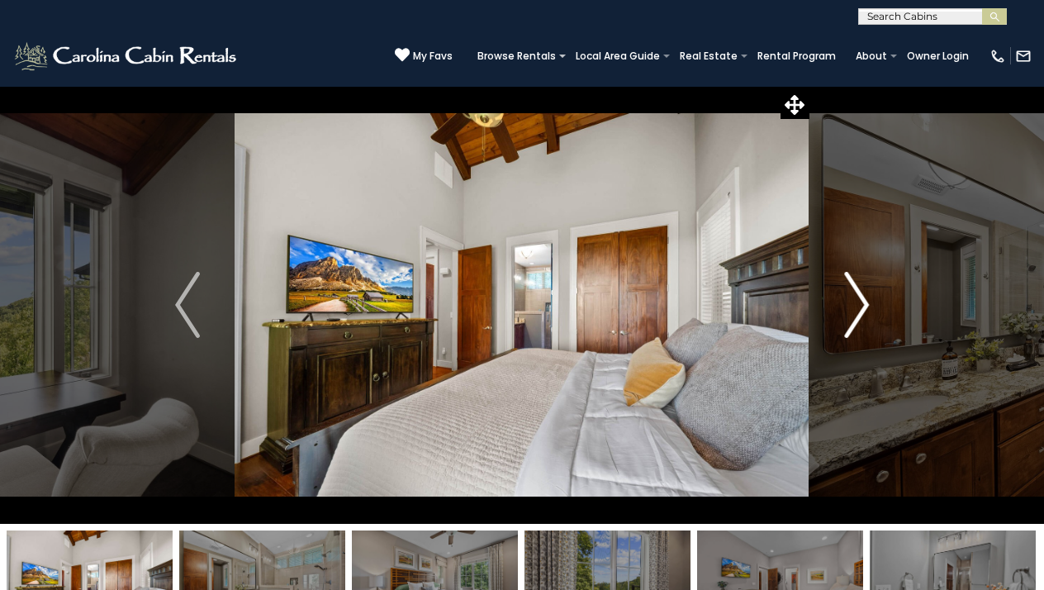
click at [856, 306] on img "Next" at bounding box center [856, 305] width 25 height 66
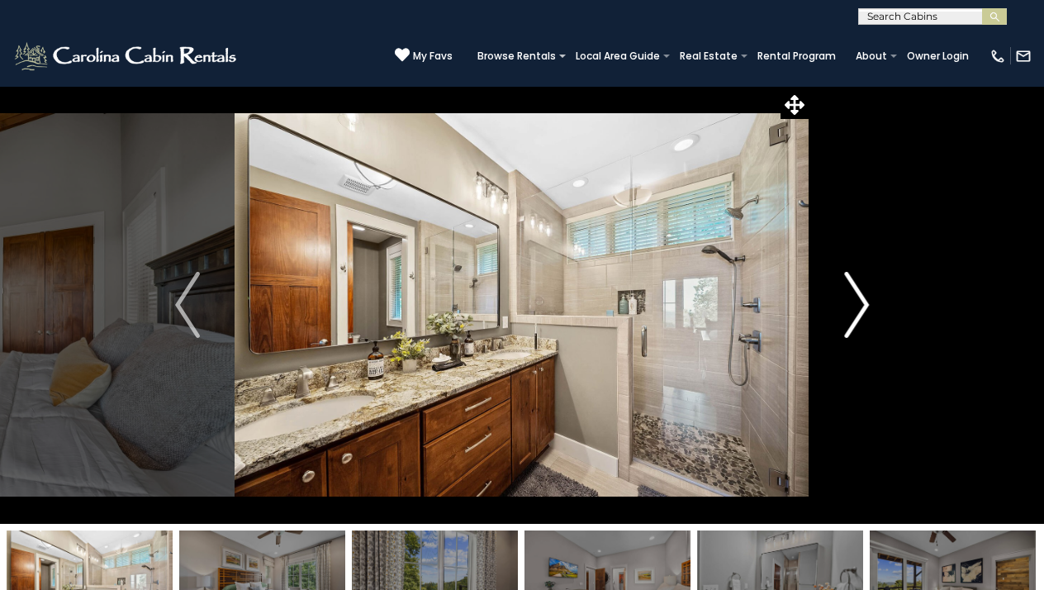
click at [856, 307] on img "Next" at bounding box center [856, 305] width 25 height 66
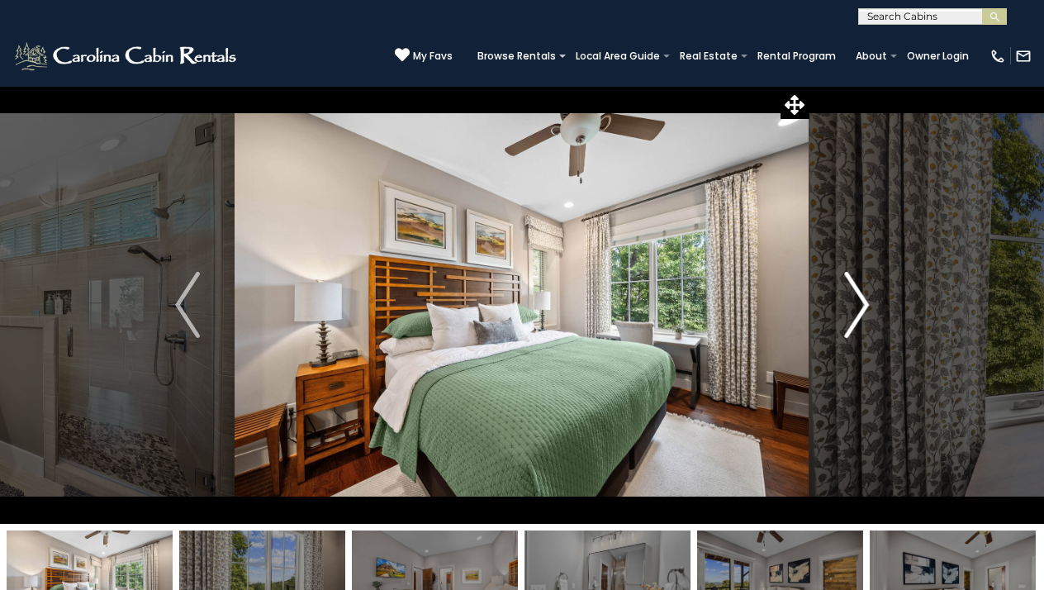
click at [856, 308] on img "Next" at bounding box center [856, 305] width 25 height 66
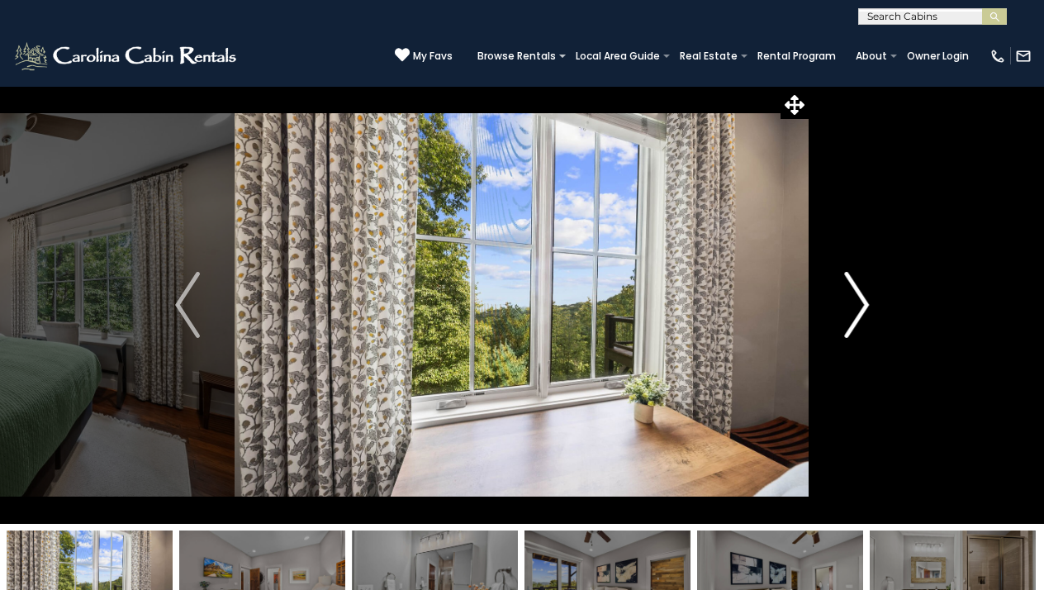
click at [856, 309] on img "Next" at bounding box center [856, 305] width 25 height 66
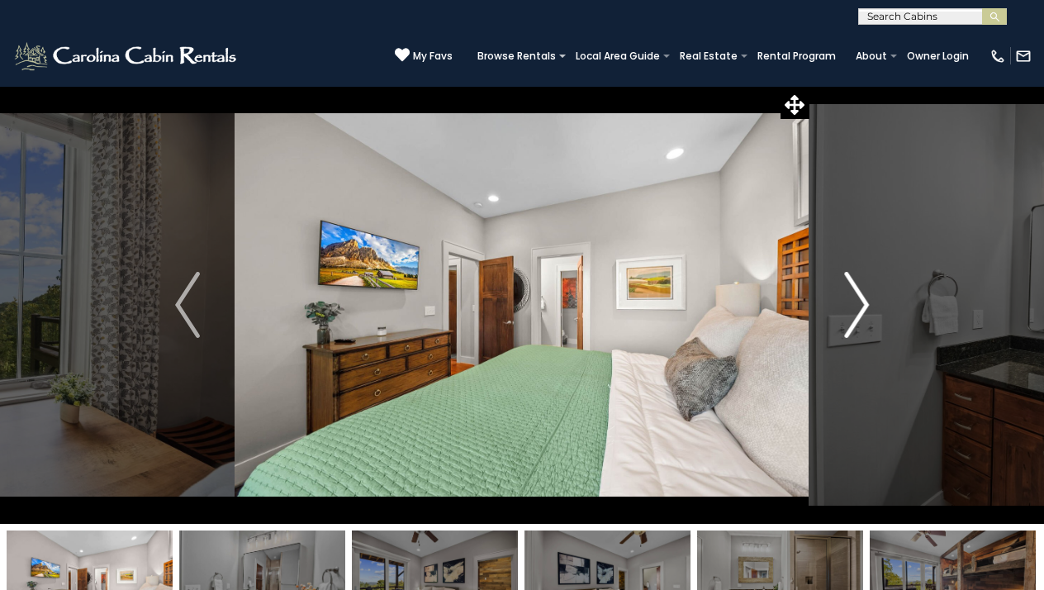
click at [856, 309] on img "Next" at bounding box center [856, 305] width 25 height 66
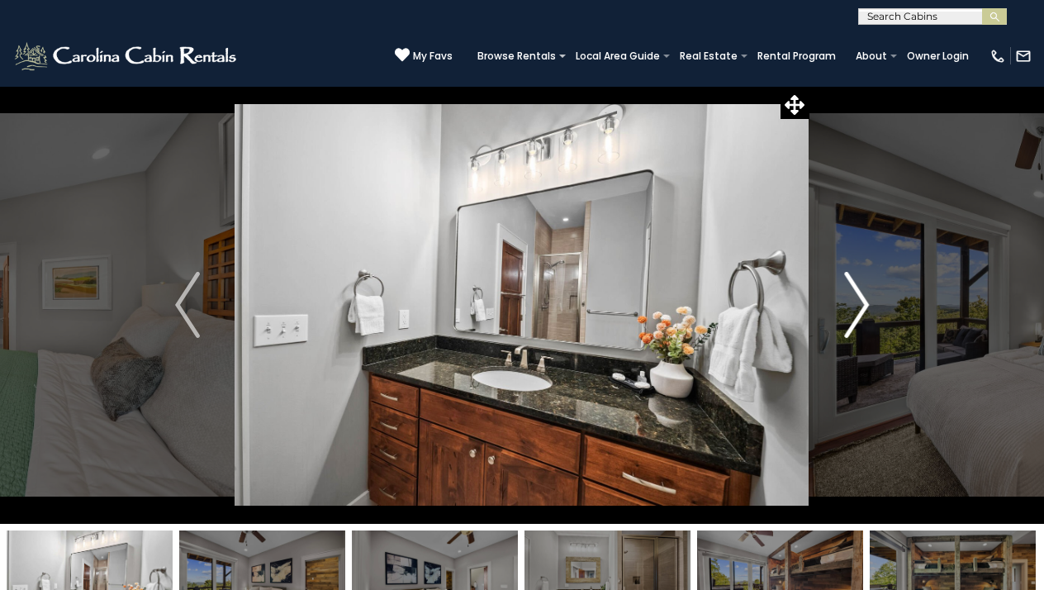
click at [856, 310] on img "Next" at bounding box center [856, 305] width 25 height 66
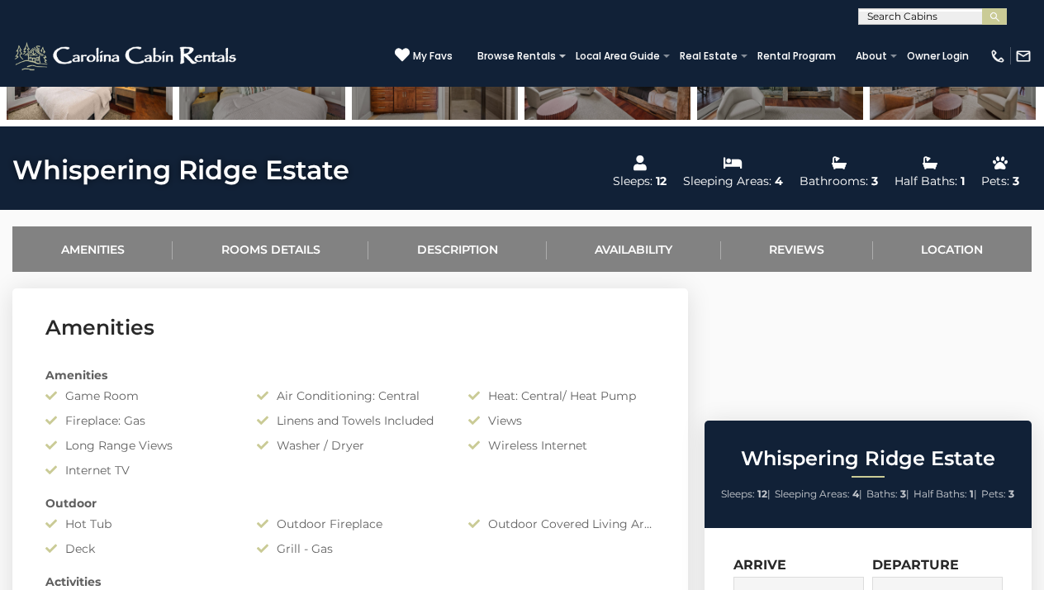
scroll to position [484, 0]
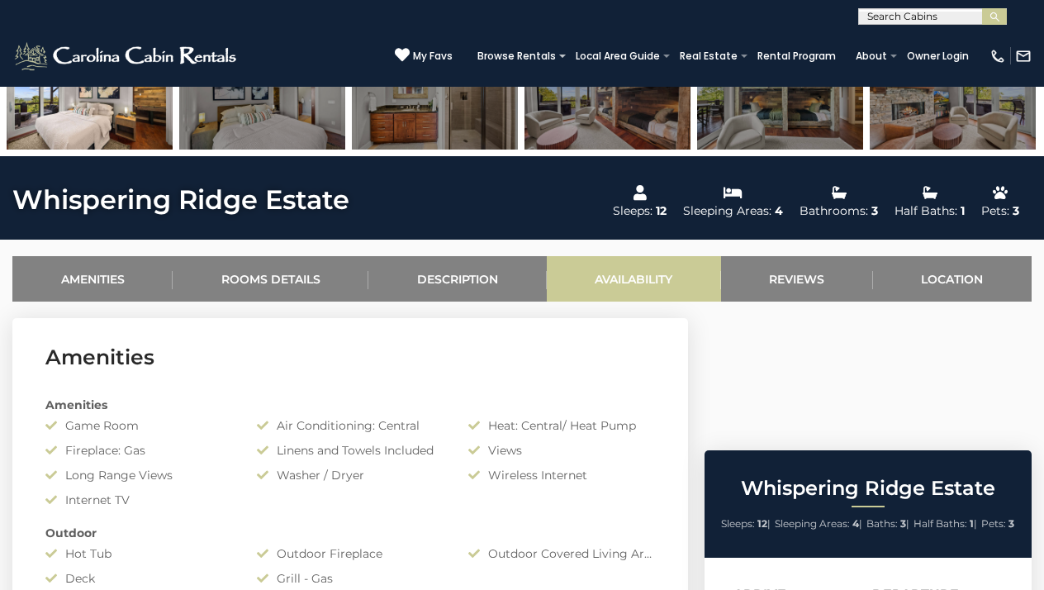
click at [633, 280] on link "Availability" at bounding box center [634, 278] width 174 height 45
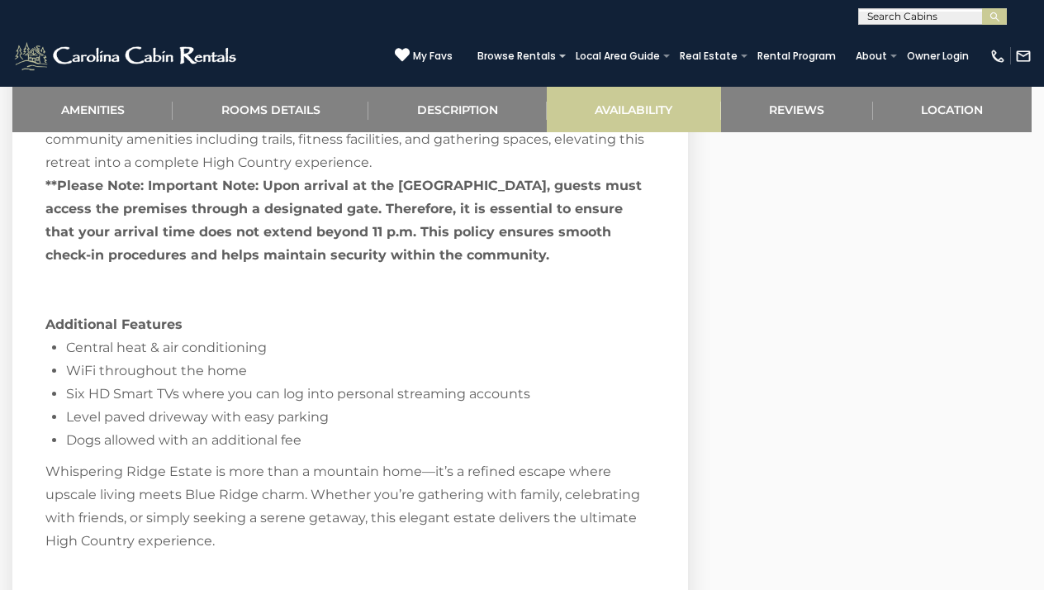
scroll to position [3437, 0]
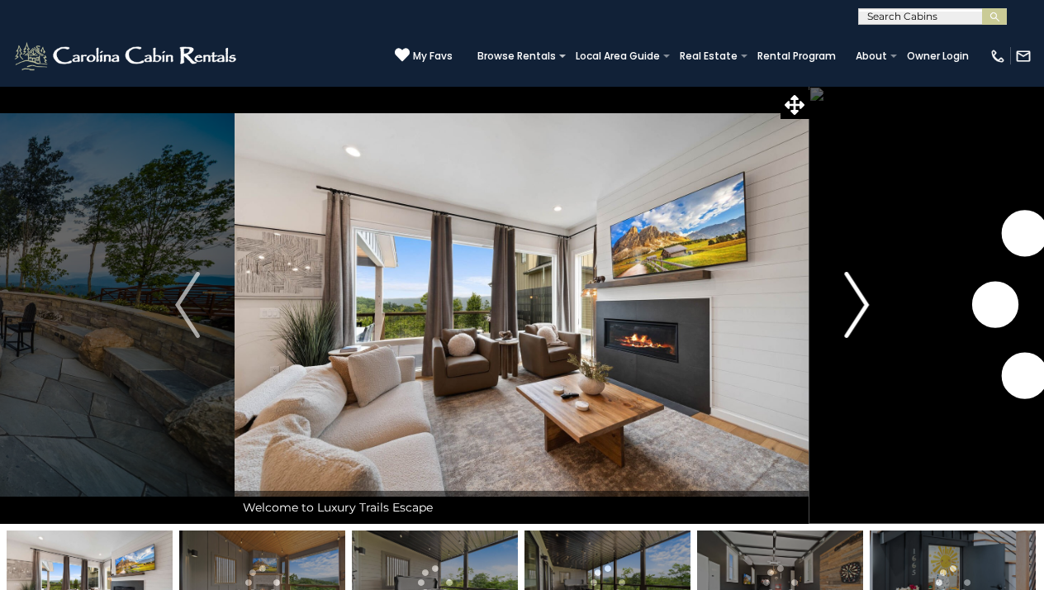
click at [847, 303] on img "Next" at bounding box center [856, 305] width 25 height 66
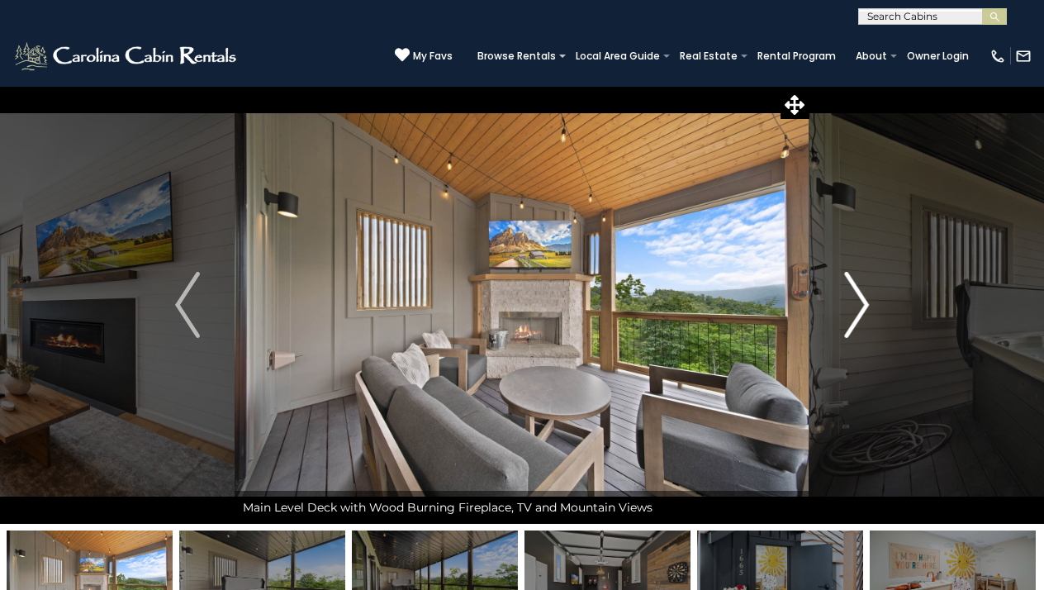
click at [853, 297] on img "Next" at bounding box center [856, 305] width 25 height 66
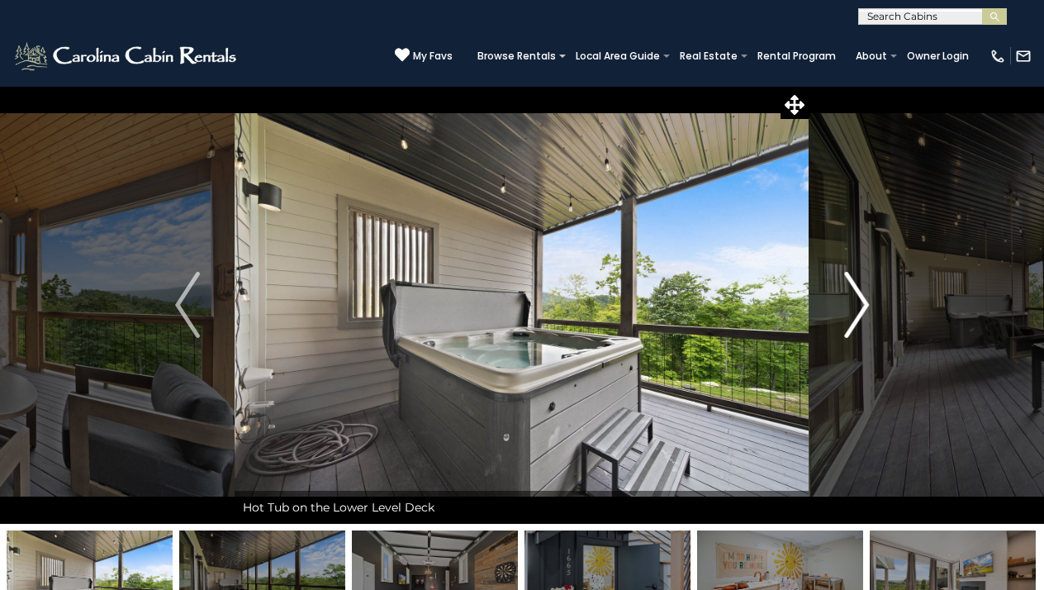
click at [853, 297] on img "Next" at bounding box center [856, 305] width 25 height 66
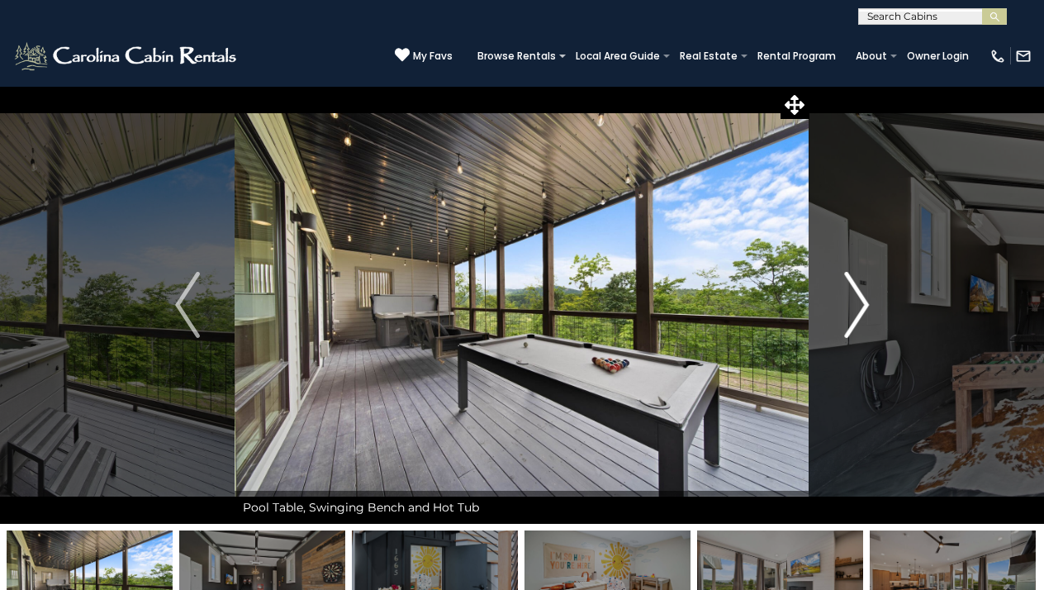
click at [849, 293] on img "Next" at bounding box center [856, 305] width 25 height 66
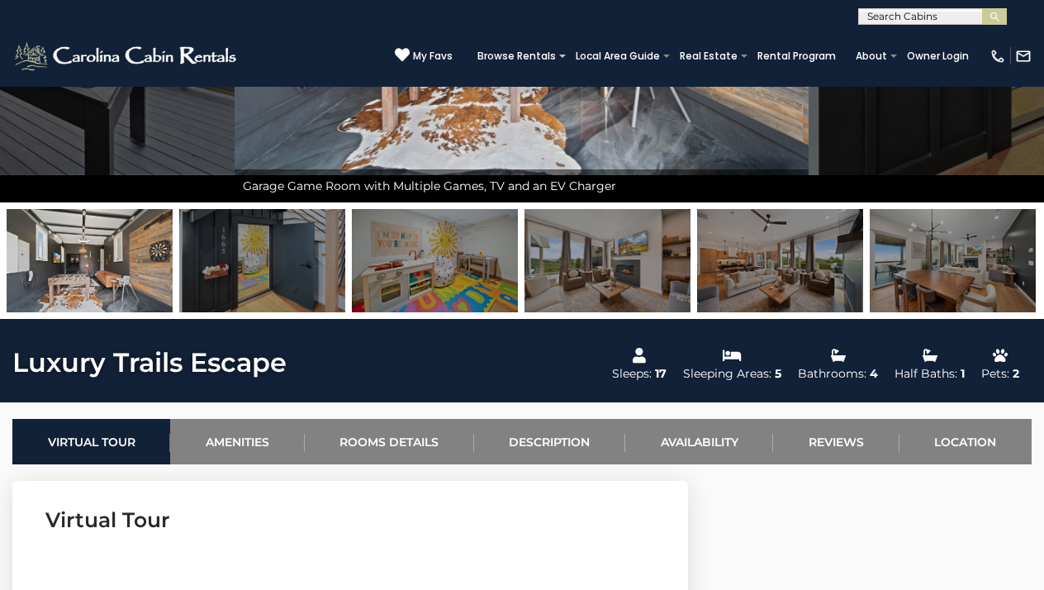
scroll to position [330, 0]
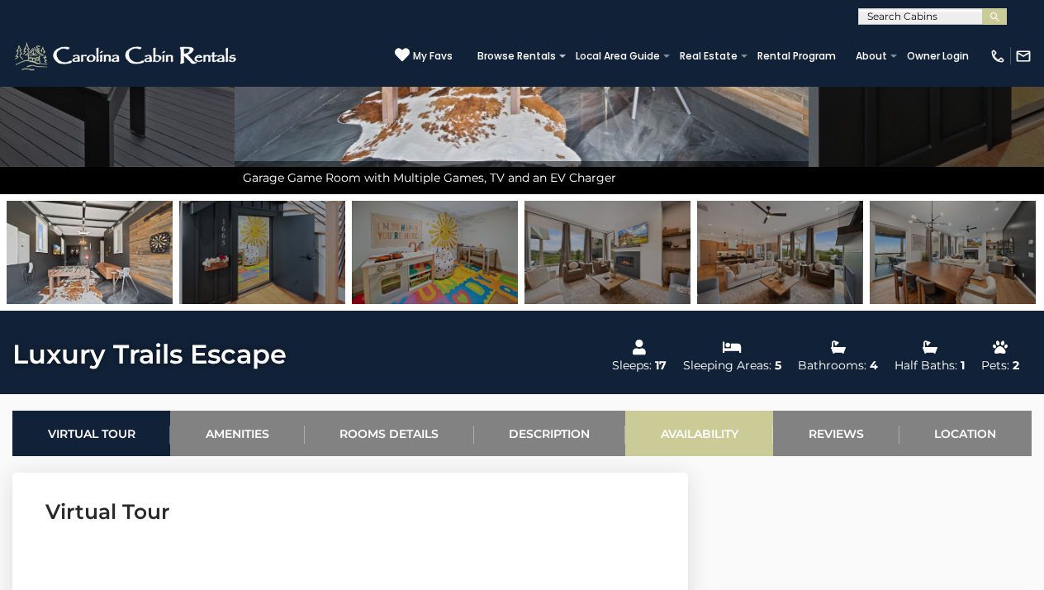
click at [715, 433] on link "Availability" at bounding box center [699, 432] width 148 height 45
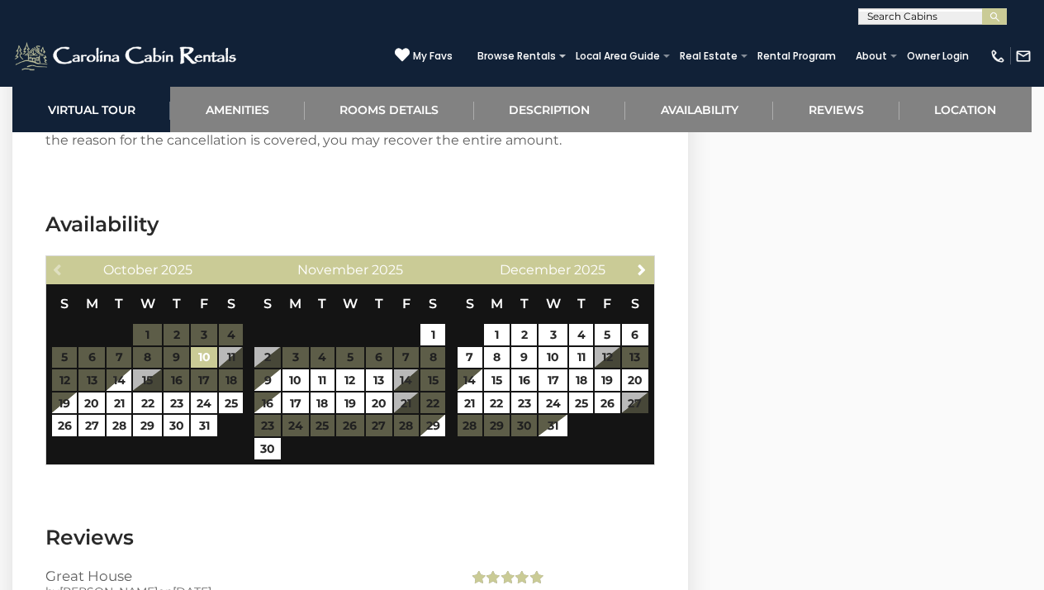
scroll to position [3648, 0]
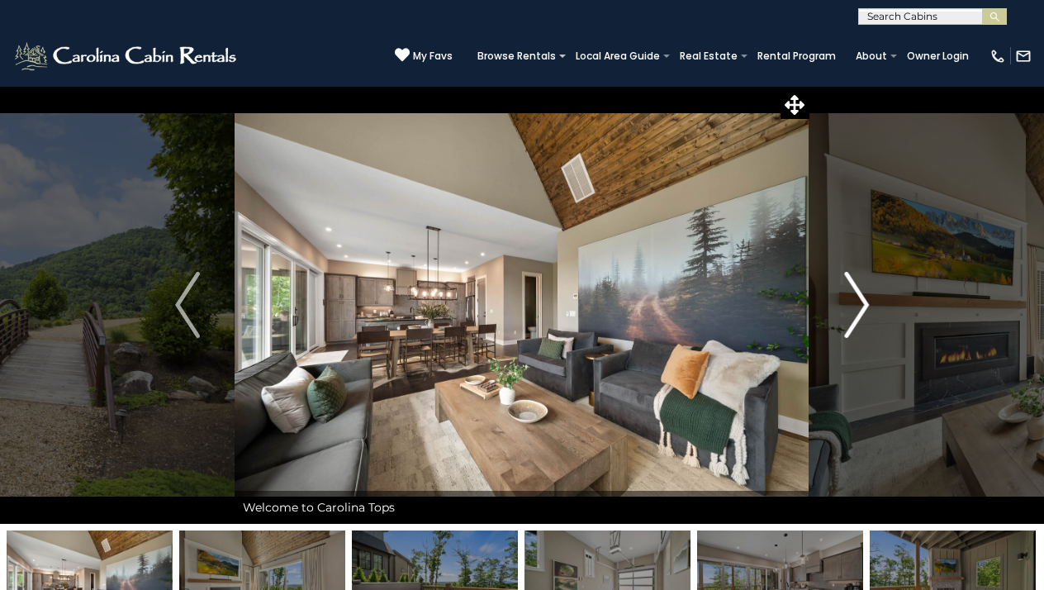
click at [853, 306] on img "Next" at bounding box center [856, 305] width 25 height 66
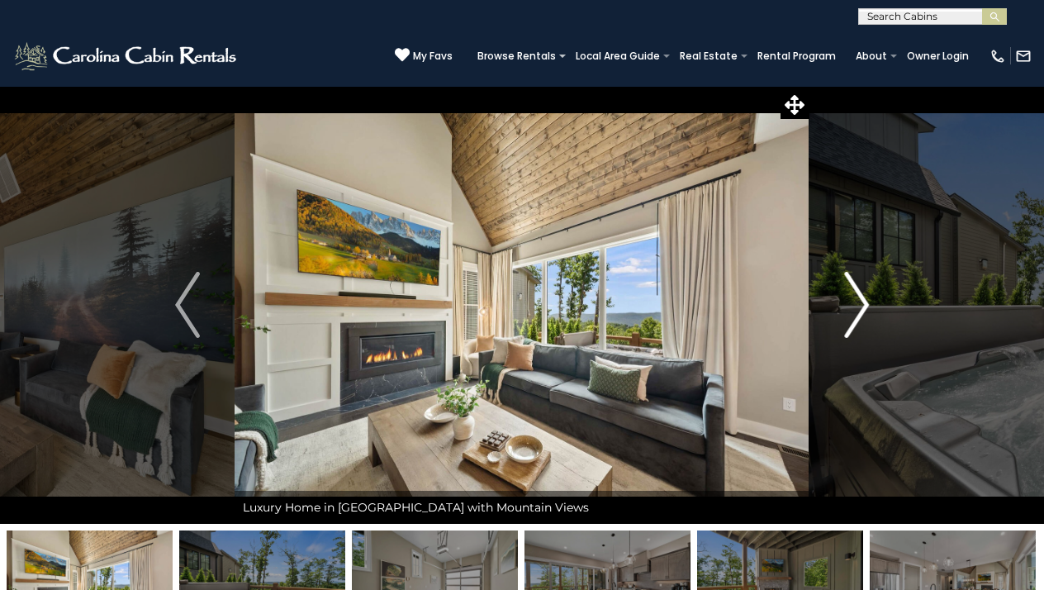
click at [853, 301] on img "Next" at bounding box center [856, 305] width 25 height 66
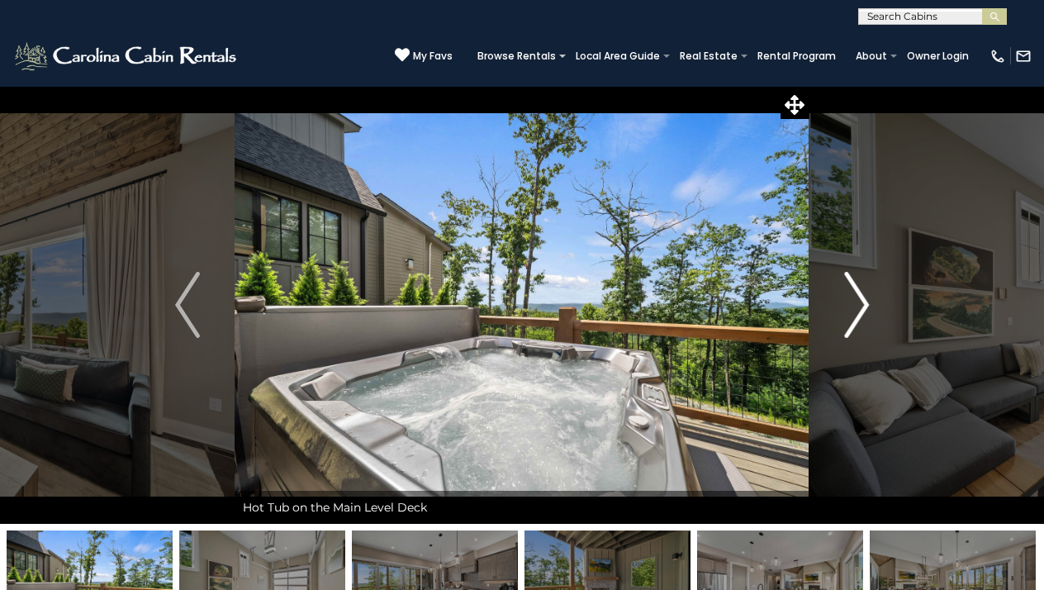
click at [854, 303] on img "Next" at bounding box center [856, 305] width 25 height 66
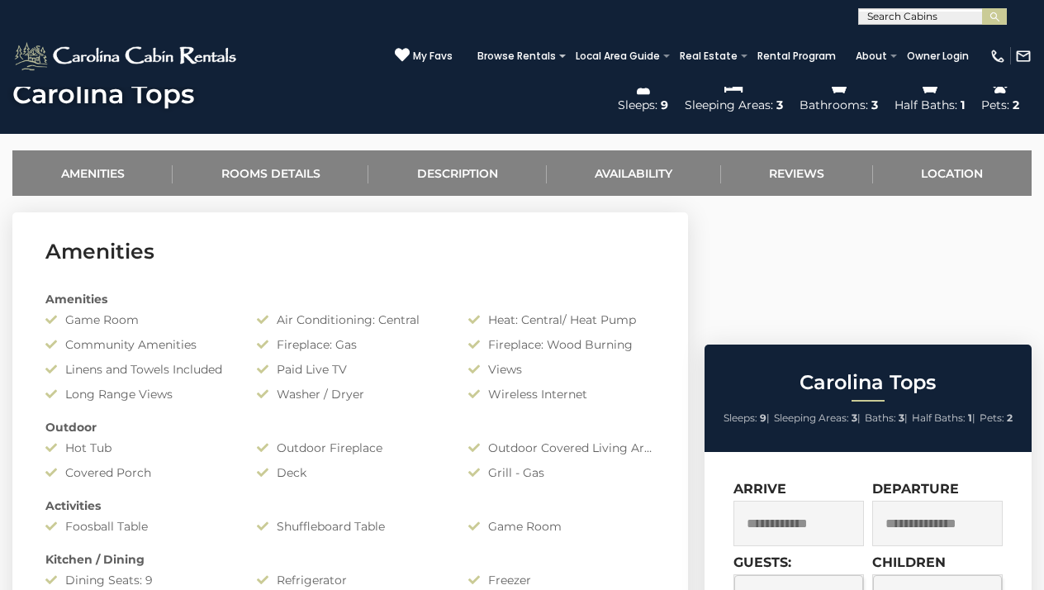
scroll to position [564, 0]
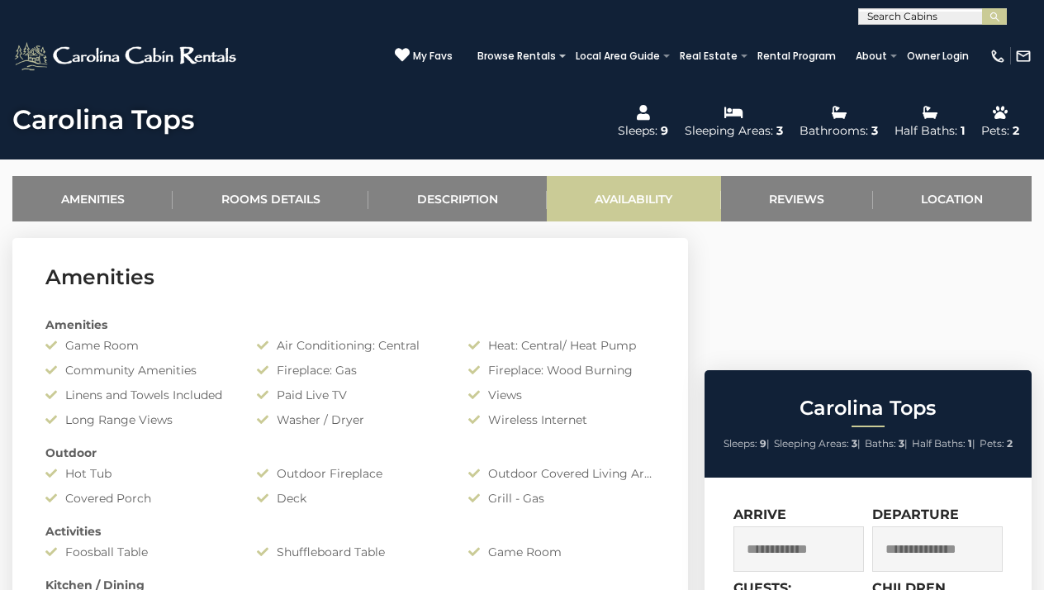
click at [611, 199] on link "Availability" at bounding box center [634, 198] width 174 height 45
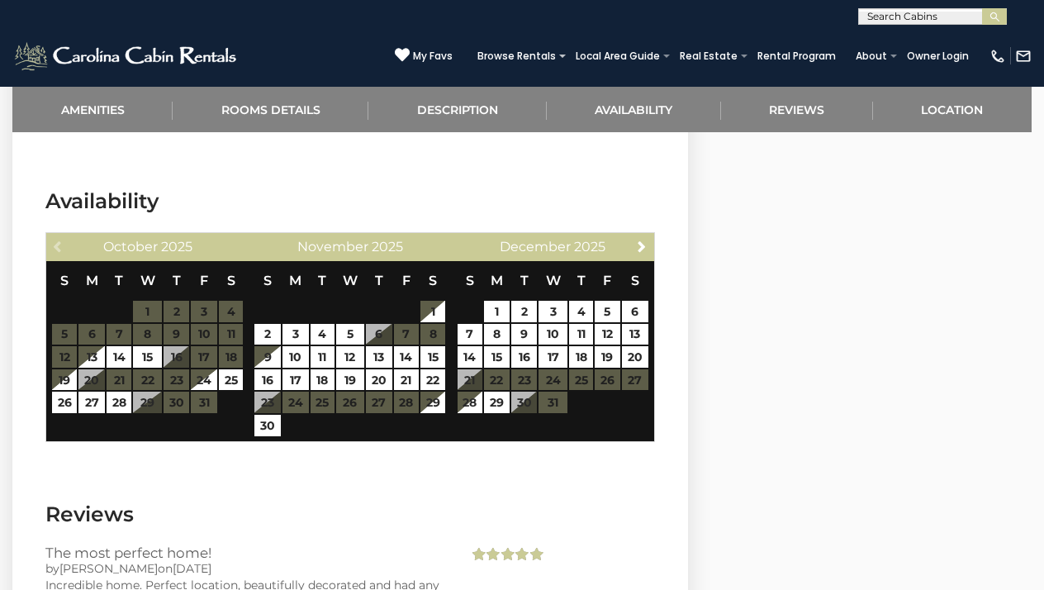
scroll to position [3037, 0]
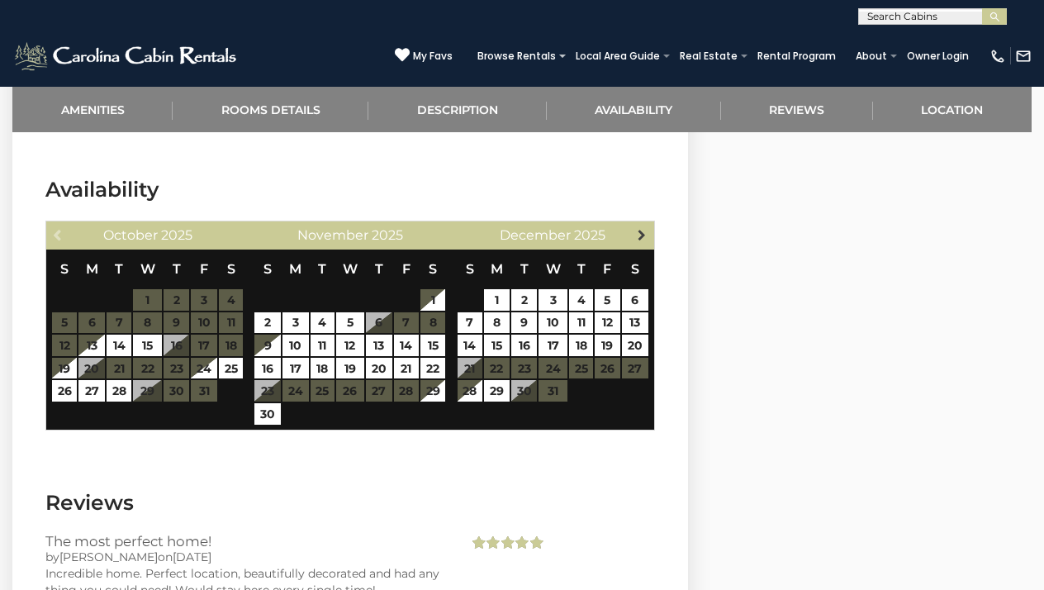
click at [642, 228] on span "Next" at bounding box center [641, 234] width 13 height 13
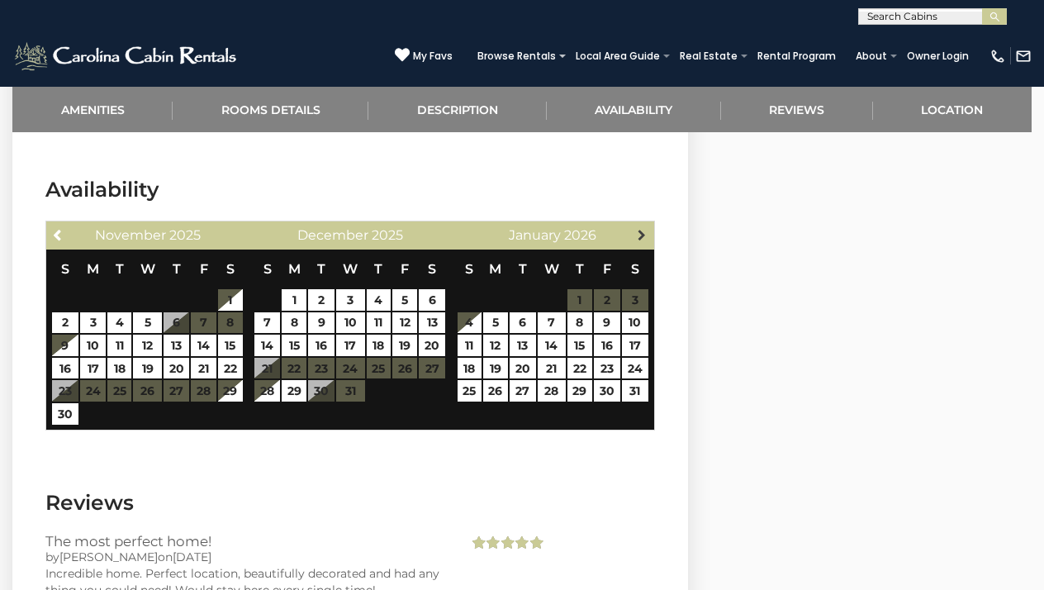
click at [643, 228] on span "Next" at bounding box center [641, 234] width 13 height 13
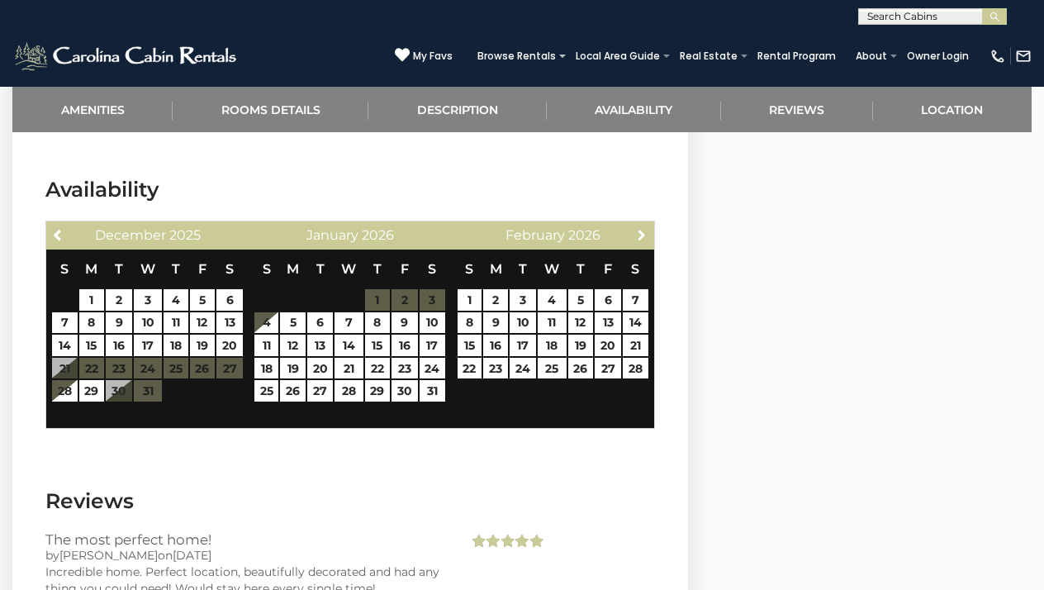
click at [643, 228] on span "Next" at bounding box center [641, 234] width 13 height 13
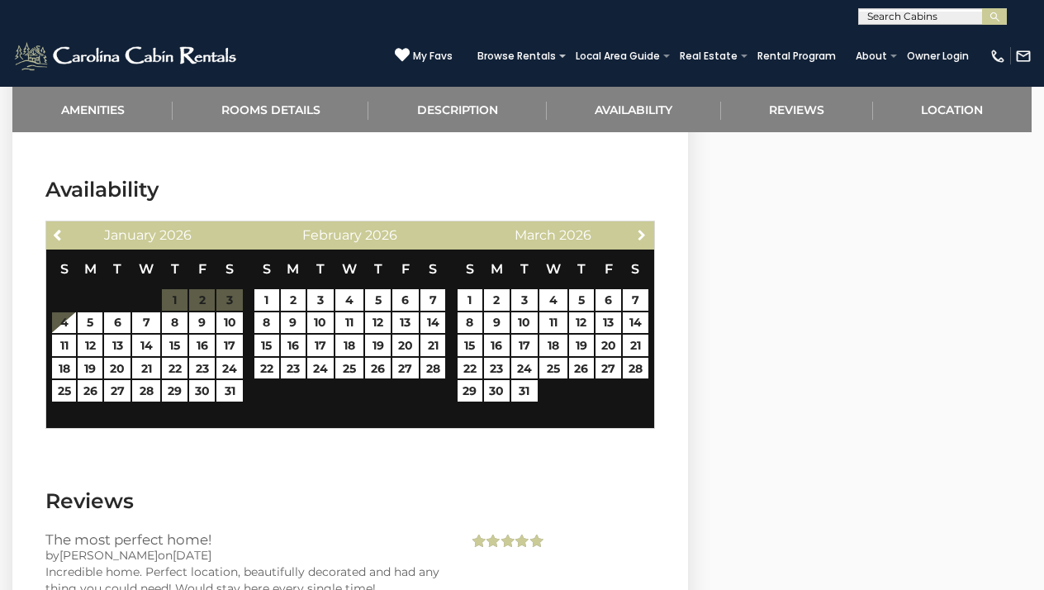
click at [643, 228] on span "Next" at bounding box center [641, 234] width 13 height 13
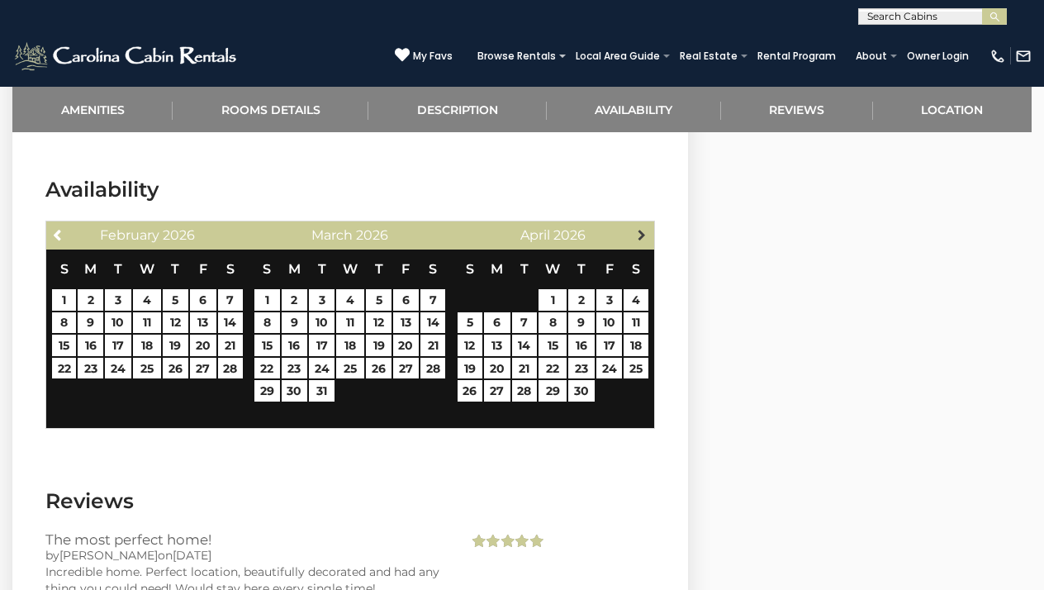
click at [643, 228] on span "Next" at bounding box center [641, 234] width 13 height 13
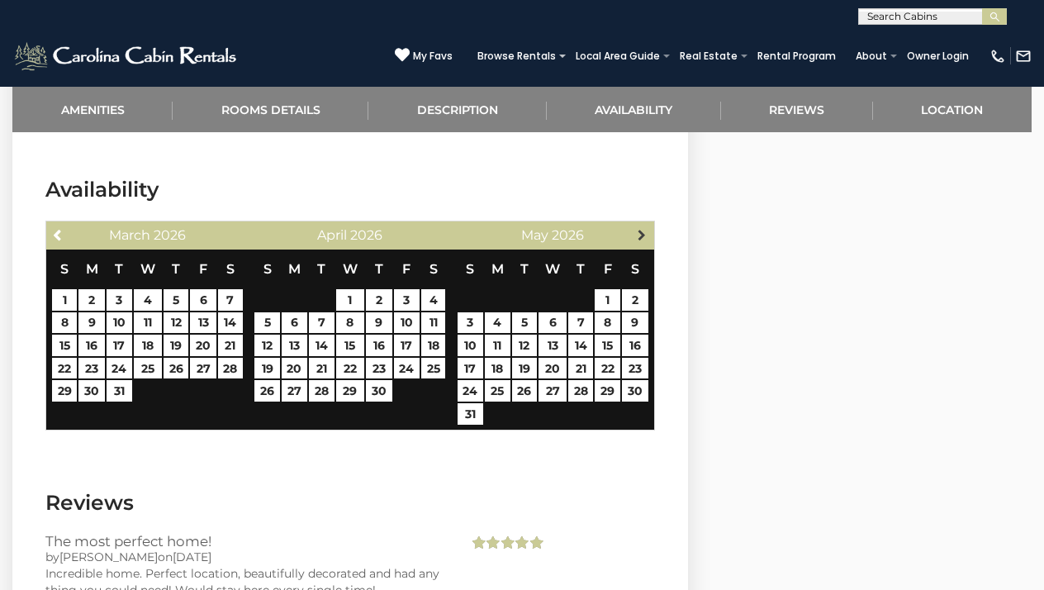
click at [643, 228] on span "Next" at bounding box center [641, 234] width 13 height 13
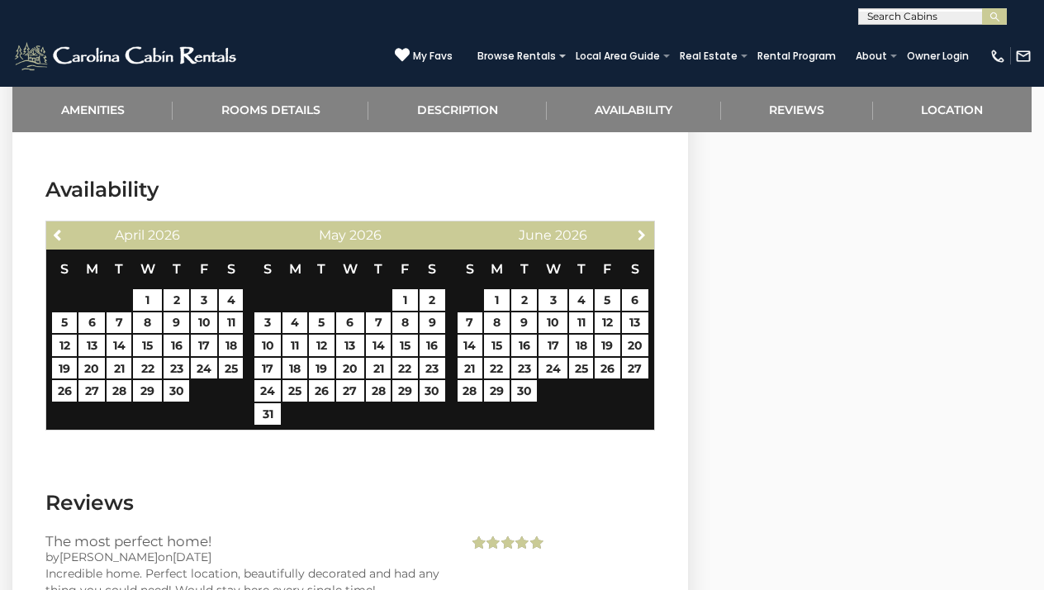
click at [643, 228] on span "Next" at bounding box center [641, 234] width 13 height 13
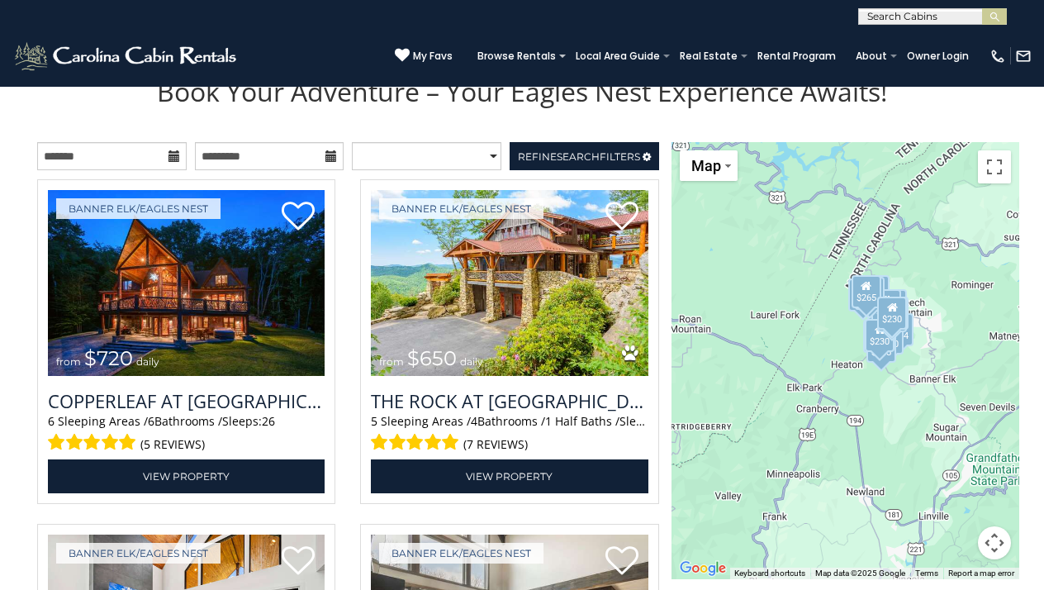
scroll to position [1734, 0]
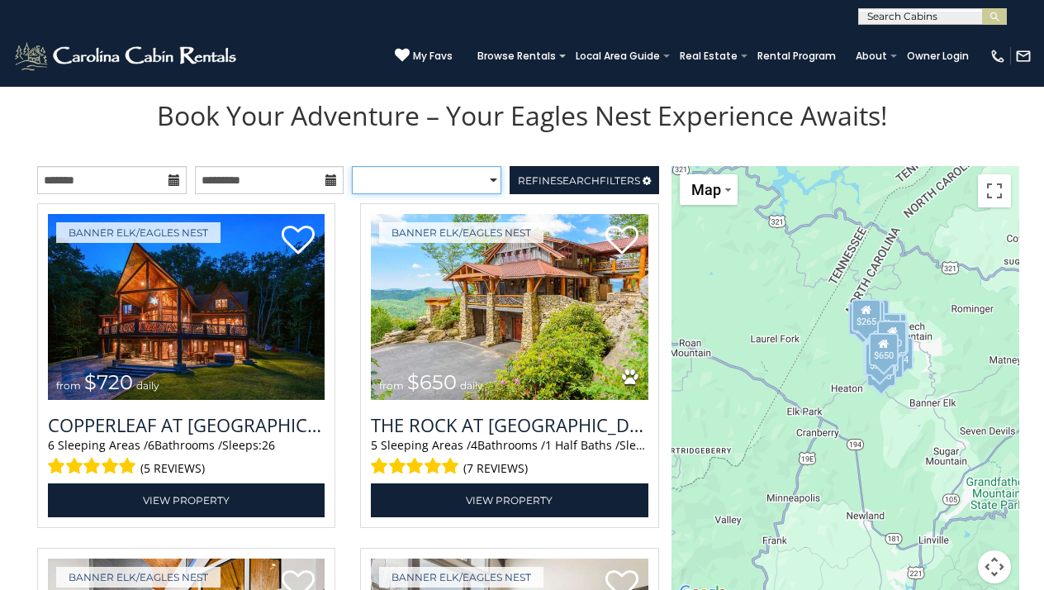
select select "*********"
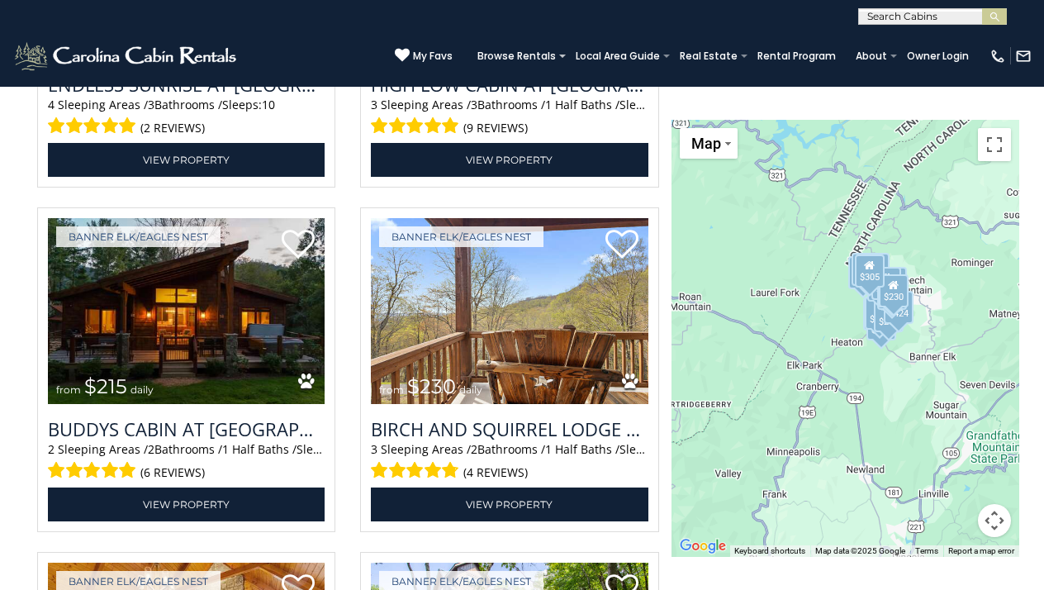
scroll to position [3114, 0]
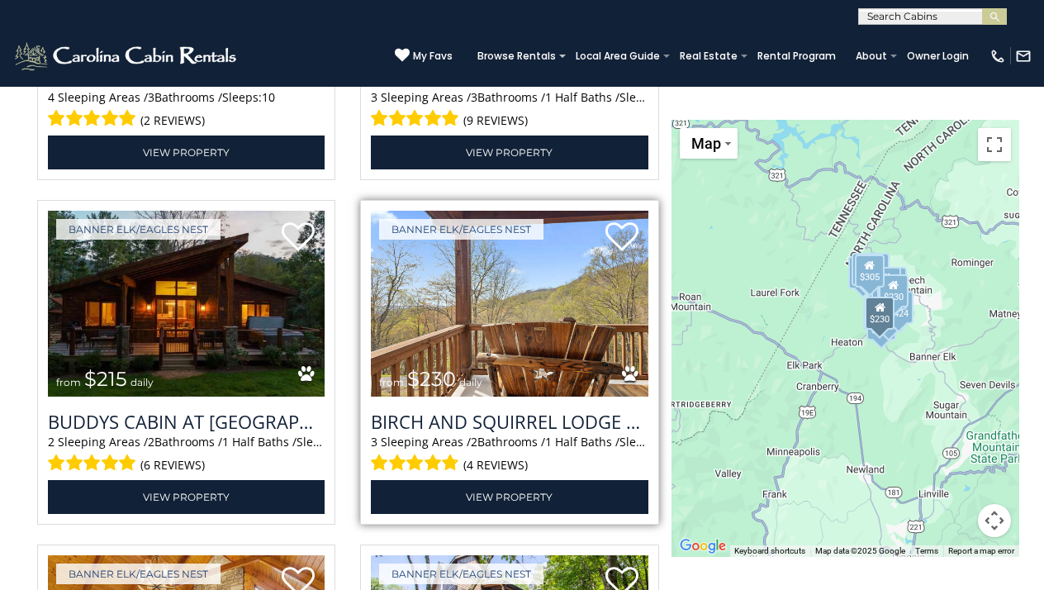
click at [549, 334] on img at bounding box center [509, 304] width 277 height 186
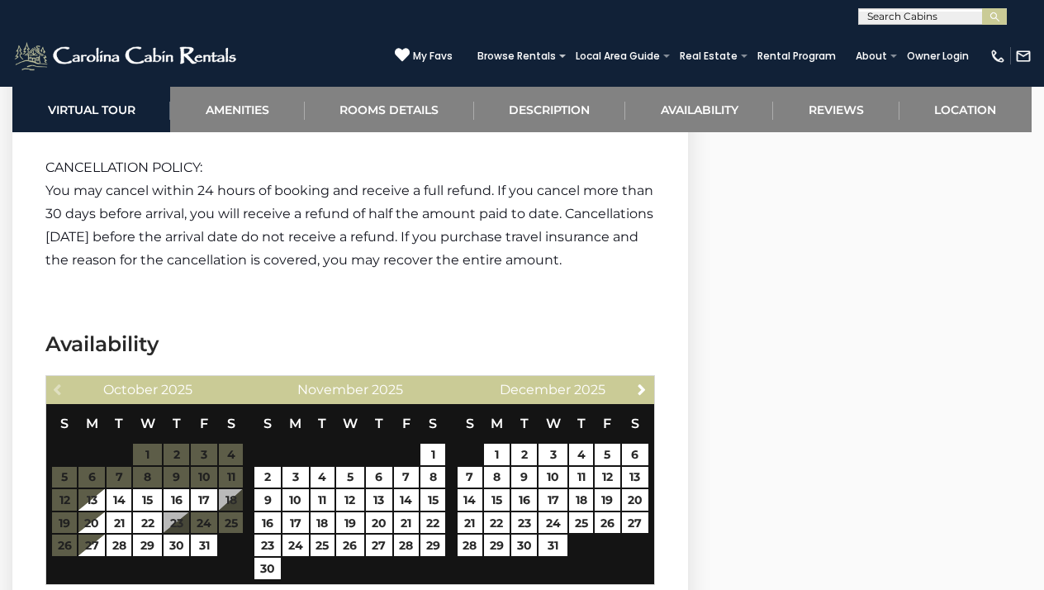
scroll to position [4480, 0]
